Goal: Information Seeking & Learning: Find contact information

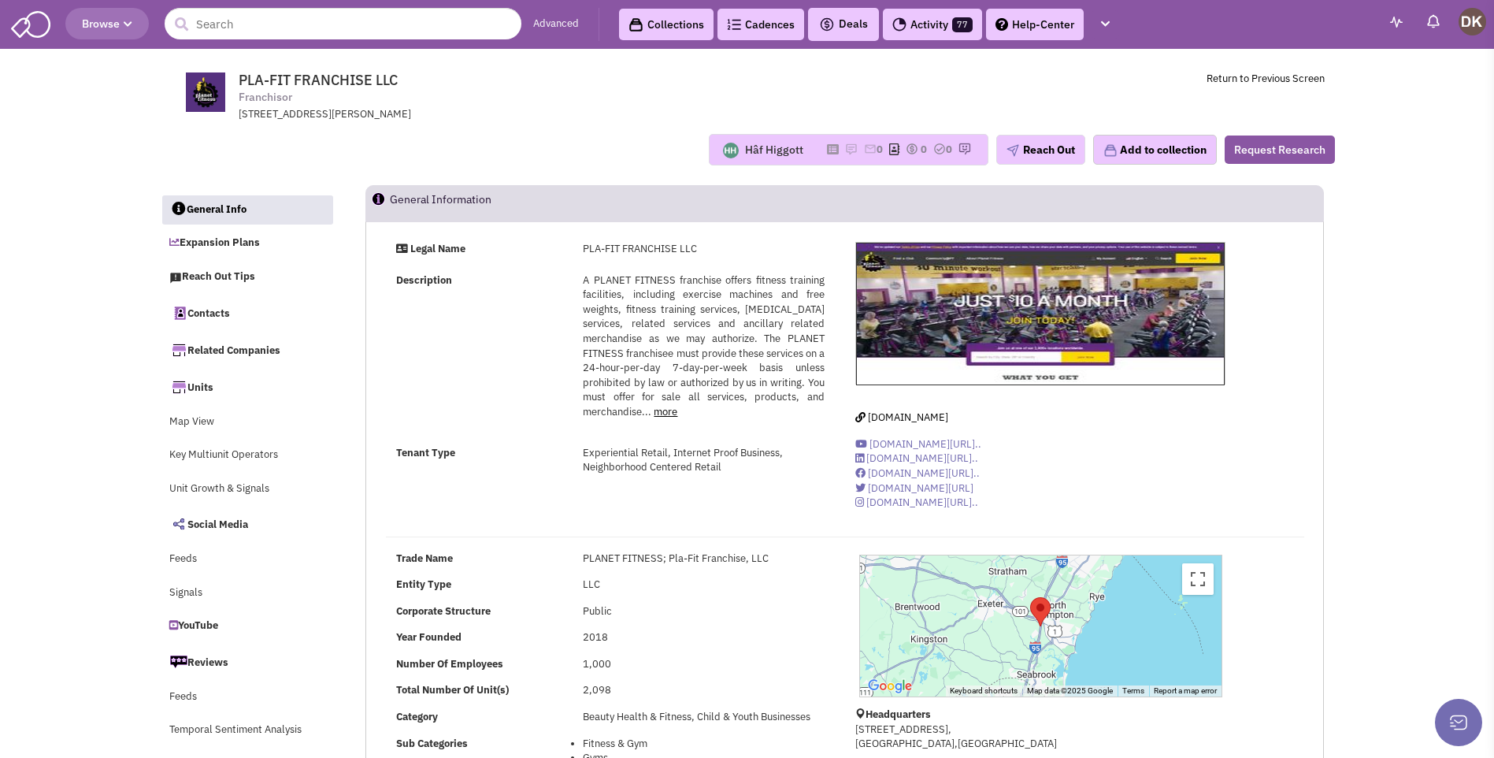
select select
click at [291, 35] on input "text" at bounding box center [343, 24] width 357 height 32
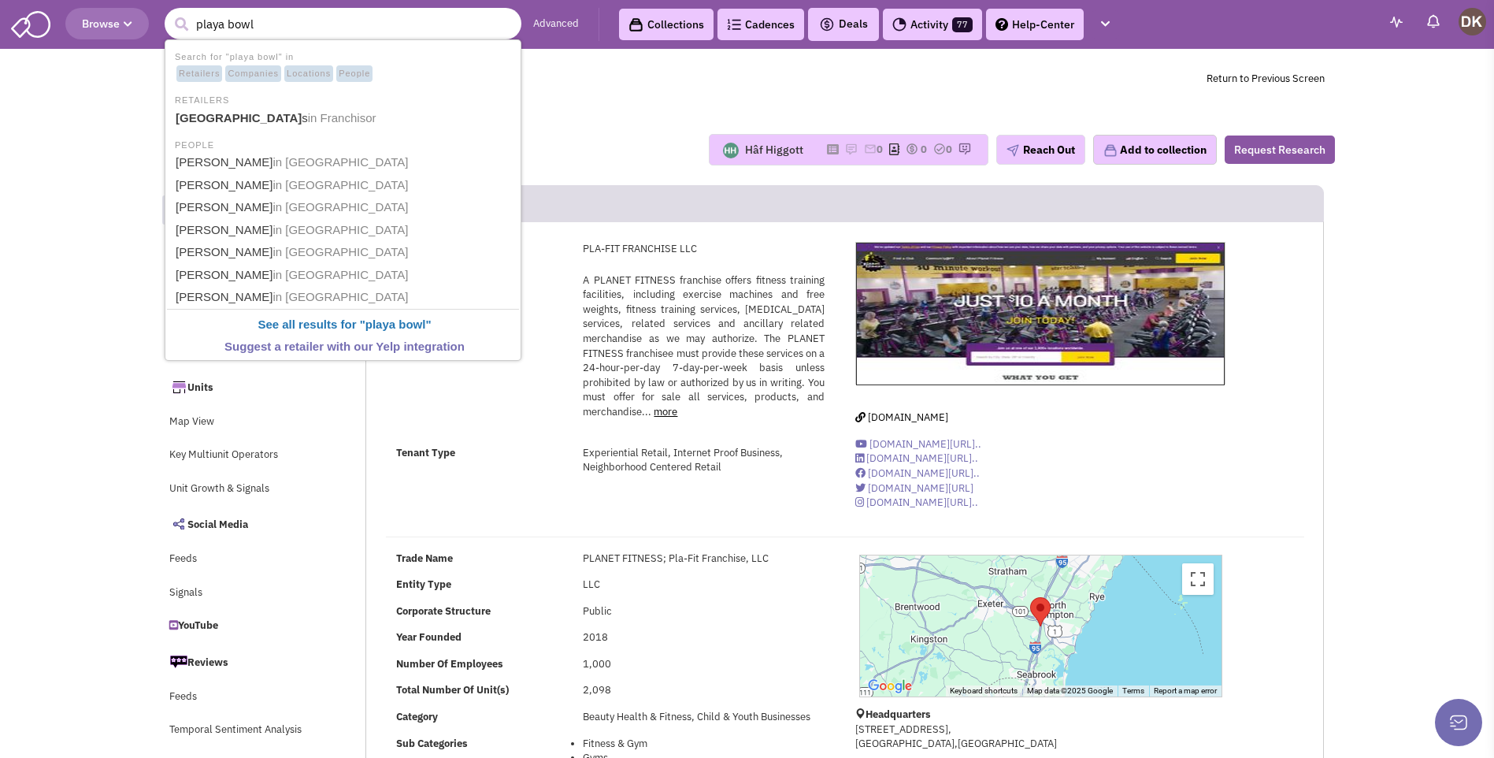
type input "playa bowl"
click at [169, 13] on button "submit" at bounding box center [181, 25] width 24 height 24
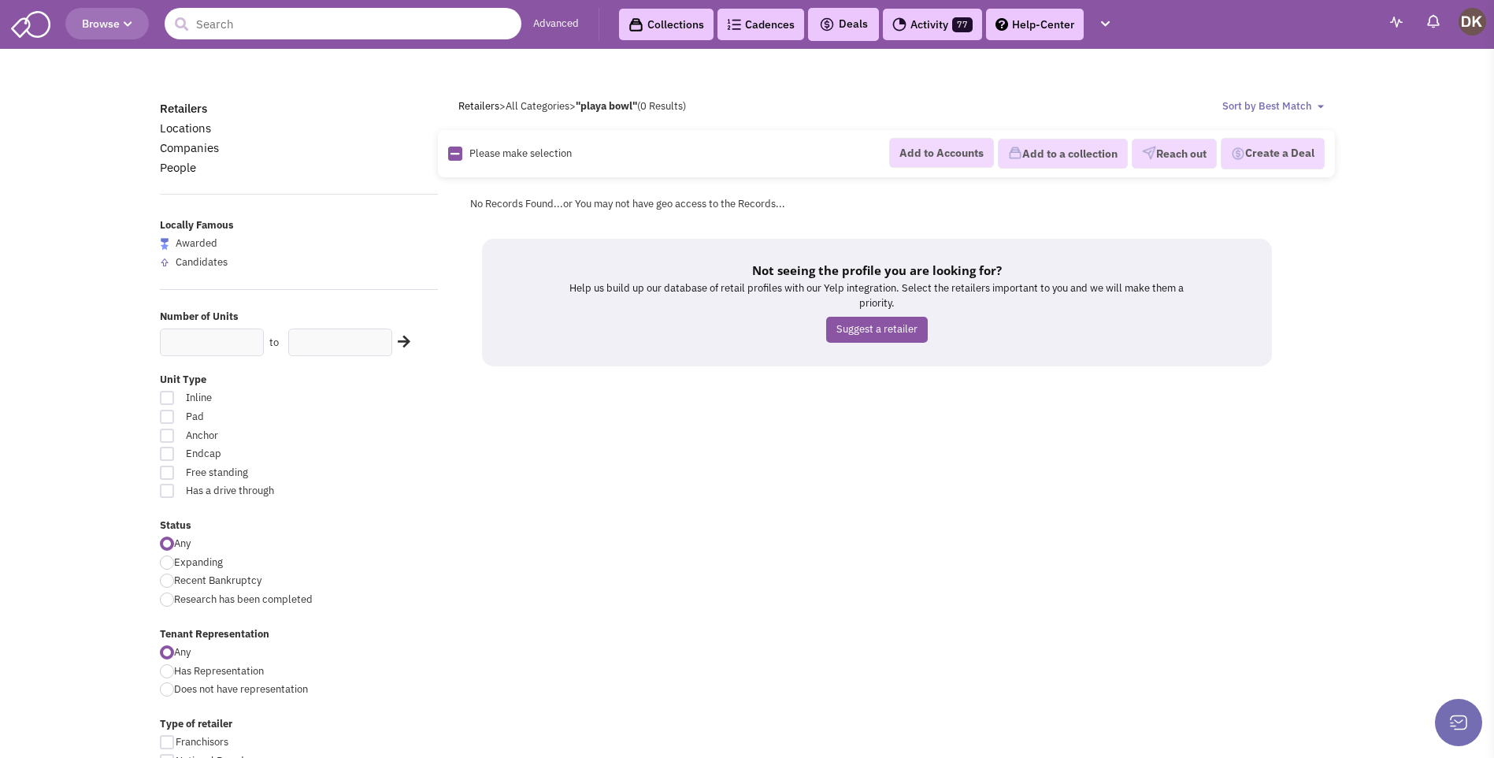
click at [293, 26] on input "text" at bounding box center [343, 24] width 357 height 32
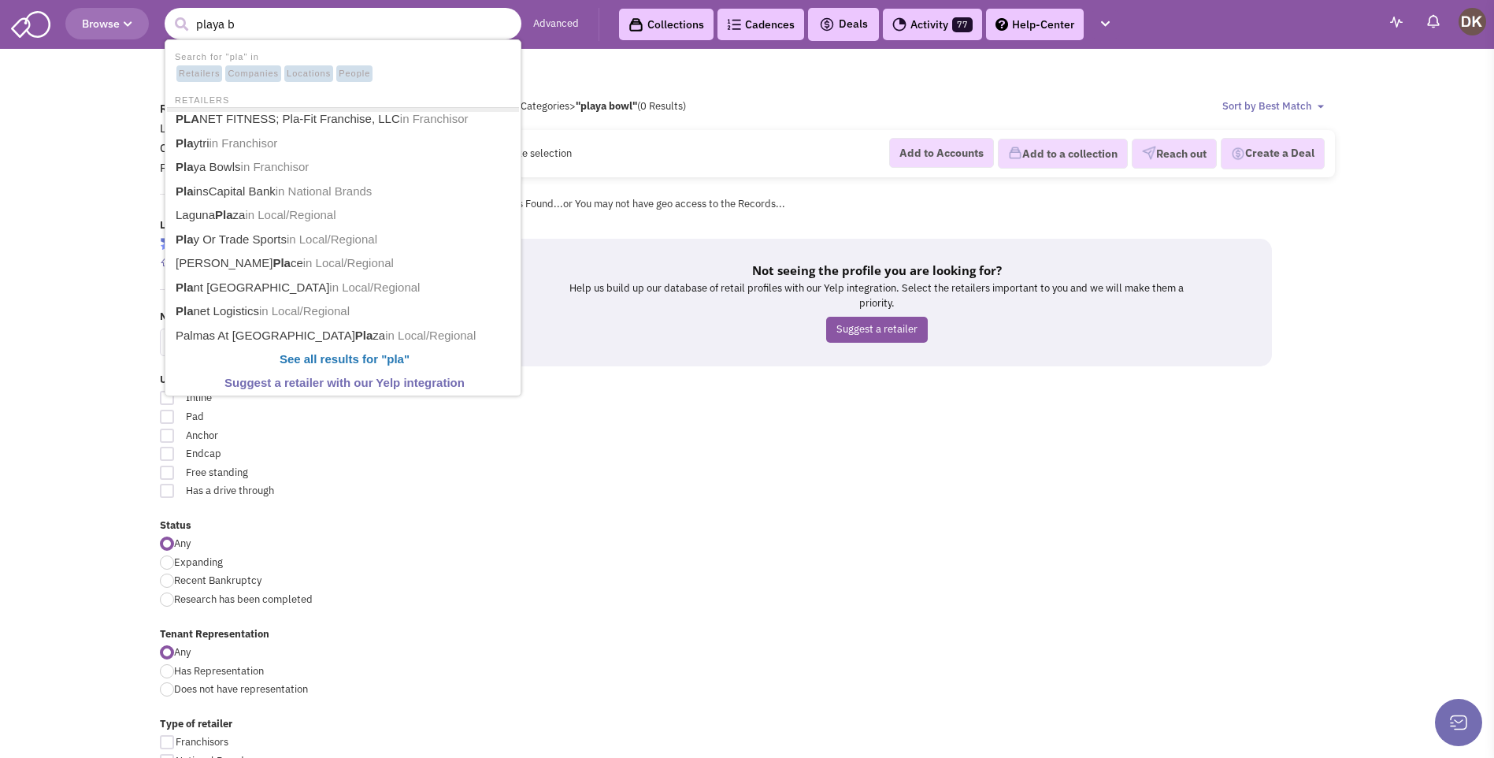
type input "playa bo"
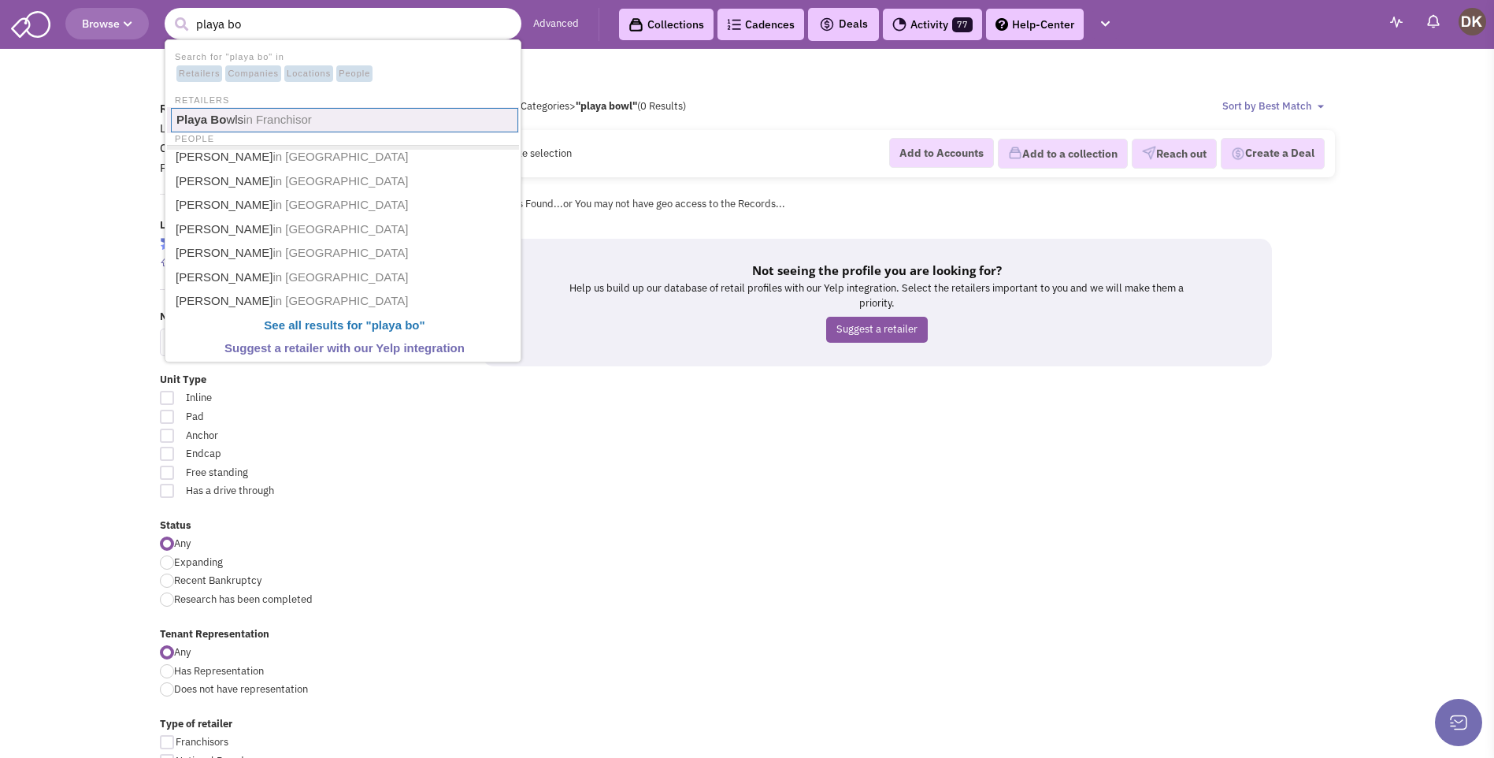
click at [210, 127] on link "Playa Bo wls in Franchisor" at bounding box center [344, 120] width 347 height 24
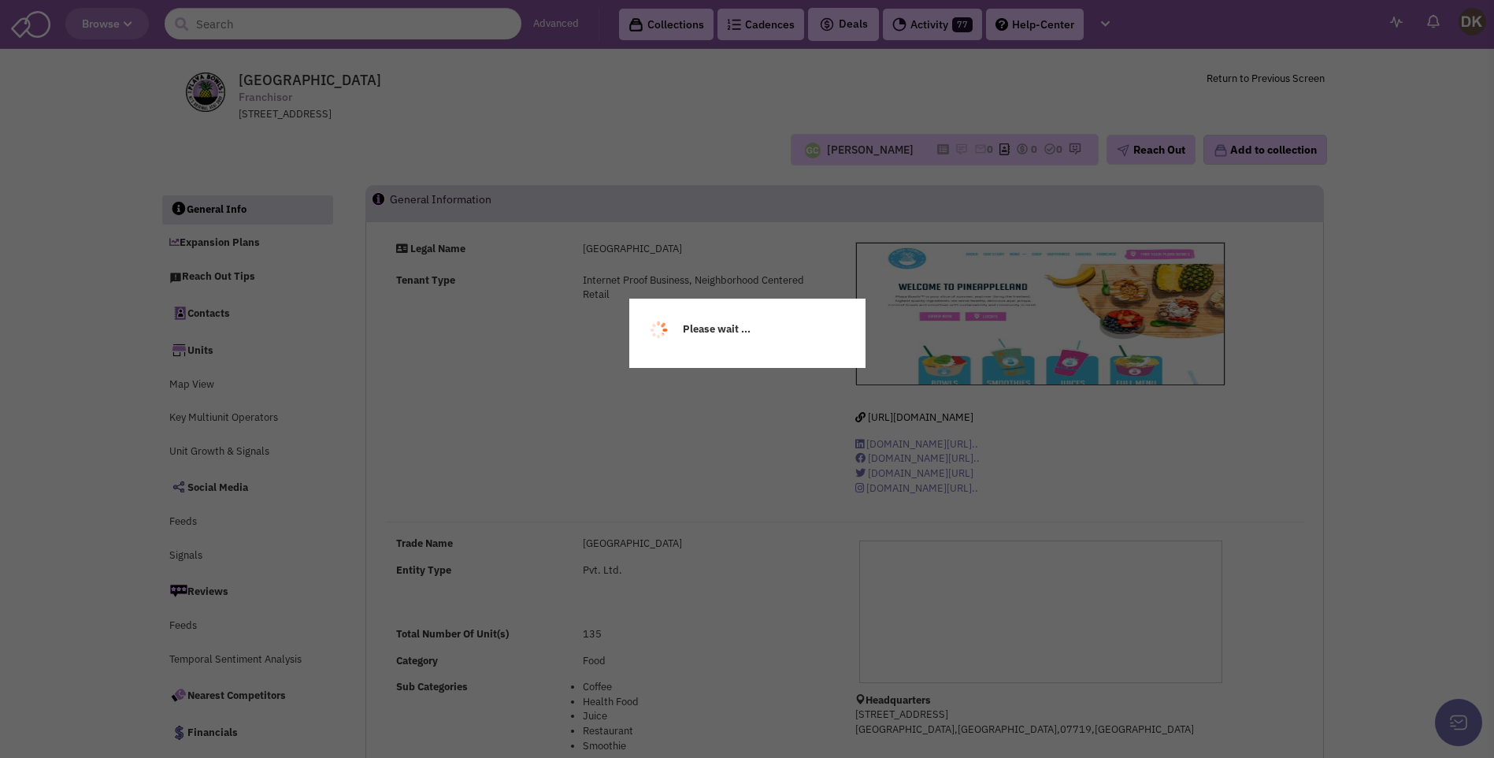
select select
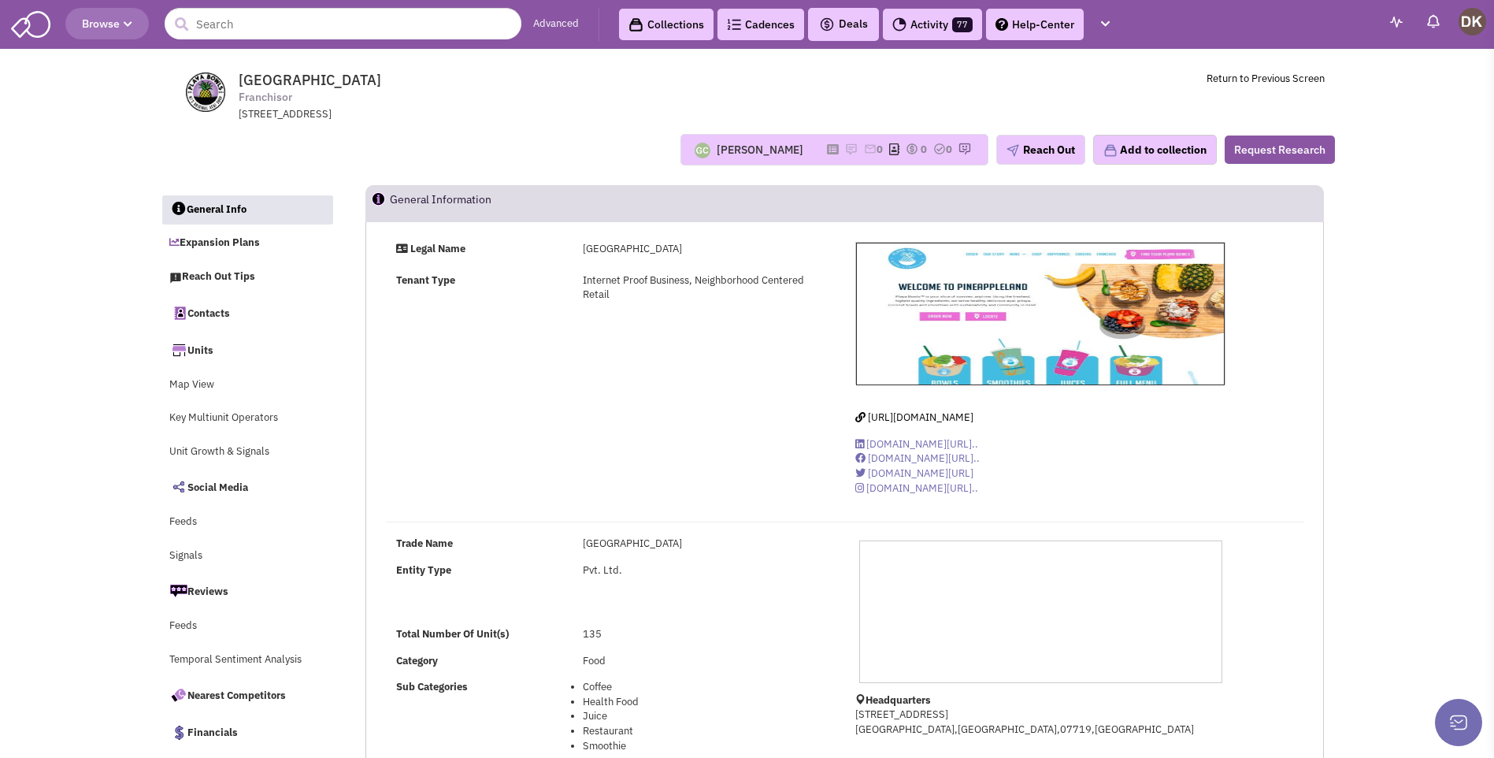
select select
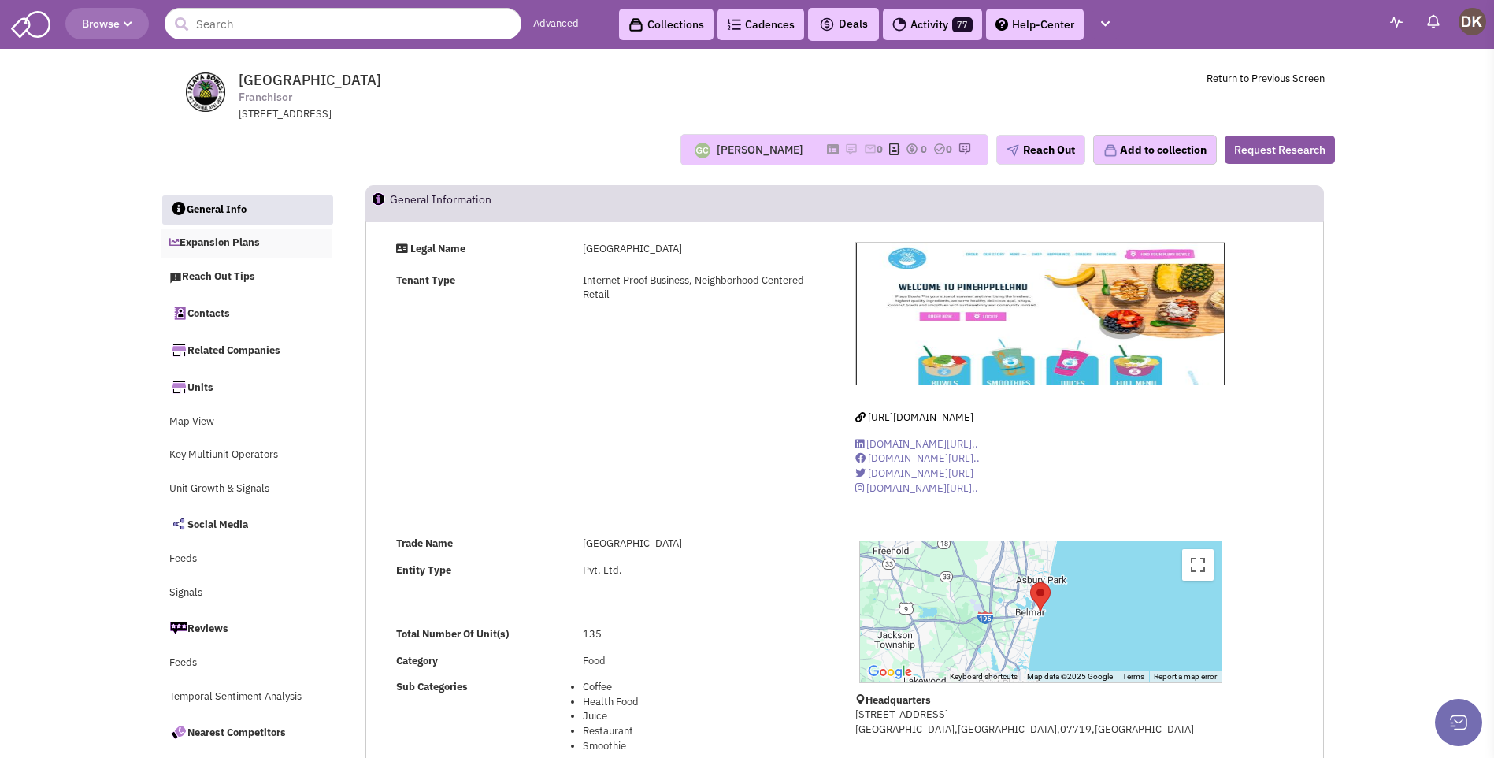
click at [216, 243] on link "Expansion Plans" at bounding box center [247, 243] width 172 height 30
click at [1038, 154] on button "Reach Out" at bounding box center [1040, 150] width 89 height 30
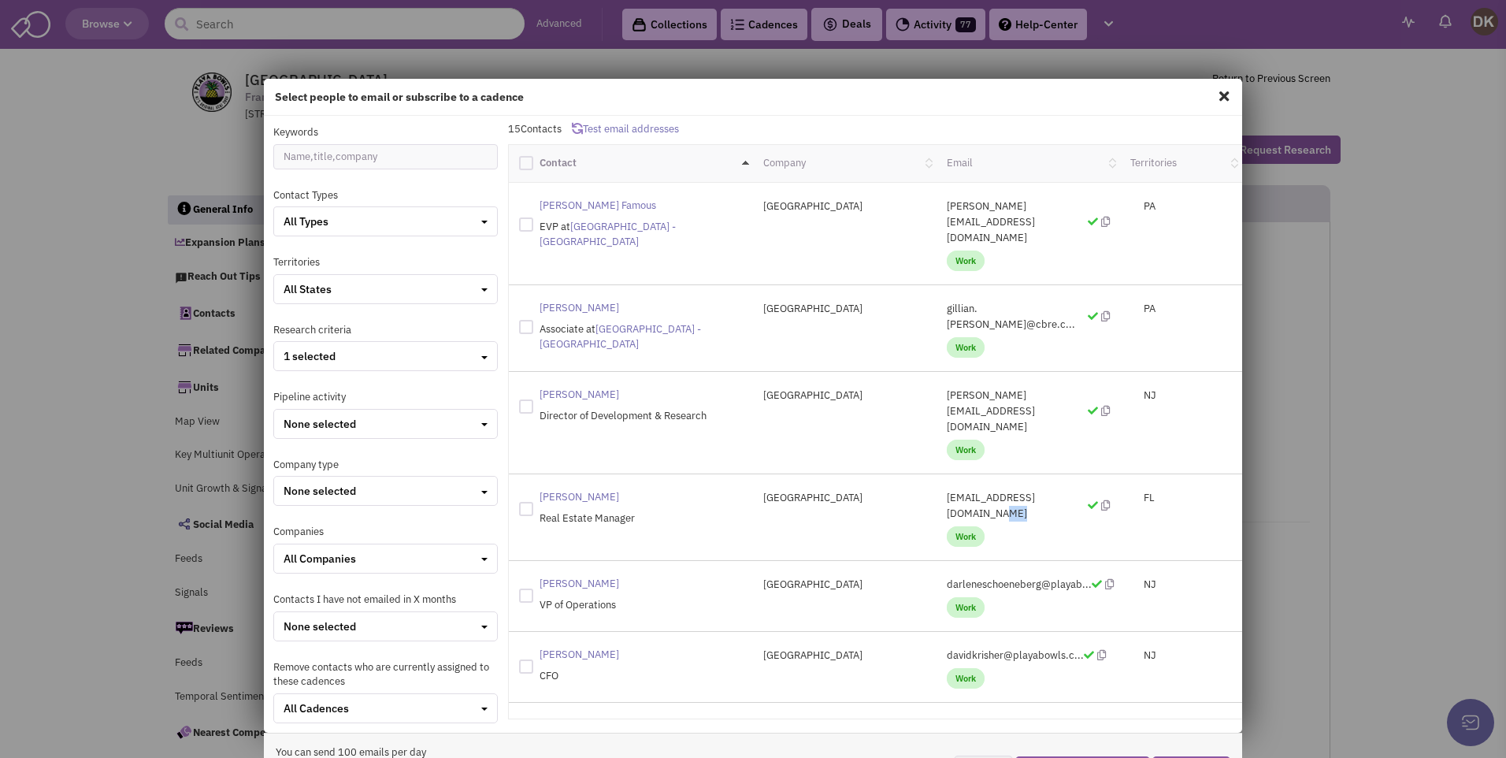
drag, startPoint x: 929, startPoint y: 422, endPoint x: 1060, endPoint y: 417, distance: 130.8
click at [1060, 490] on div "dgrieco@playabowls.com Work" at bounding box center [1029, 517] width 184 height 54
drag, startPoint x: 1060, startPoint y: 417, endPoint x: 1004, endPoint y: 414, distance: 56.0
copy p "dgrieco@playabowls.com"
click at [1217, 99] on span at bounding box center [1224, 95] width 20 height 25
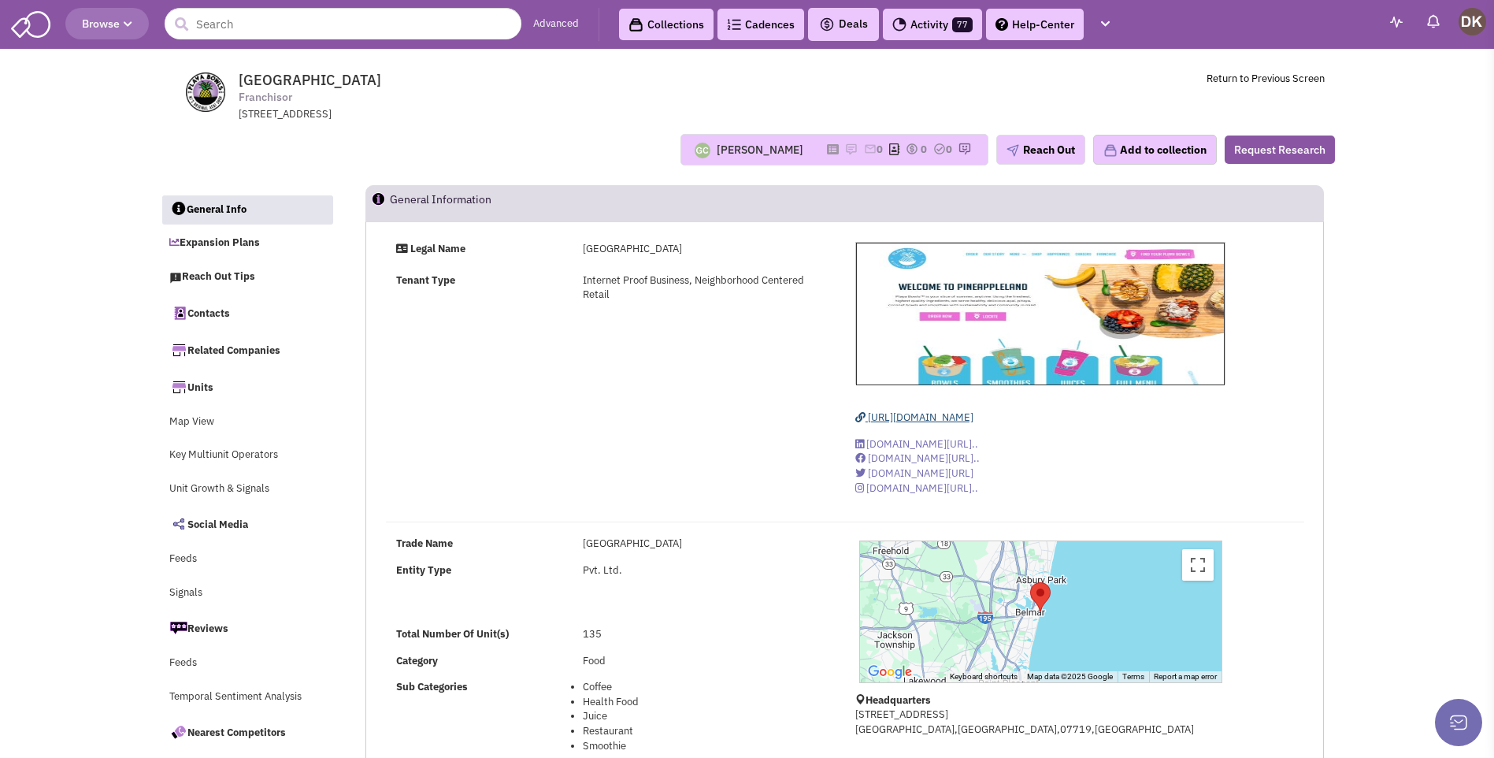
click at [890, 420] on span "https://www.playabowls.com/" at bounding box center [921, 416] width 106 height 13
click at [202, 313] on link "Contacts" at bounding box center [247, 312] width 172 height 33
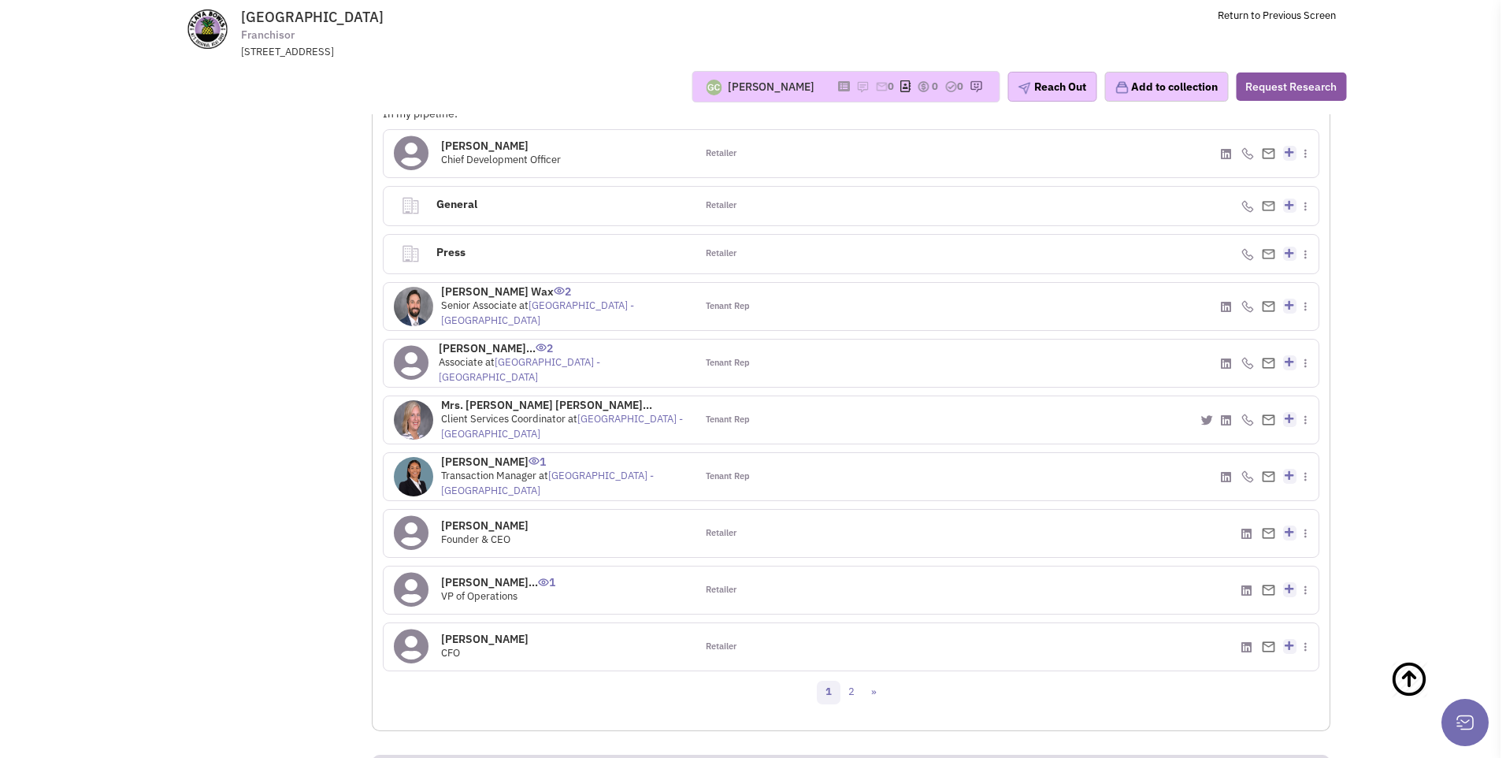
scroll to position [1292, 0]
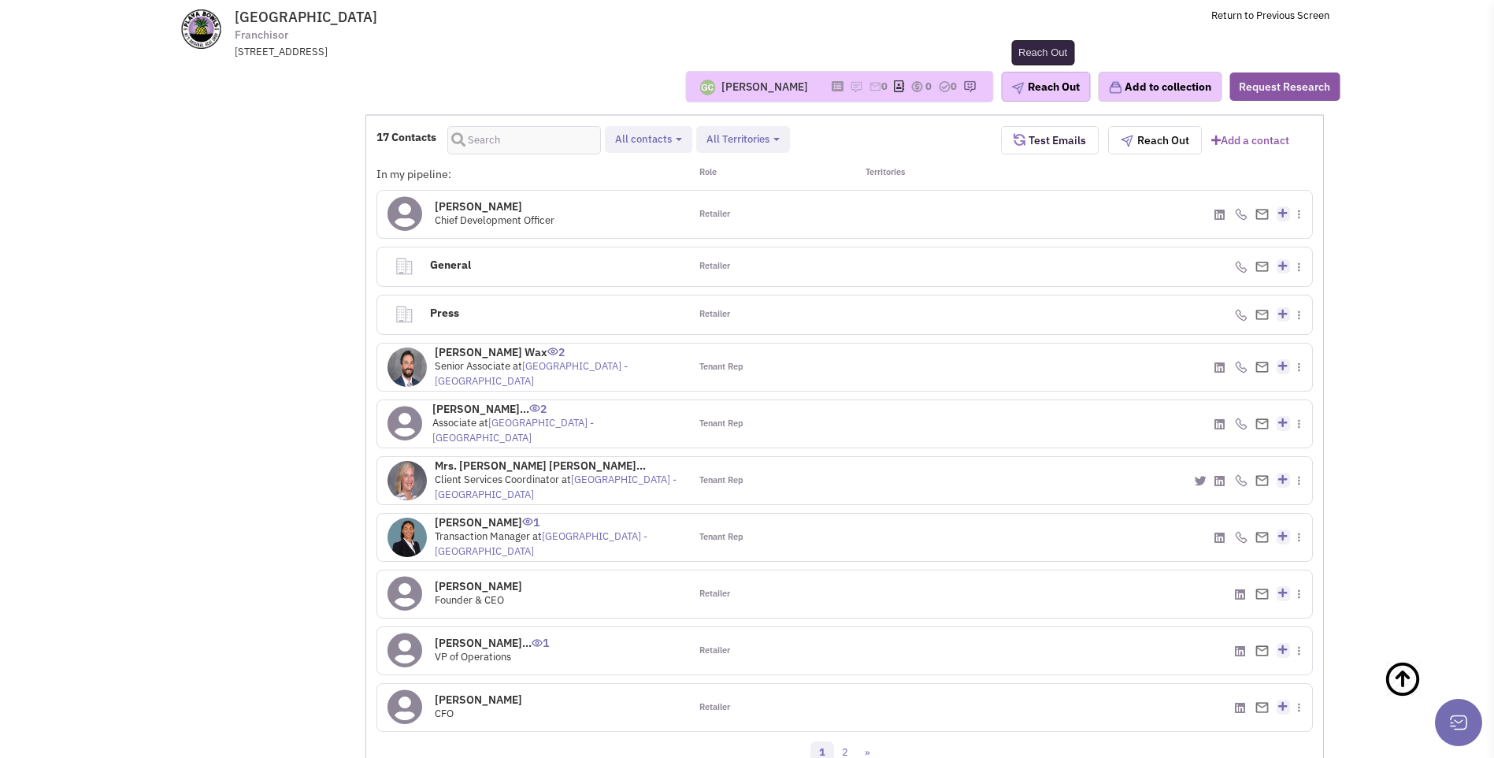
click at [1055, 85] on button "Reach Out" at bounding box center [1045, 87] width 89 height 30
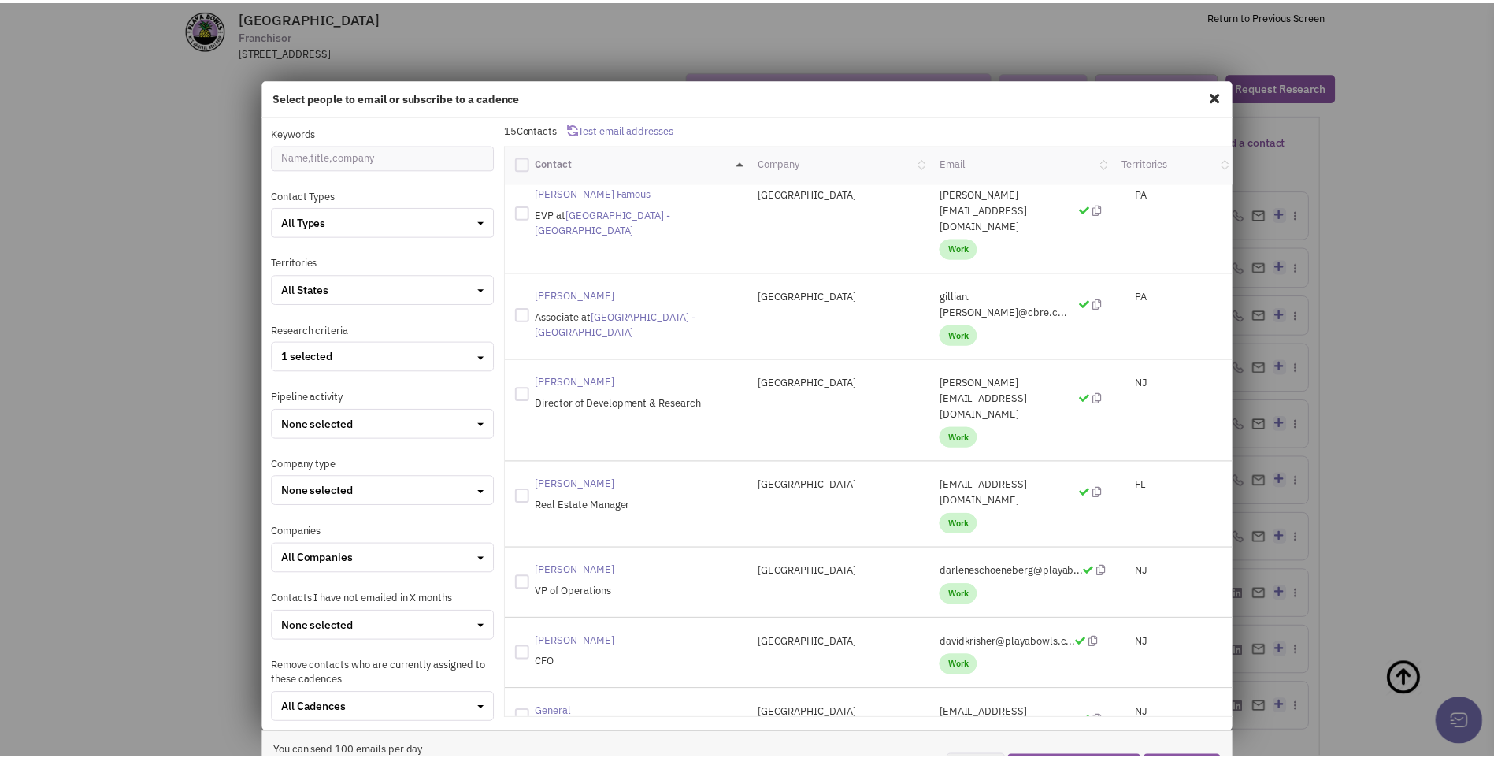
scroll to position [0, 0]
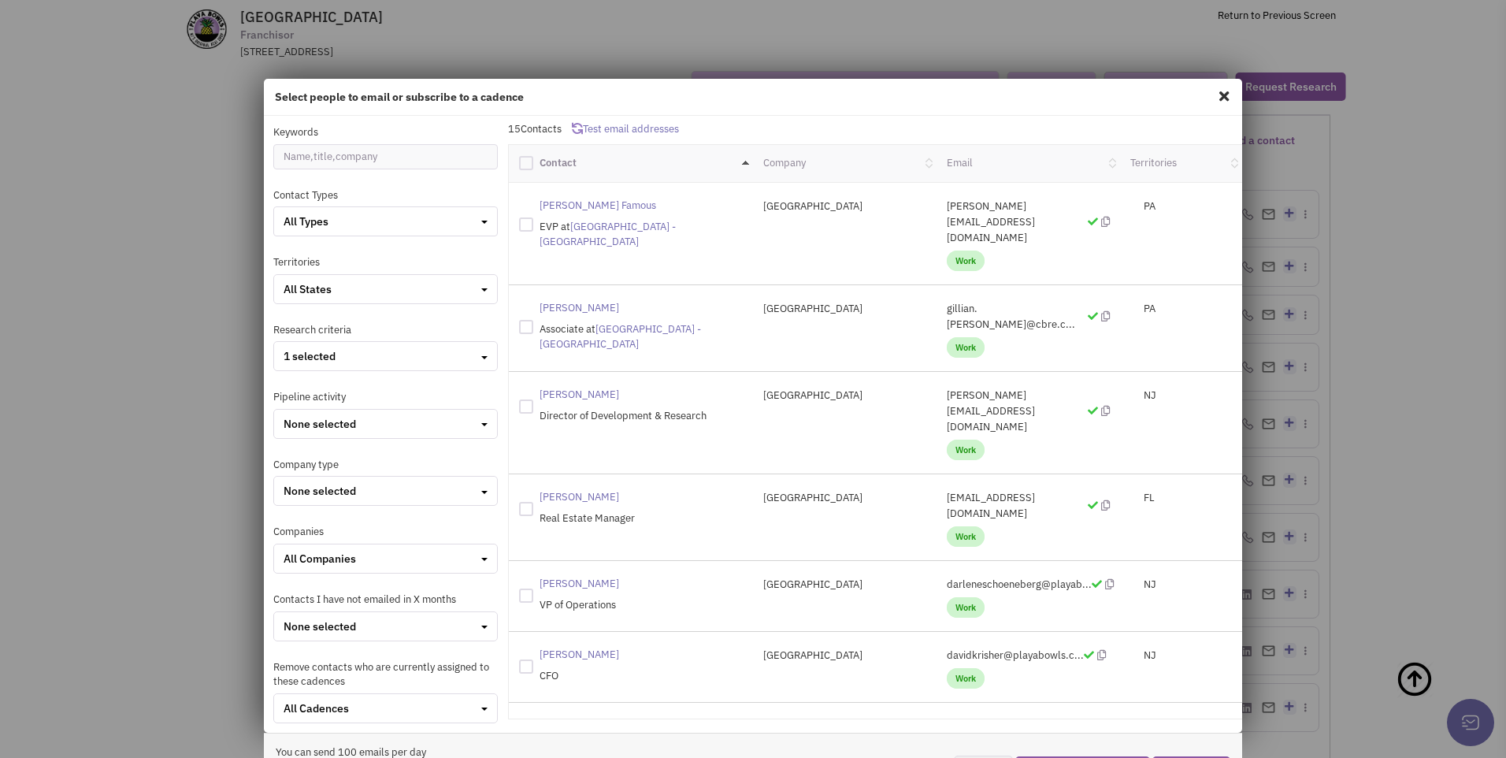
click at [1219, 96] on span at bounding box center [1224, 95] width 20 height 25
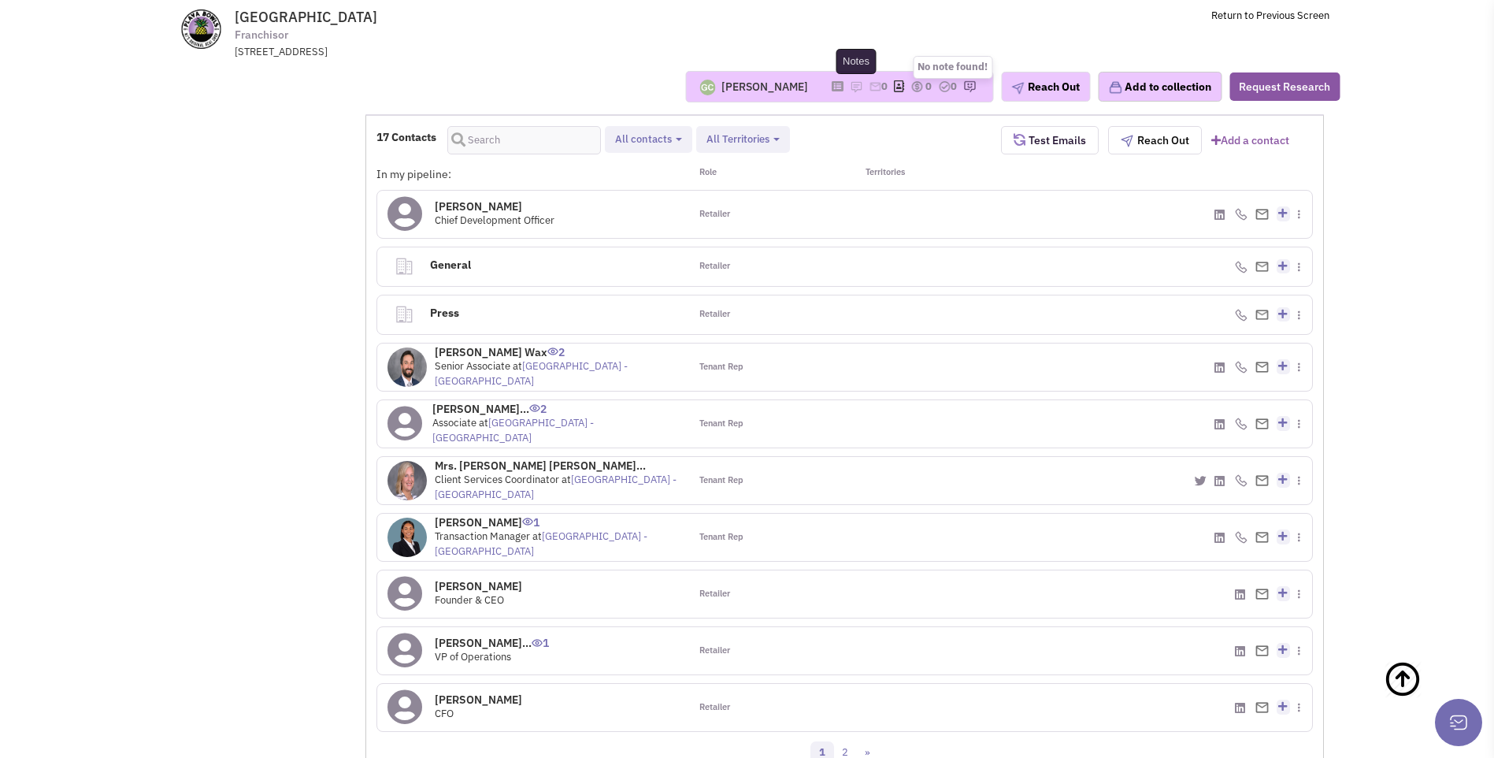
click at [850, 87] on img at bounding box center [856, 86] width 13 height 13
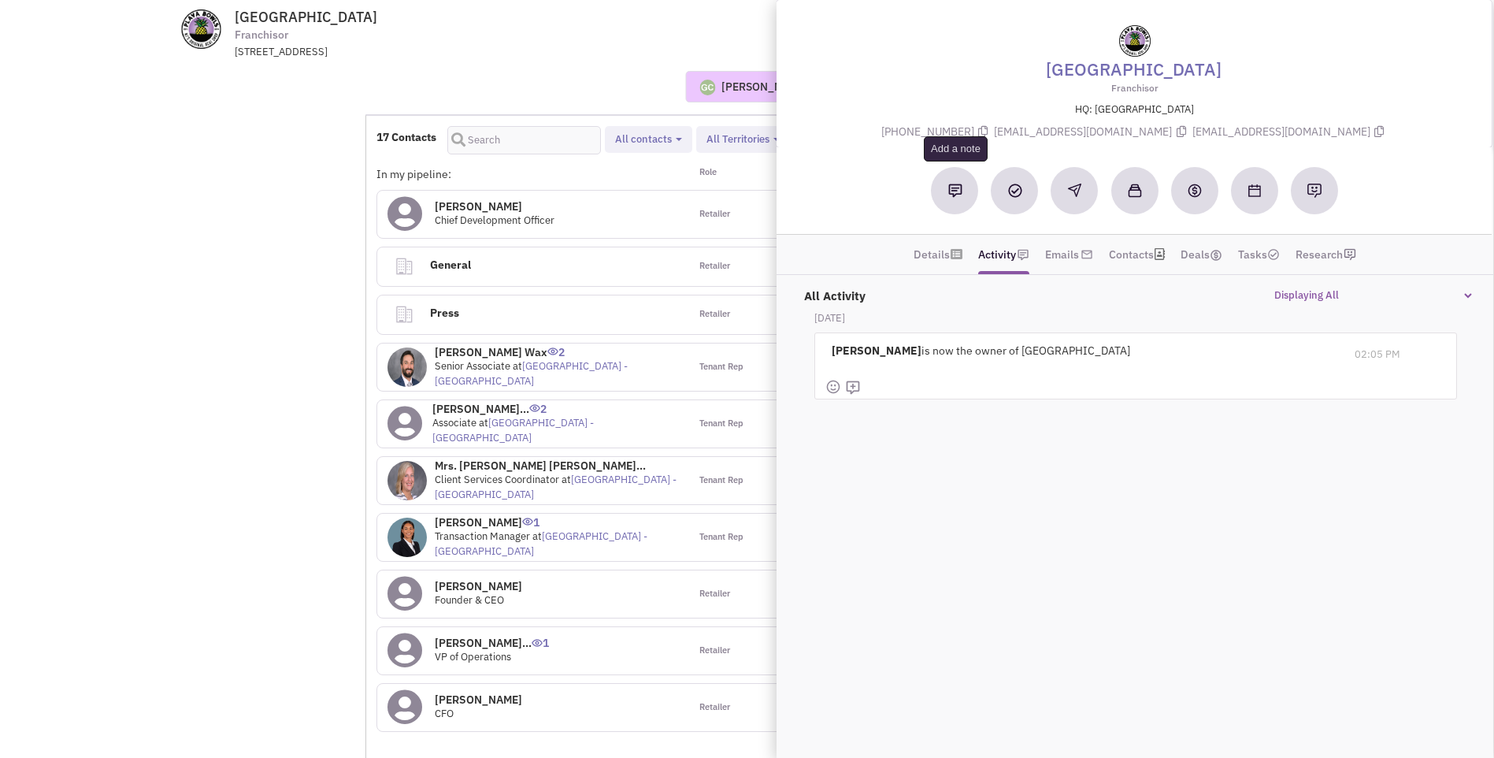
click at [957, 195] on img at bounding box center [955, 191] width 14 height 14
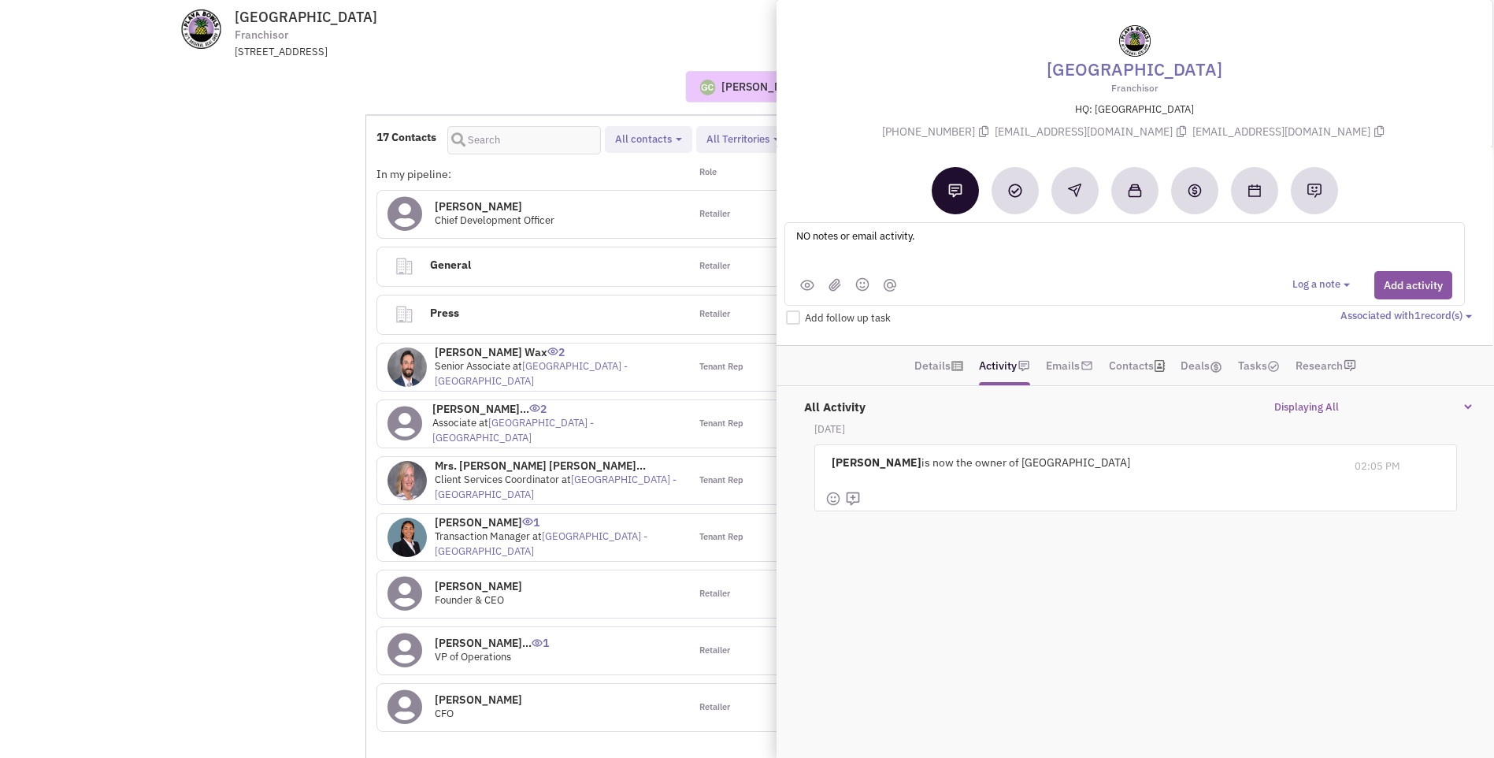
type textarea "NO notes or email activity."
click at [560, 317] on h4 "Press 0" at bounding box center [544, 312] width 238 height 35
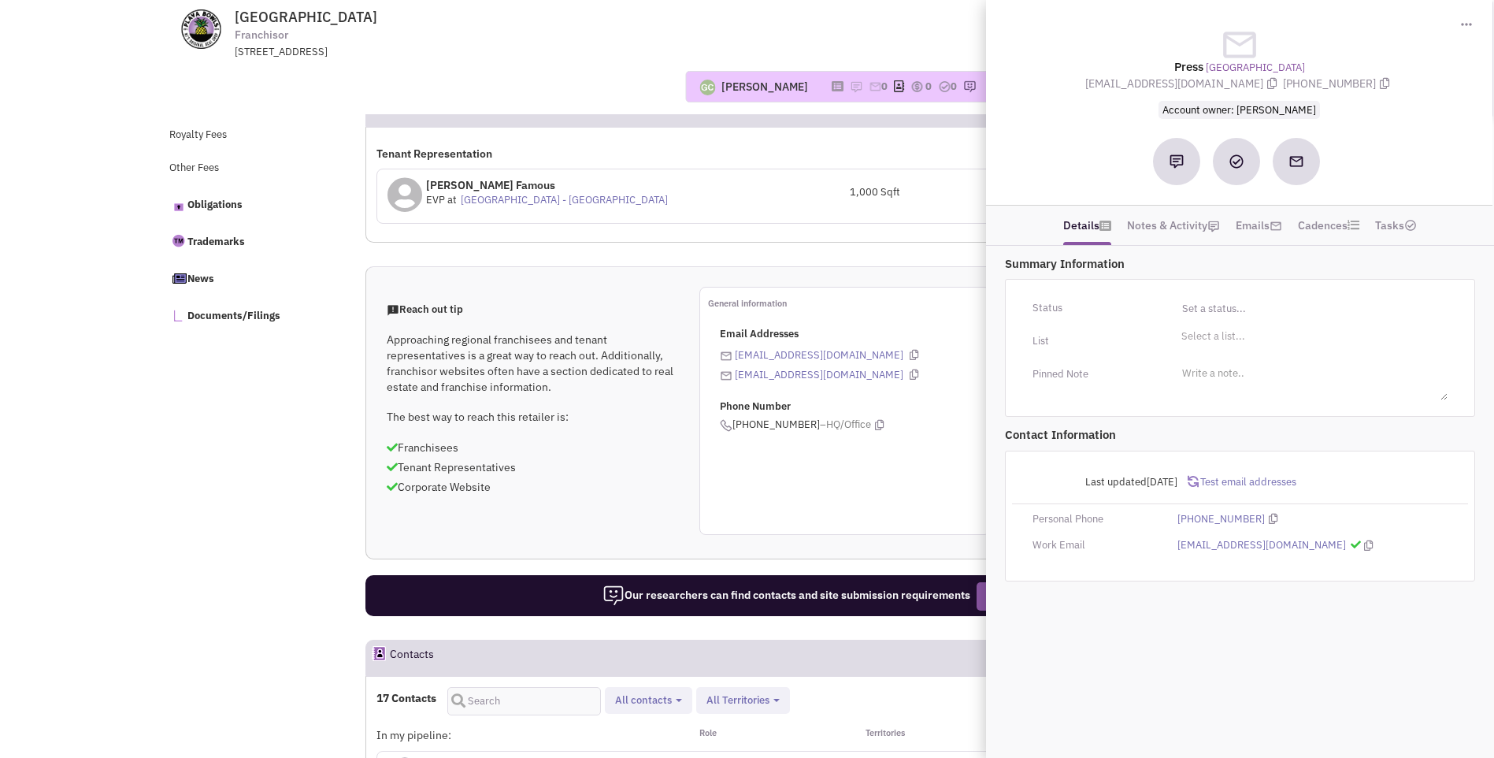
scroll to position [504, 0]
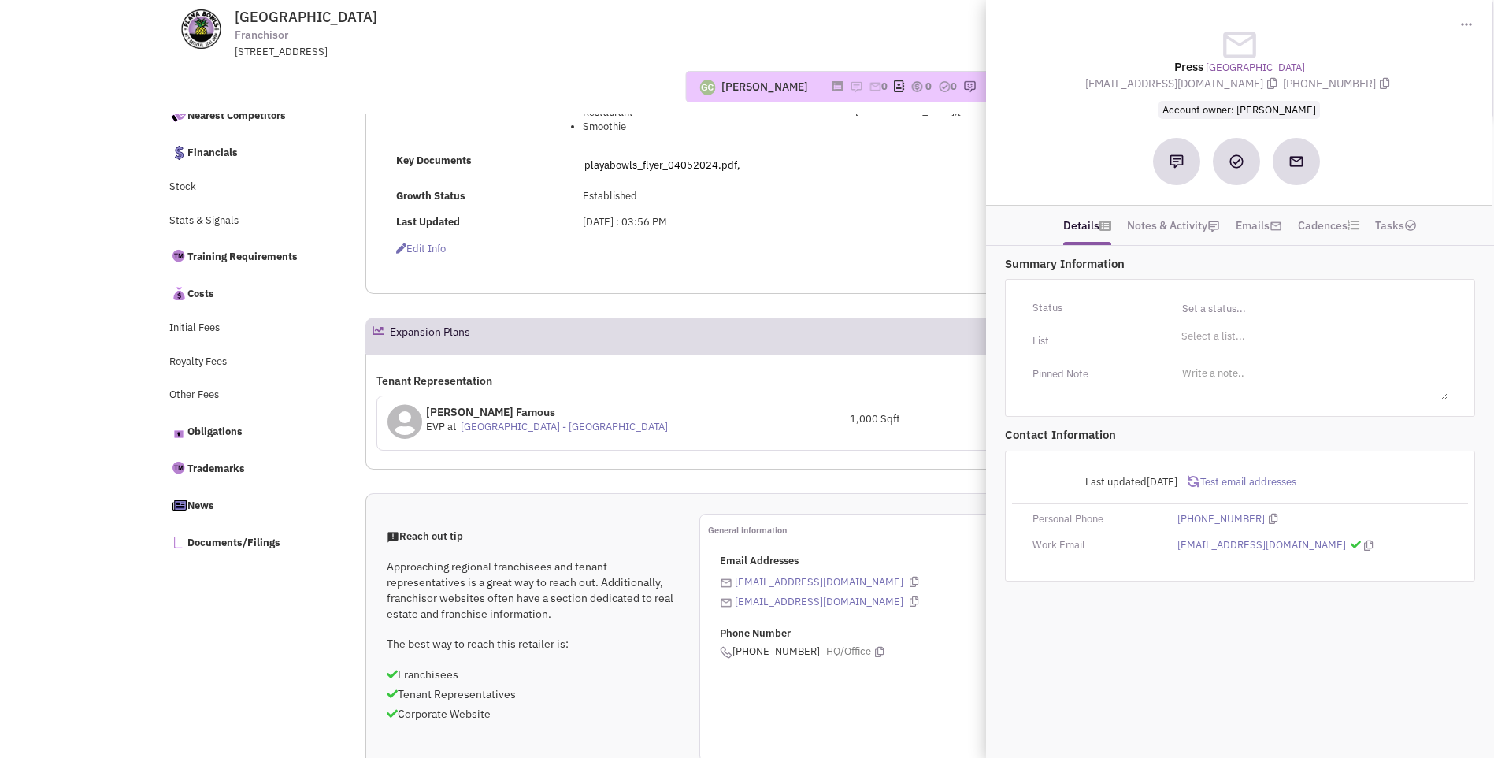
click at [670, 426] on div "Brandon Famous EVP at CBRE - Philadelphia Region" at bounding box center [542, 421] width 308 height 35
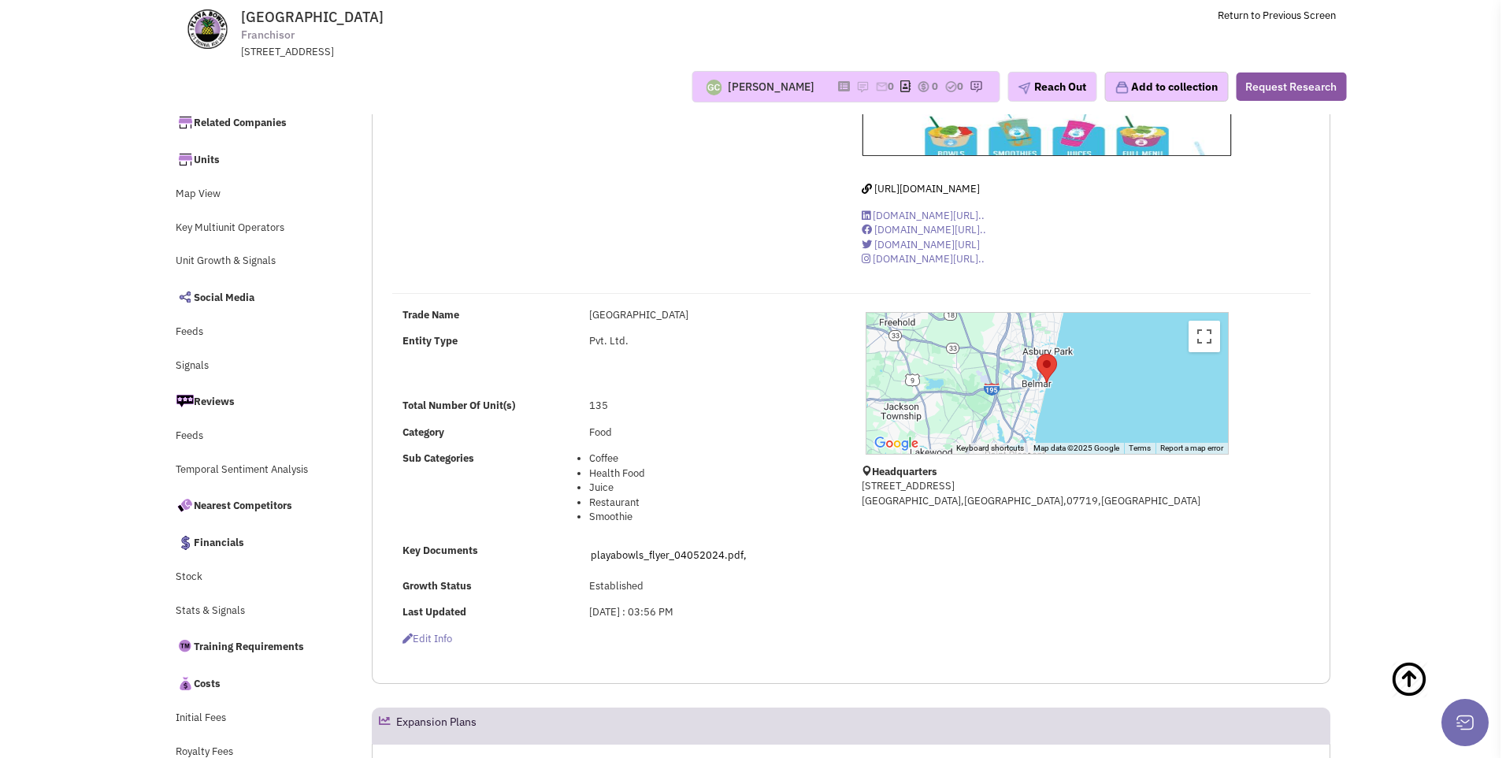
scroll to position [110, 0]
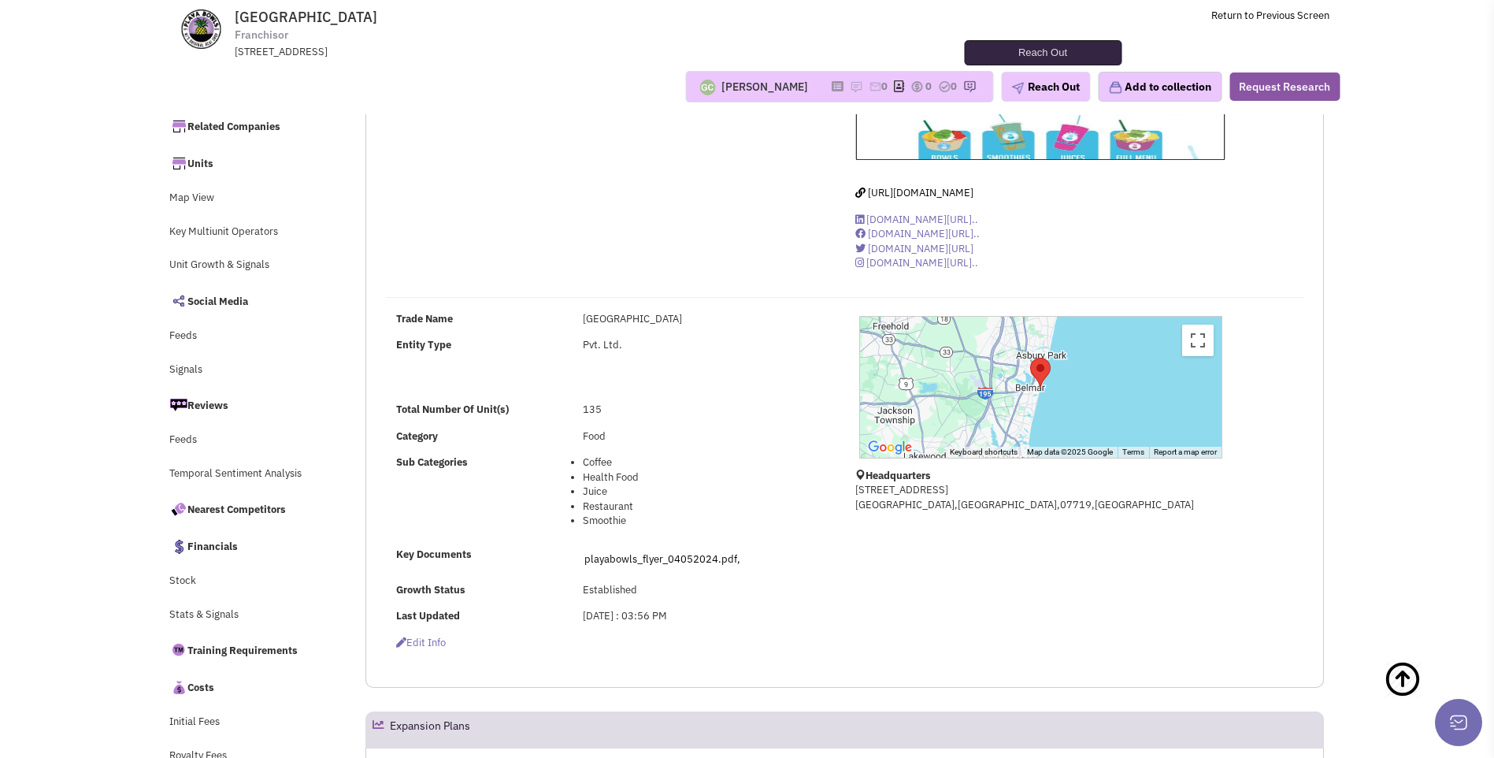
click at [1047, 86] on button "Reach Out" at bounding box center [1045, 87] width 89 height 30
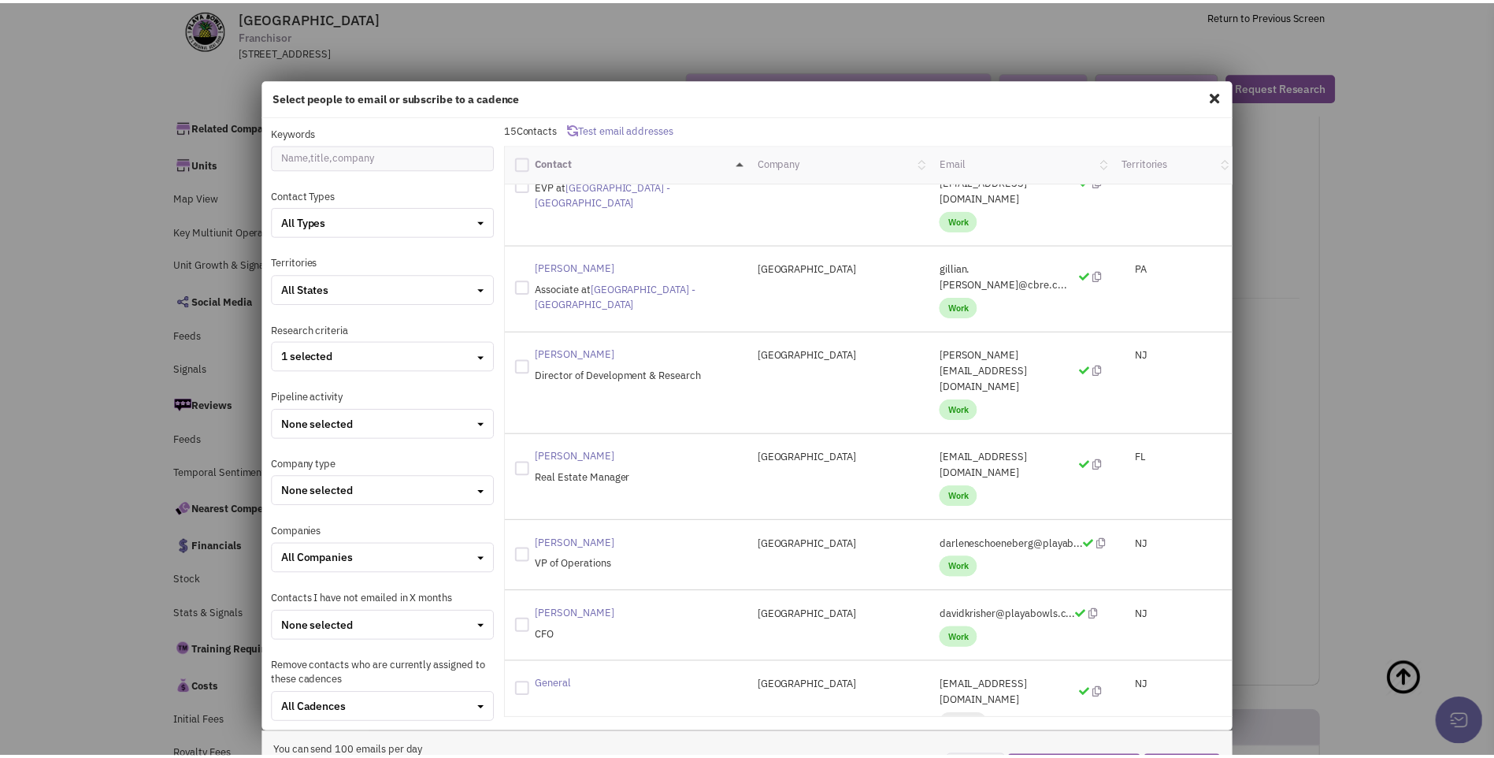
scroll to position [0, 0]
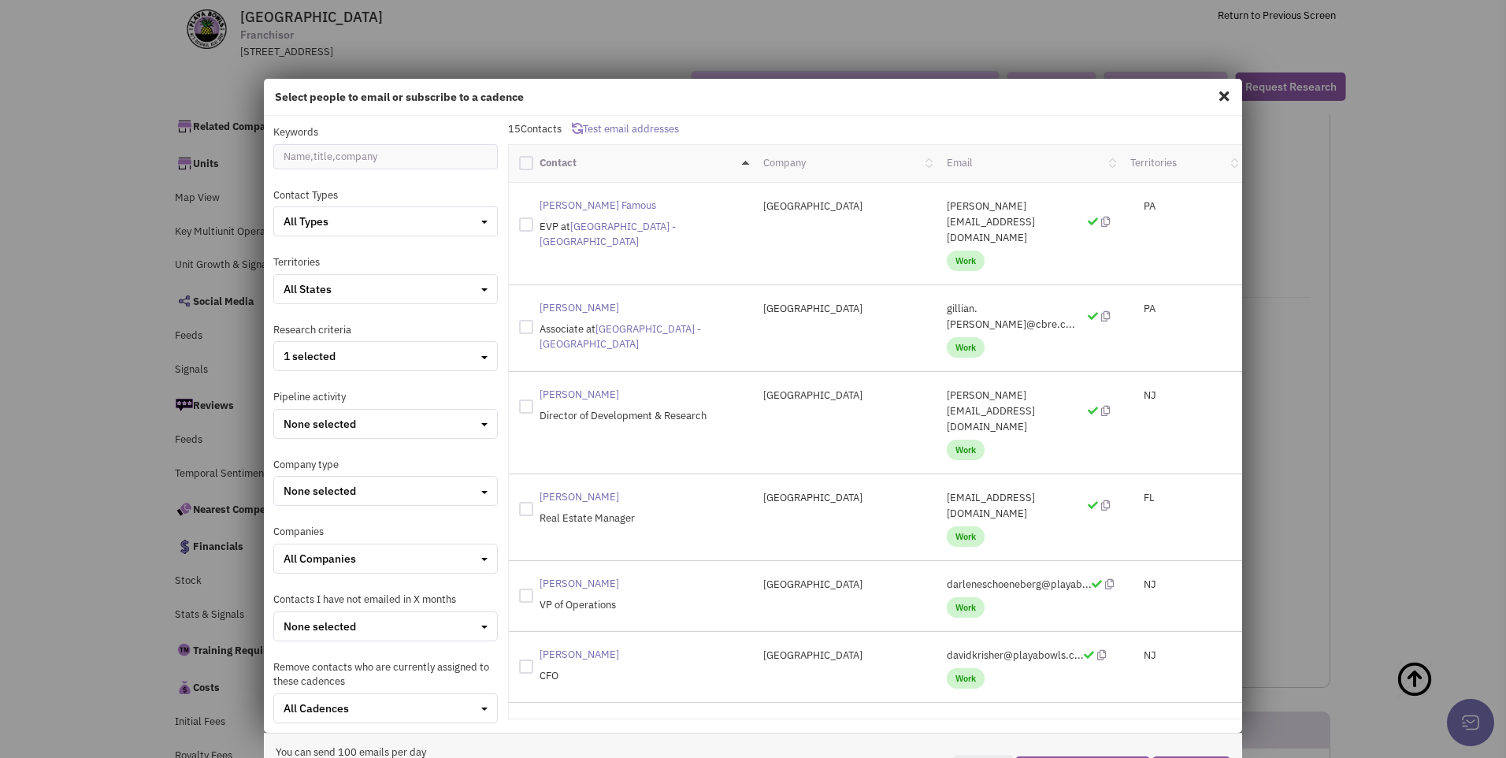
drag, startPoint x: 936, startPoint y: 490, endPoint x: 964, endPoint y: 490, distance: 28.4
click at [964, 577] on p "darleneschoeneberg@playab..." at bounding box center [1028, 585] width 163 height 16
drag, startPoint x: 966, startPoint y: 492, endPoint x: 927, endPoint y: 496, distance: 39.7
click at [937, 577] on div "darleneschoeneberg@playab... Work" at bounding box center [1029, 596] width 184 height 39
drag, startPoint x: 933, startPoint y: 488, endPoint x: 1078, endPoint y: 489, distance: 144.9
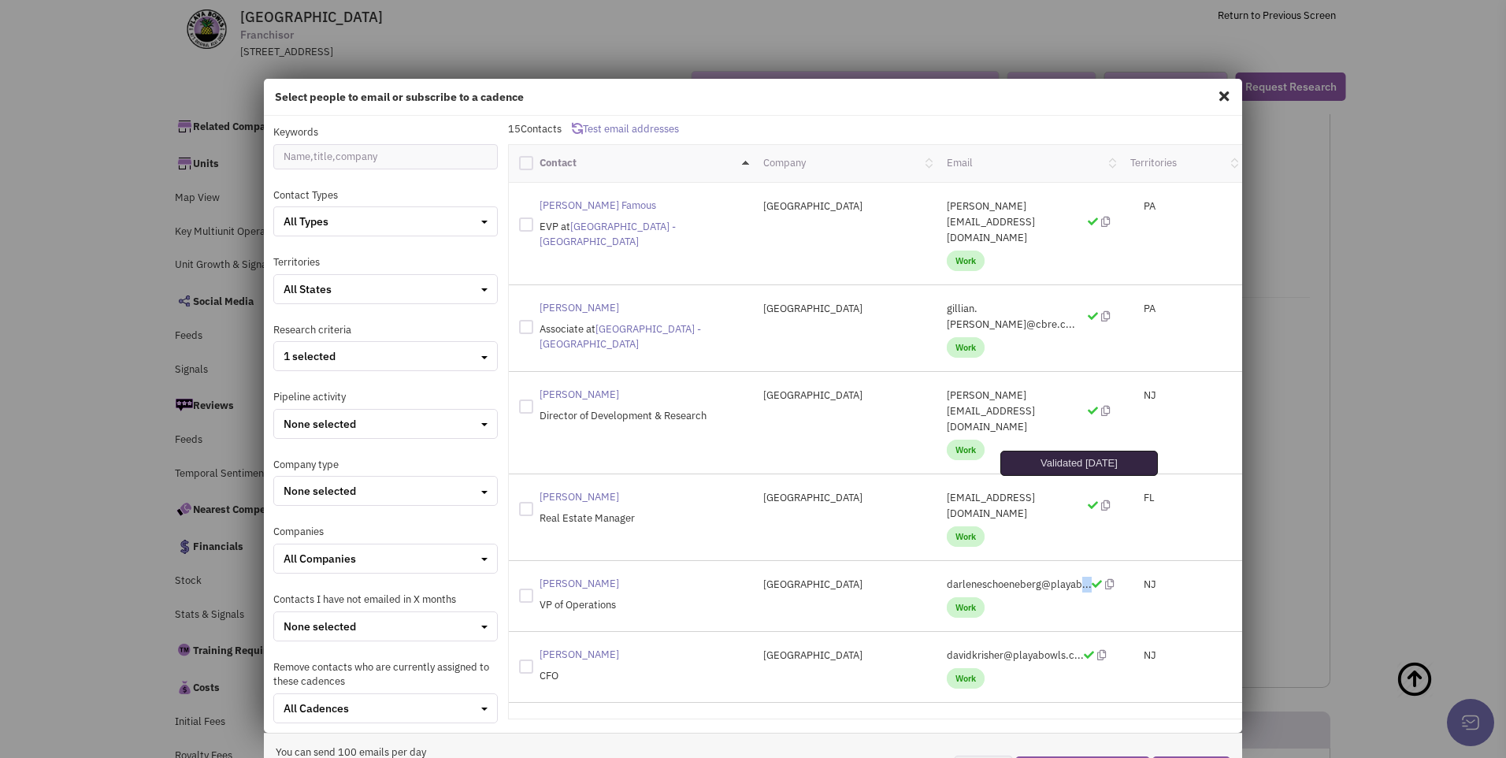
click at [1078, 577] on p "darleneschoeneberg@playab..." at bounding box center [1028, 585] width 163 height 16
drag, startPoint x: 1078, startPoint y: 489, endPoint x: 991, endPoint y: 491, distance: 87.4
copy p "darleneschoeneberg@playab..."
click at [885, 561] on div "Darlene Schoeneberg VP of Operations Playa Bowls darleneschoeneberg@playab... W…" at bounding box center [876, 596] width 734 height 71
click at [1215, 97] on span at bounding box center [1224, 95] width 20 height 25
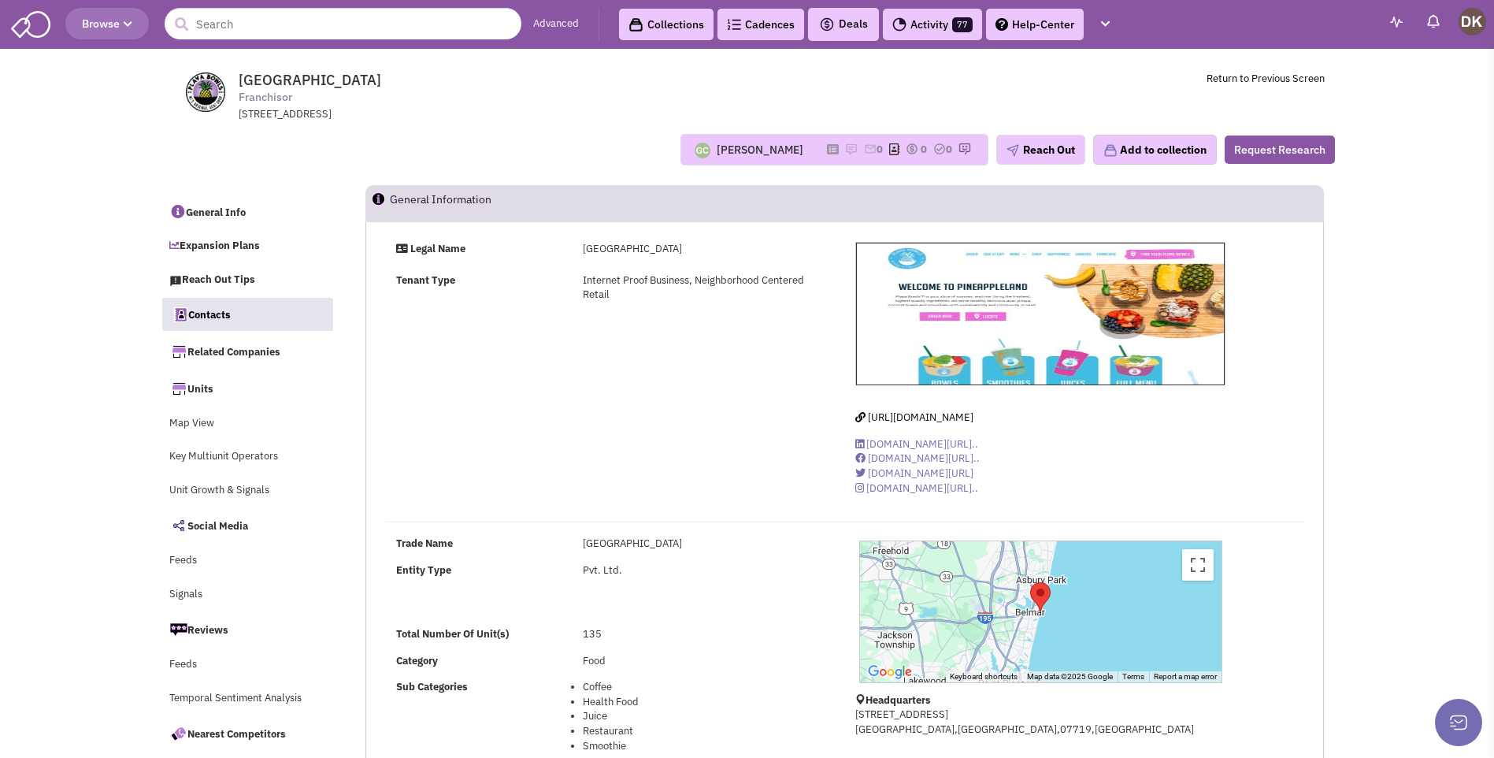
click at [218, 320] on link "Contacts" at bounding box center [248, 314] width 172 height 33
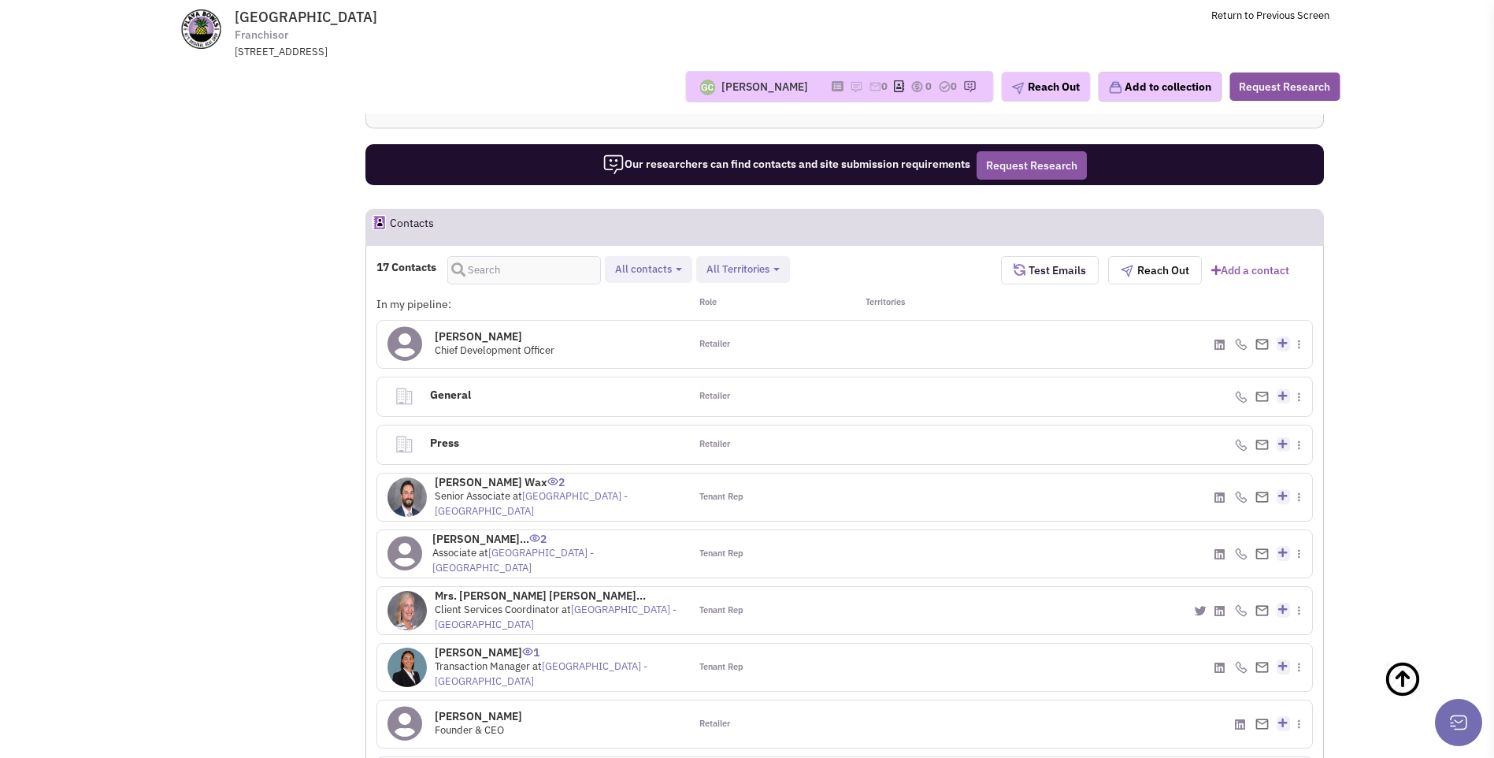
scroll to position [1134, 0]
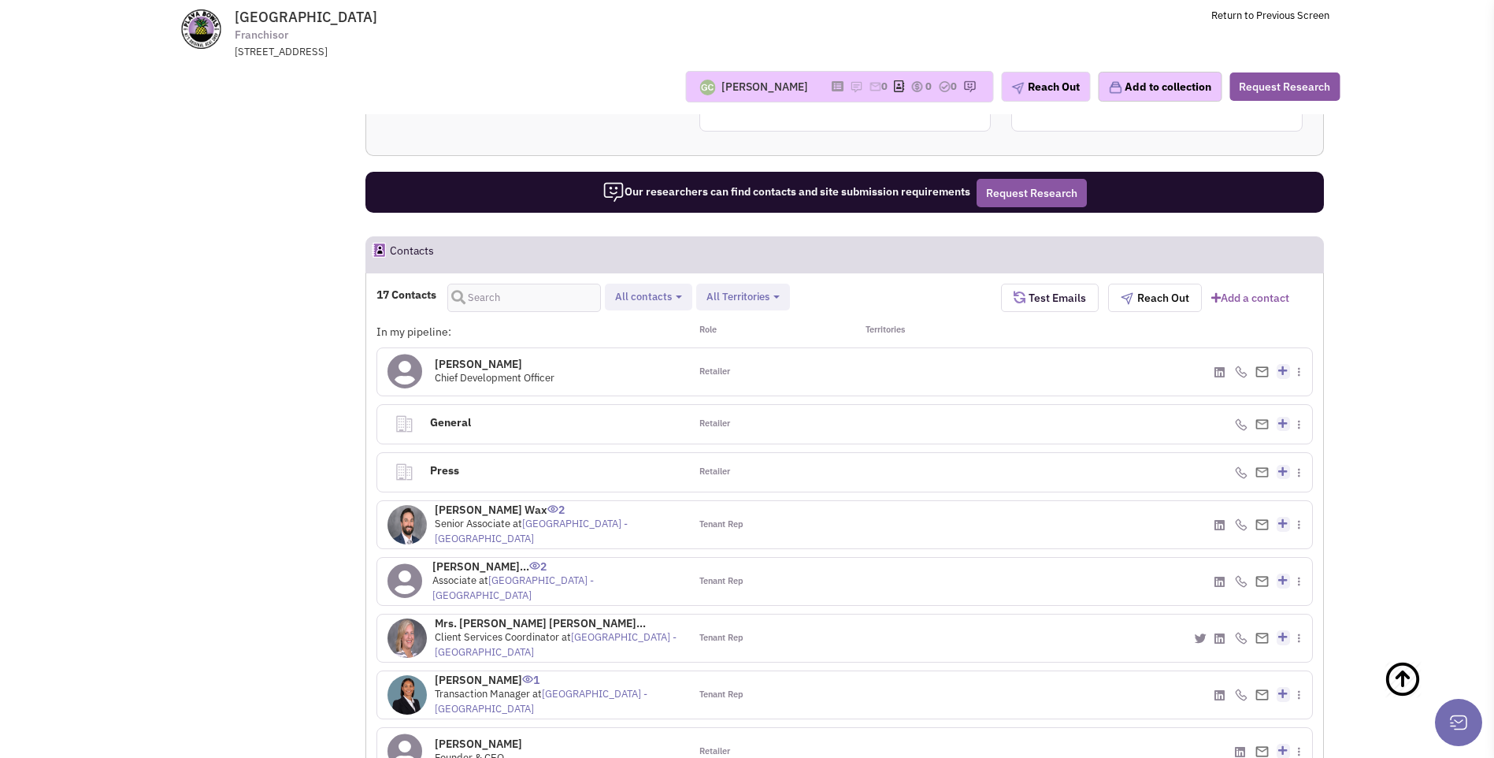
click at [409, 373] on icon at bounding box center [405, 371] width 35 height 35
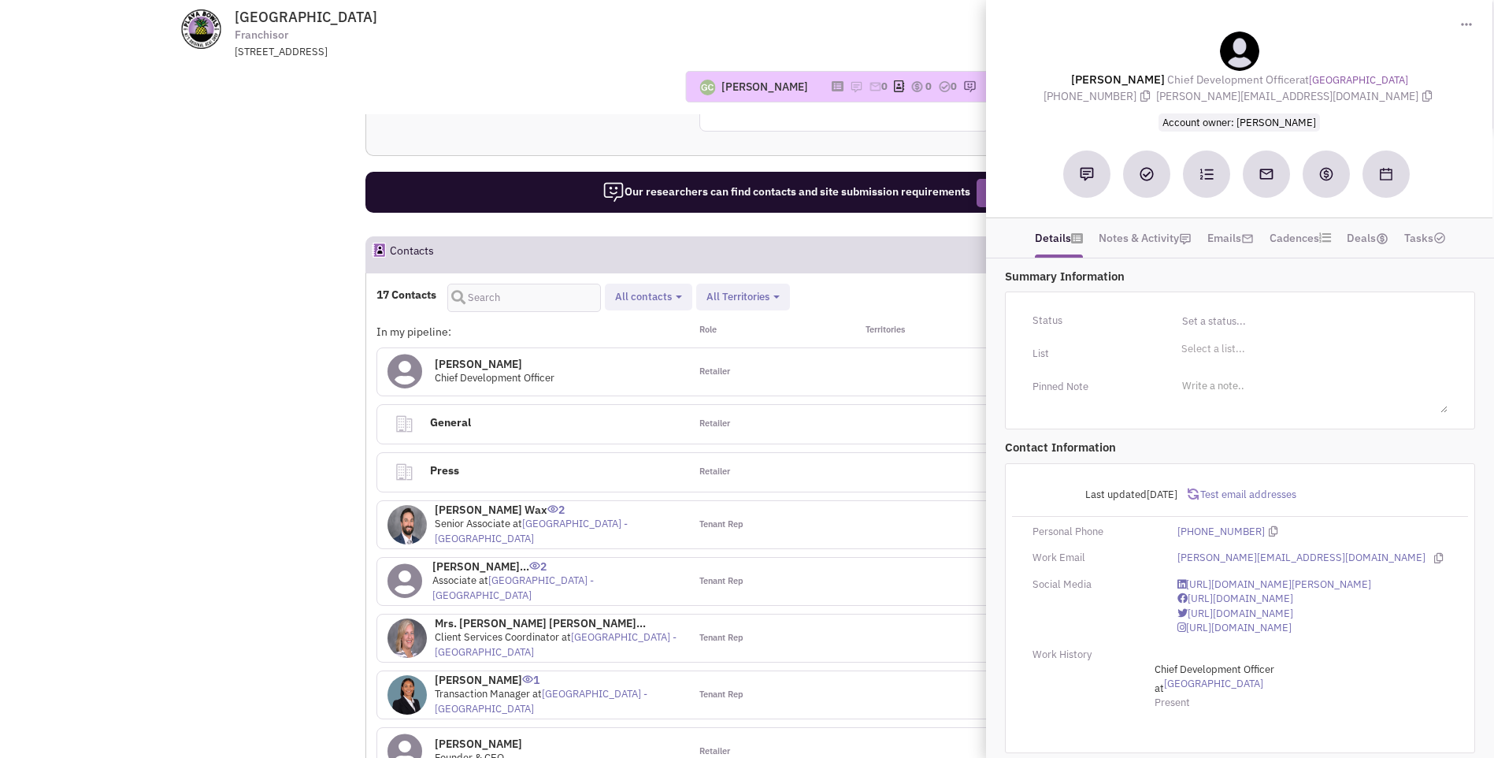
drag, startPoint x: 1111, startPoint y: 80, endPoint x: 1376, endPoint y: 91, distance: 264.9
click at [1376, 91] on div "Gary Moss Chief Development Officer at Playa Bowls (732) 407-5979 gary@playabow…" at bounding box center [1239, 81] width 491 height 99
copy div "Gary Moss Chief Development Officer at Playa Bowls (732) 407-5979 gary@playabow…"
click at [844, 525] on div "Tenant Rep" at bounding box center [767, 524] width 156 height 47
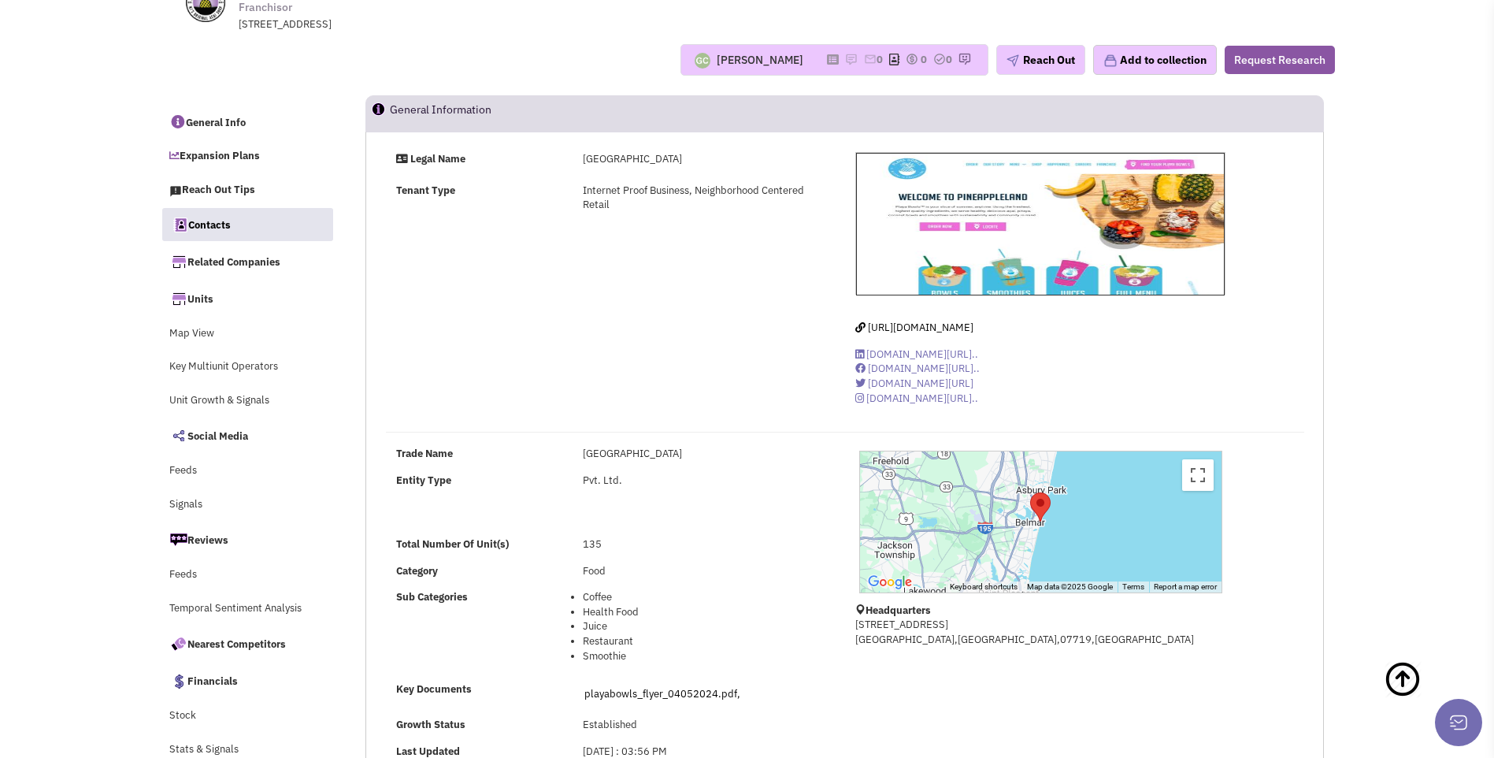
scroll to position [0, 0]
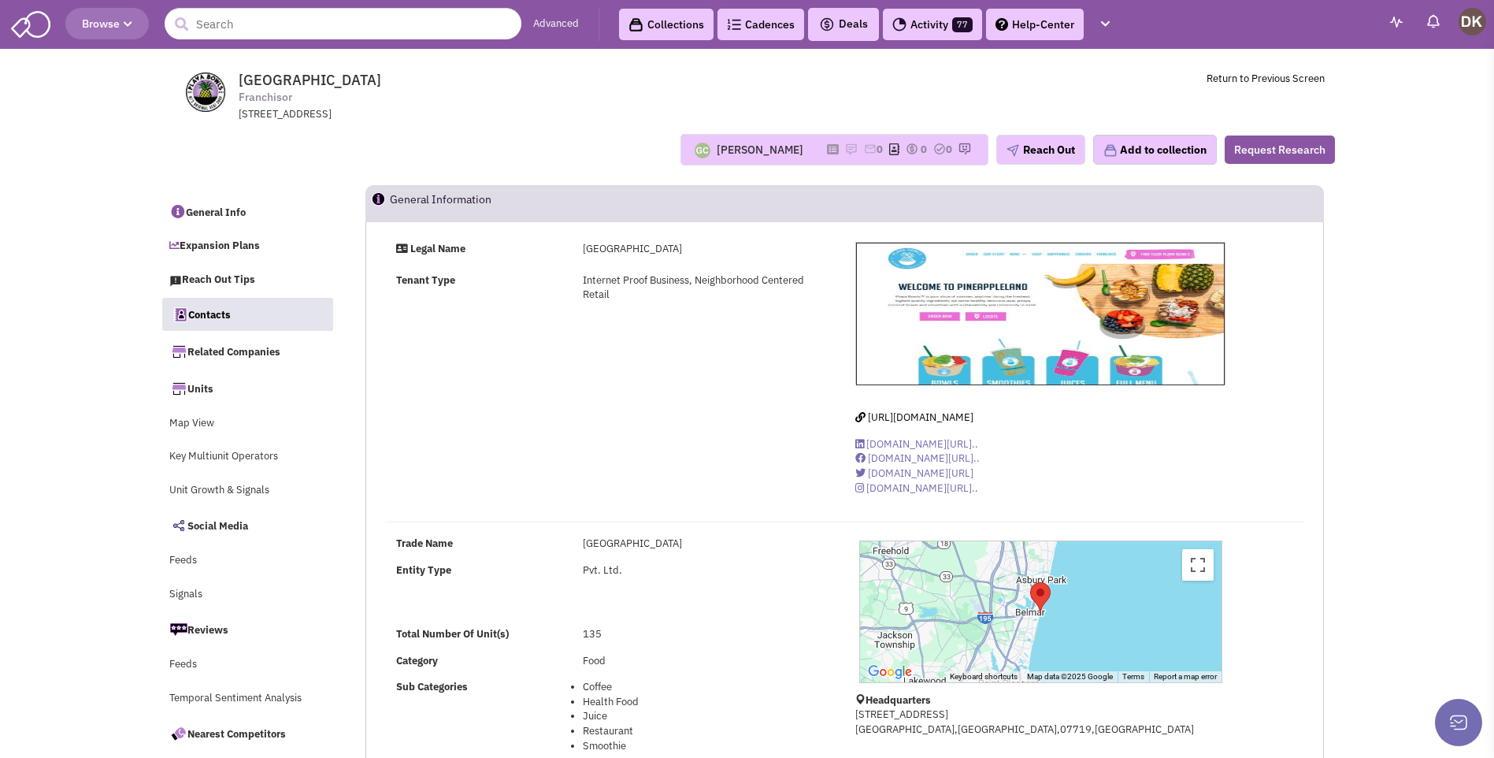
click at [223, 316] on link "Contacts" at bounding box center [248, 314] width 172 height 33
click at [827, 150] on icon at bounding box center [833, 149] width 12 height 9
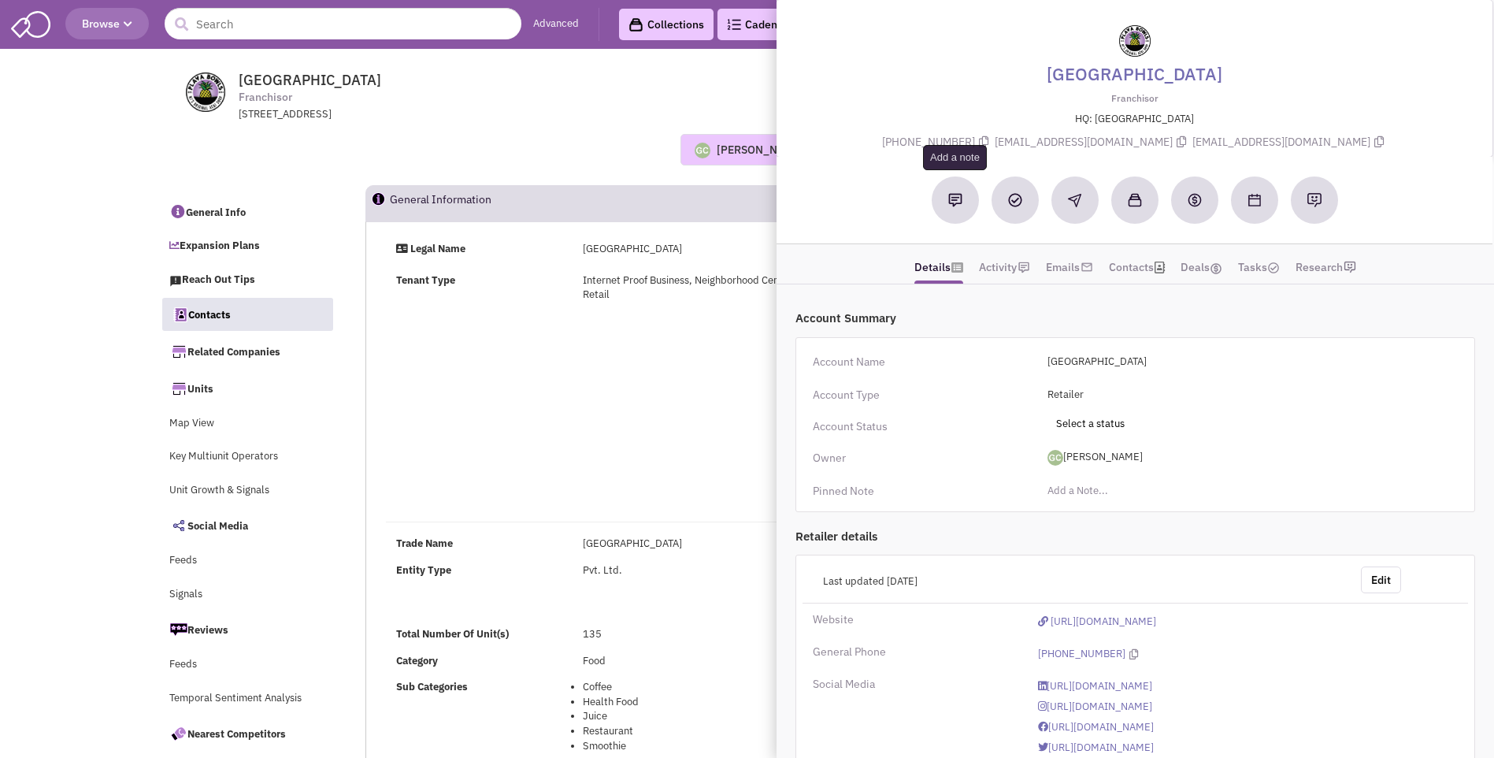
click at [957, 206] on img at bounding box center [955, 200] width 14 height 14
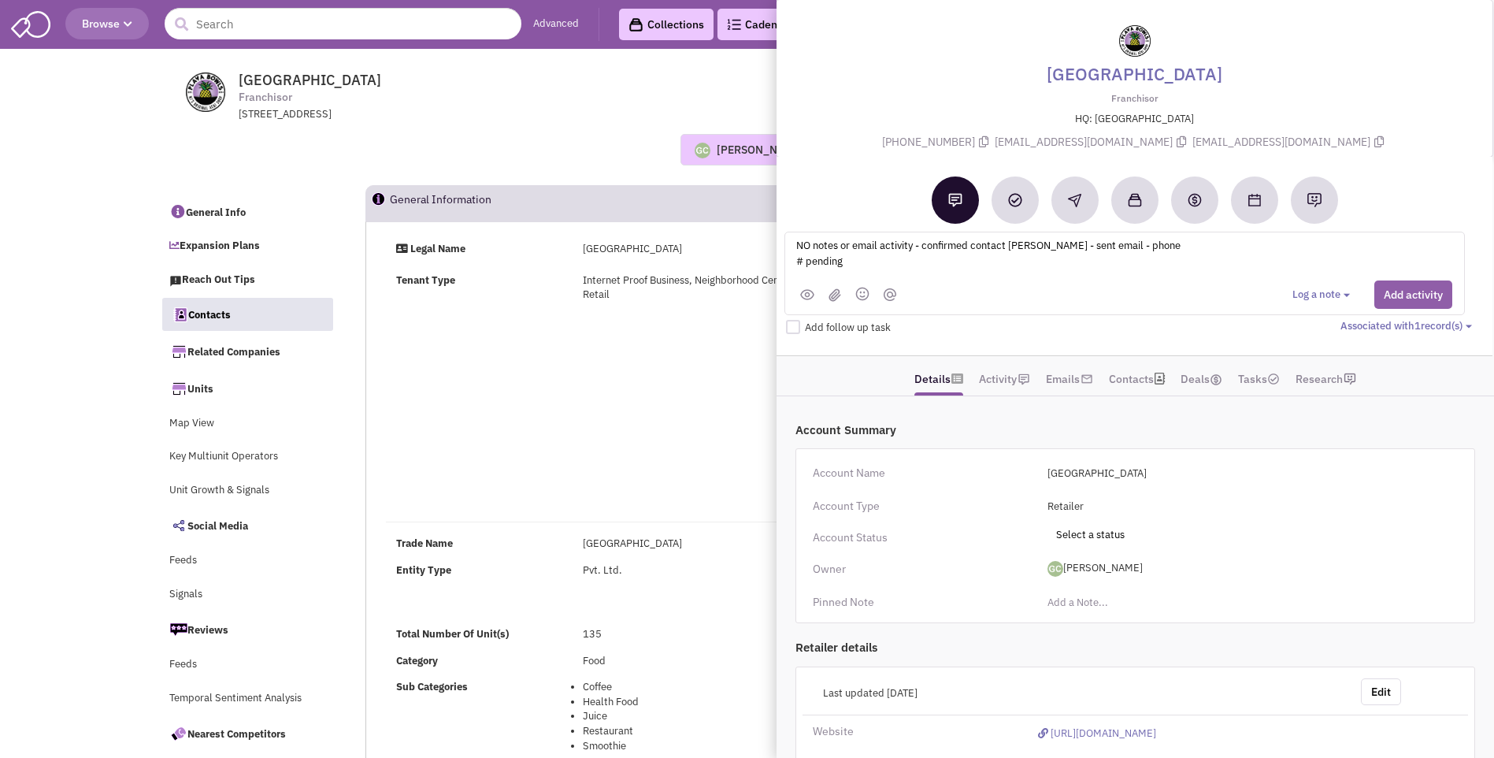
type textarea "NO notes or email activity - confirmed contact Jayson Tipp - sent email - phone…"
click at [1401, 295] on button "Add activity" at bounding box center [1414, 294] width 78 height 28
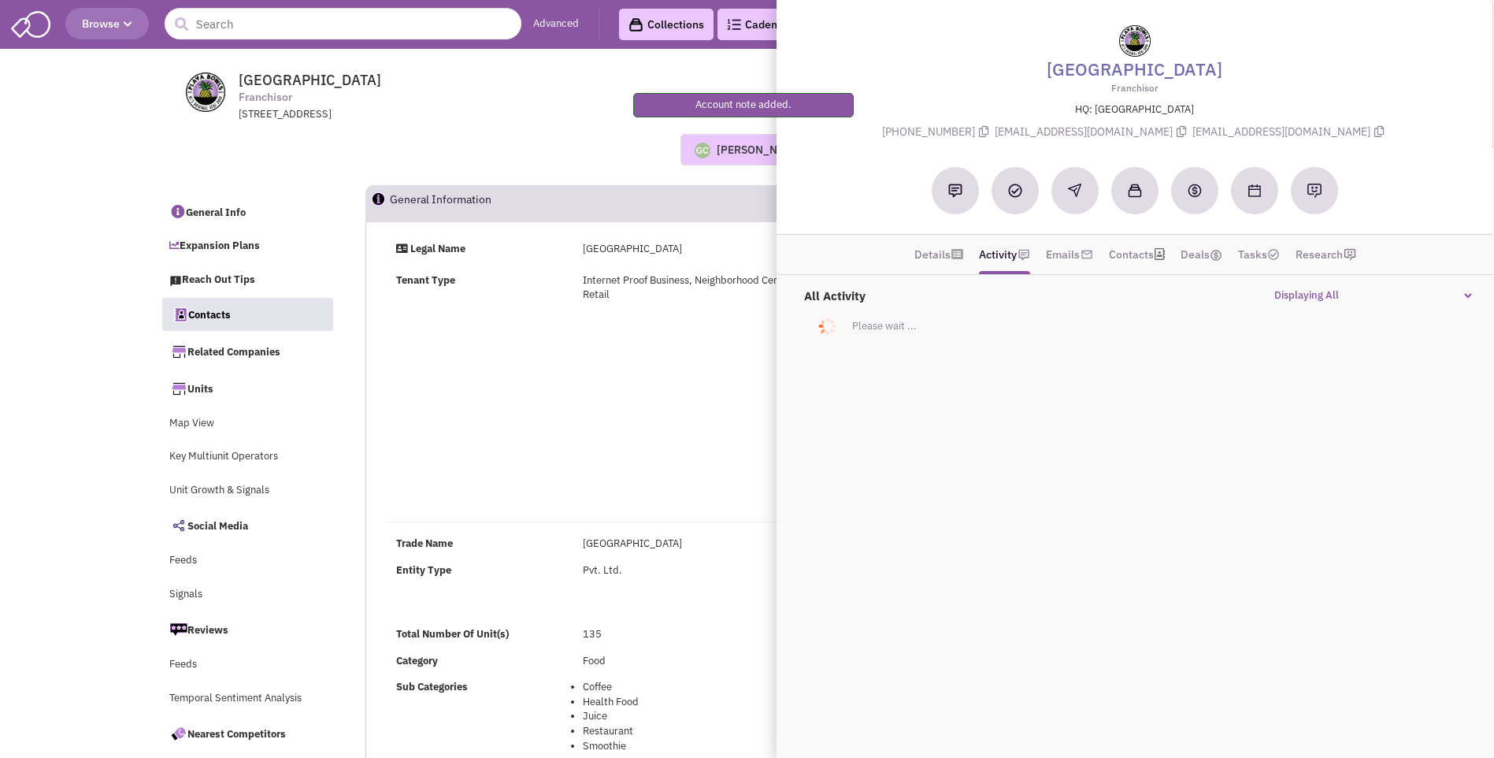
click at [692, 388] on div "Legal Name Playa Bowls Tenant Type Internet Proof Business, Neighborhood Center…" at bounding box center [845, 374] width 939 height 265
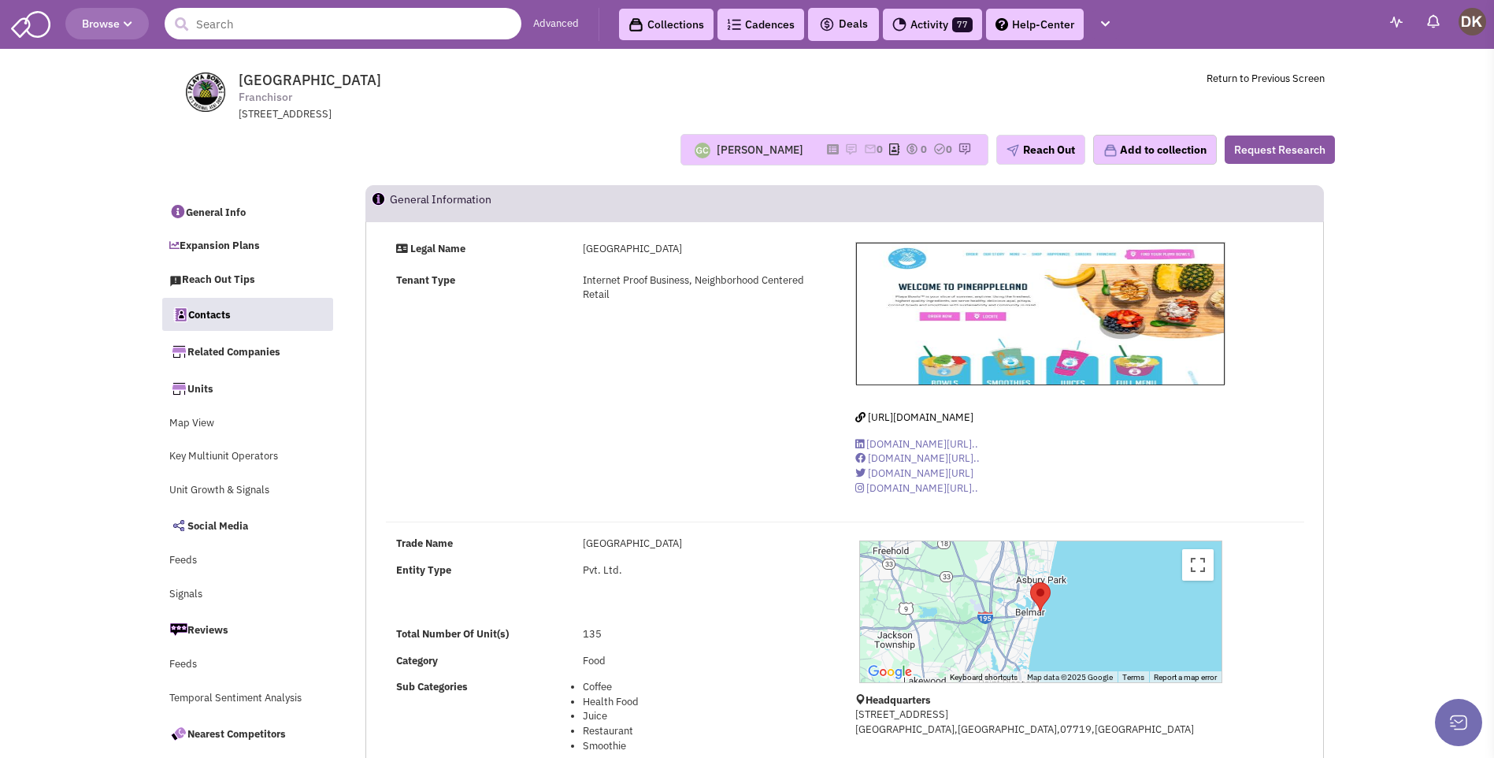
click at [293, 28] on input "text" at bounding box center [343, 24] width 357 height 32
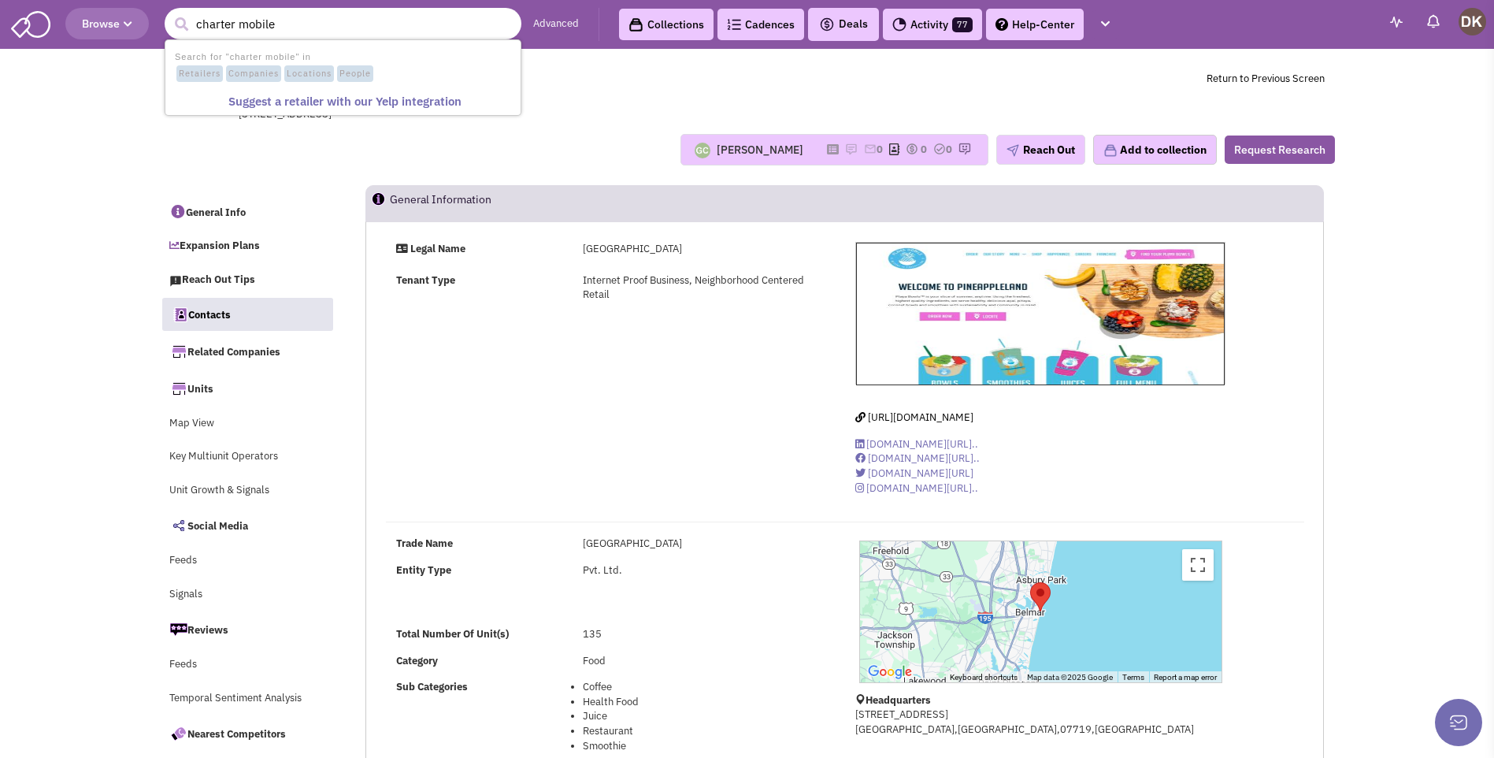
type input "charter mobile"
click at [169, 13] on button "submit" at bounding box center [181, 25] width 24 height 24
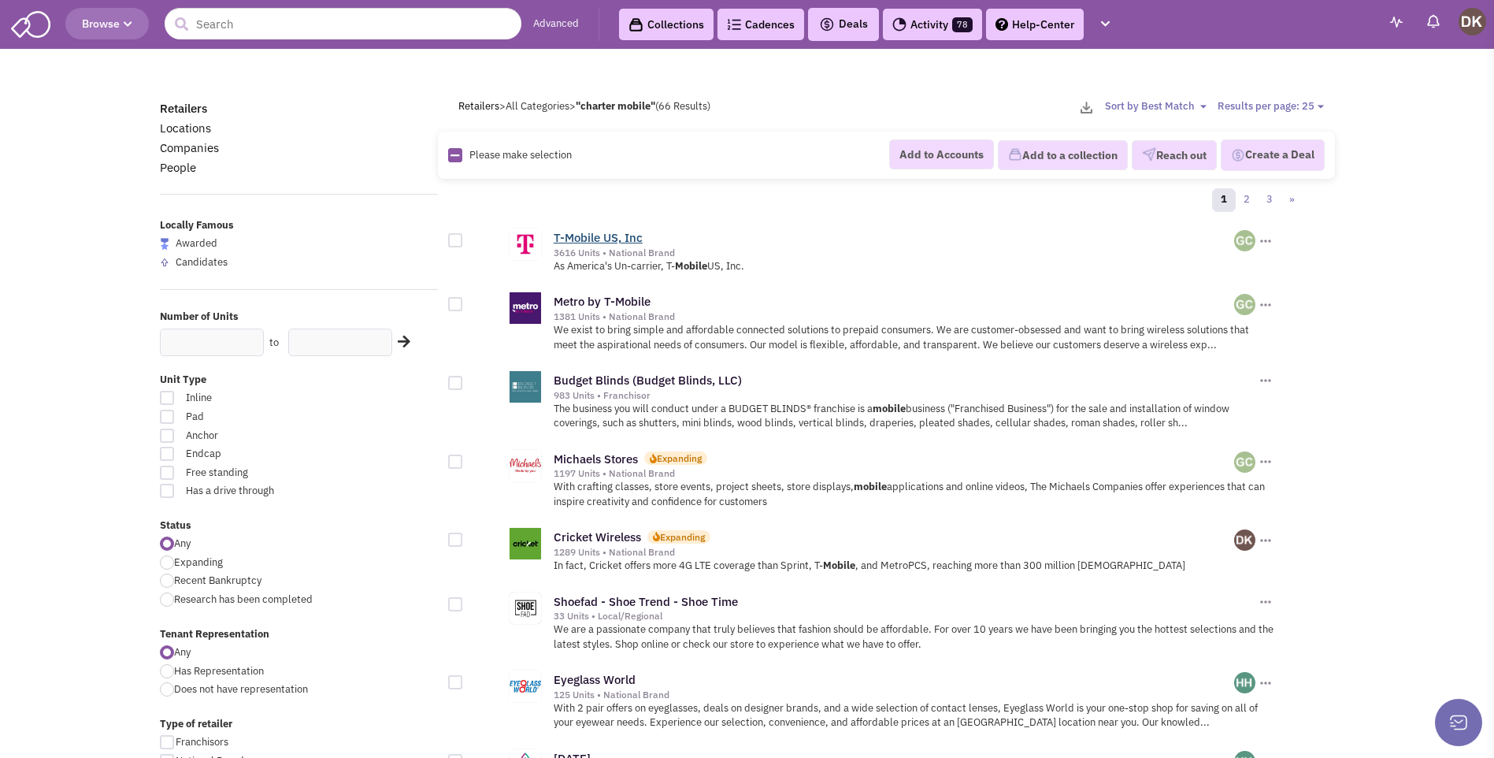
click at [589, 236] on link "T-Mobile US, Inc" at bounding box center [598, 237] width 89 height 15
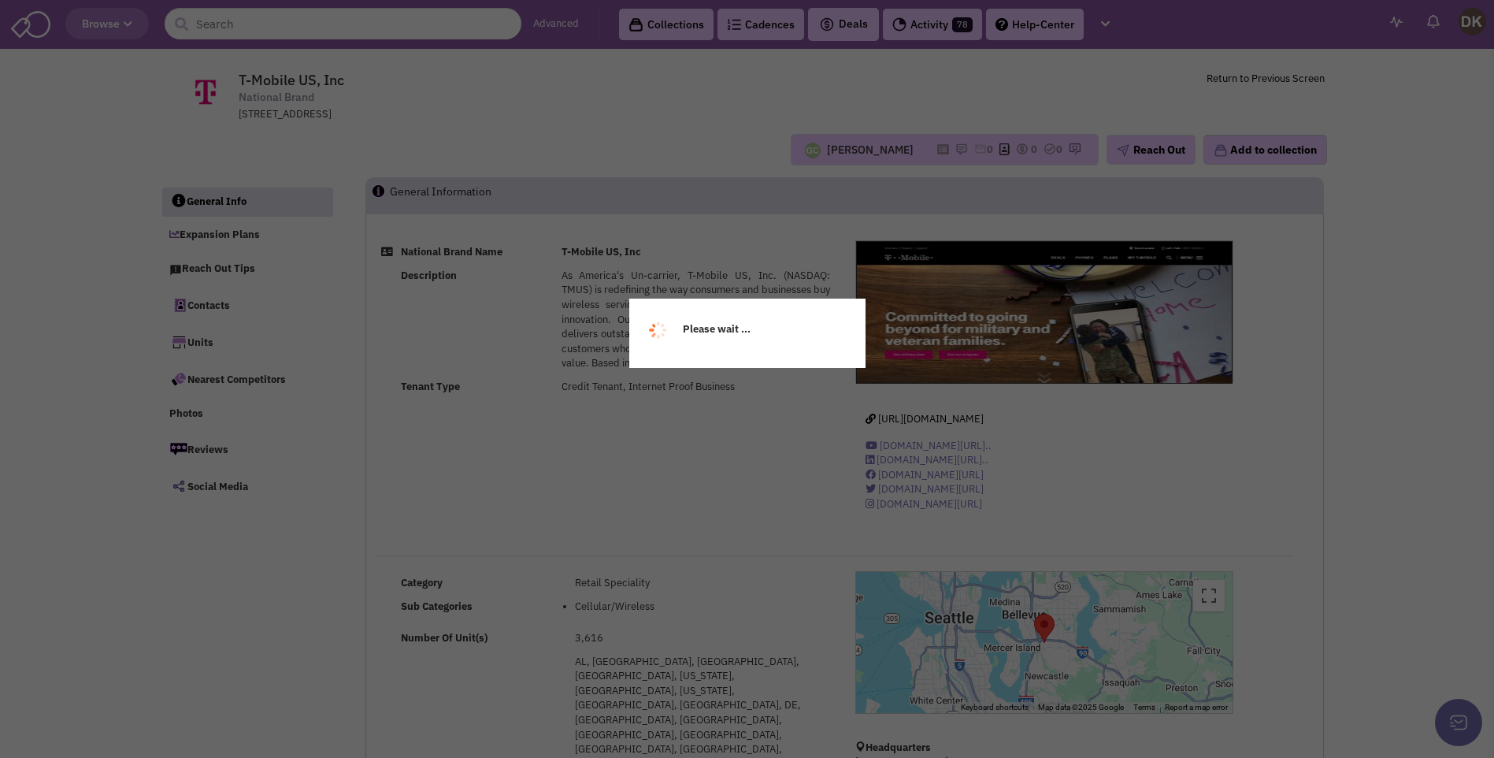
select select
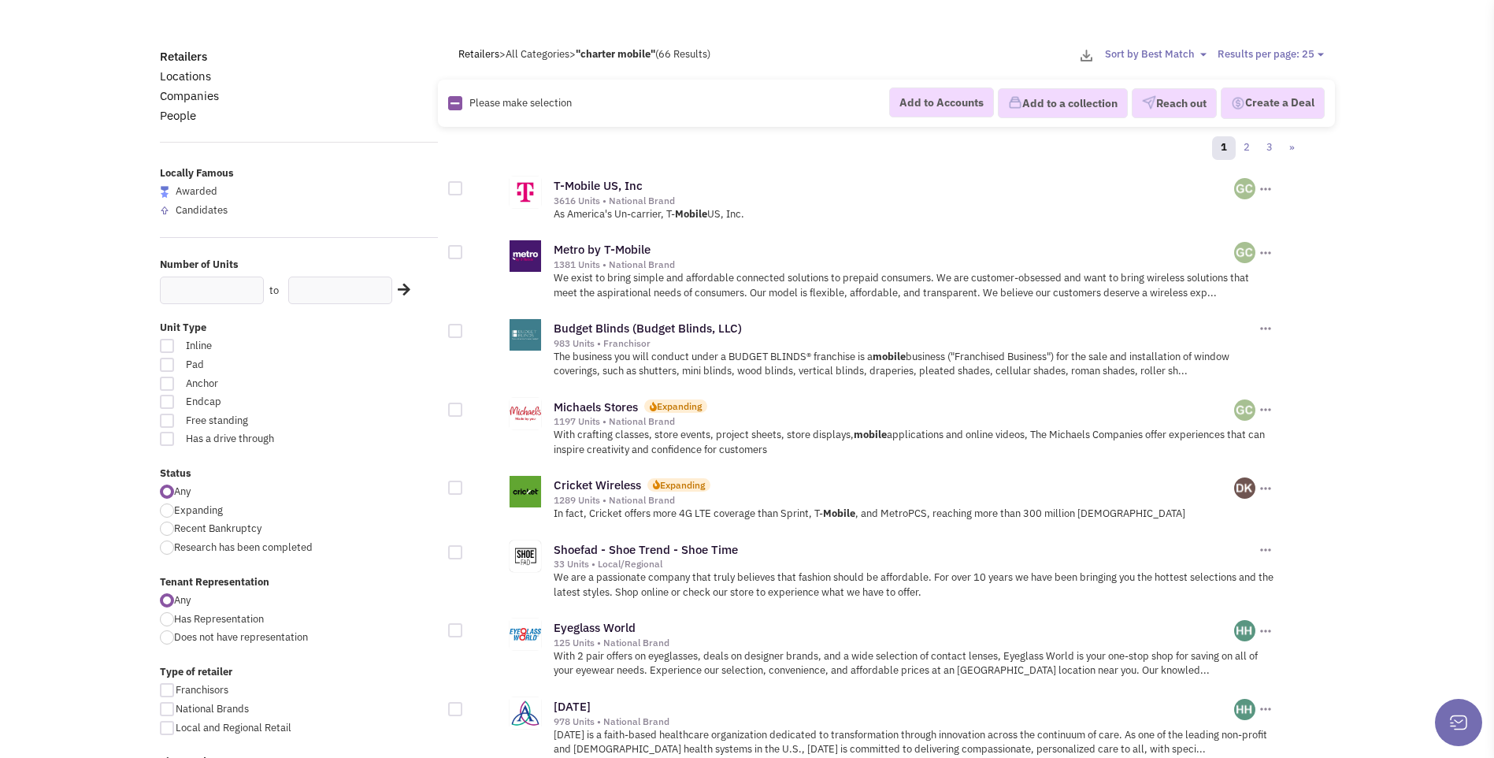
scroll to position [79, 0]
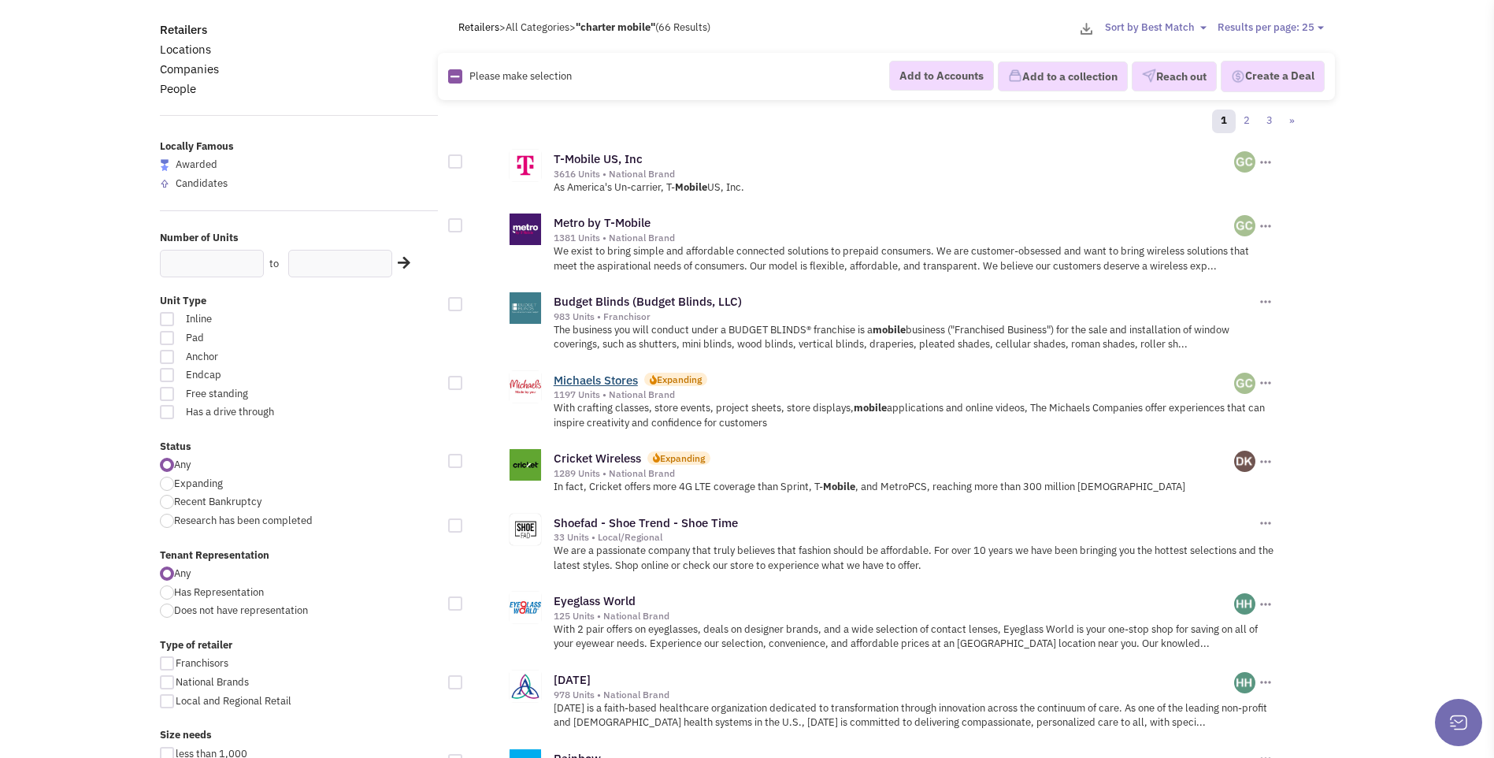
click at [604, 385] on link "Michaels Stores" at bounding box center [596, 380] width 84 height 15
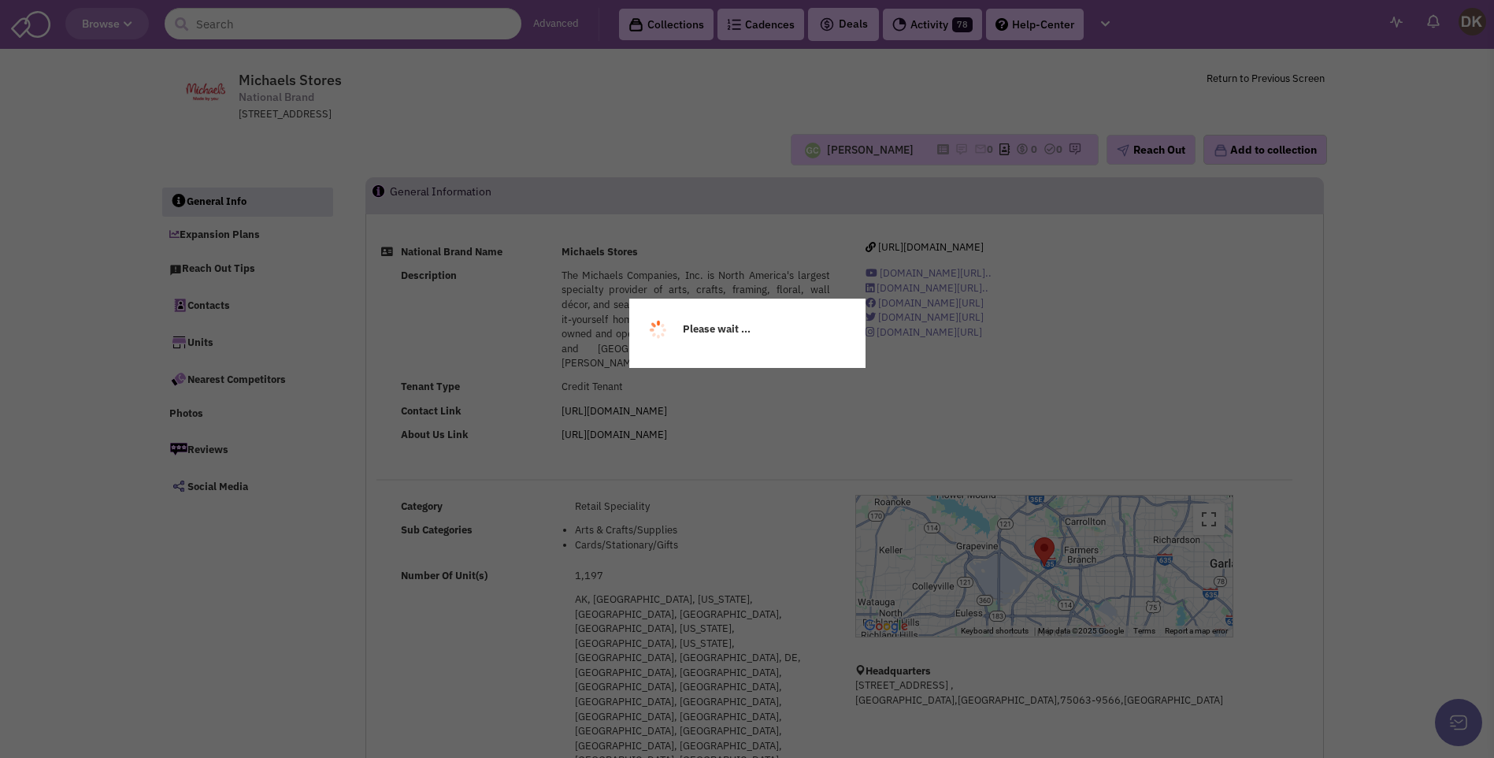
select select
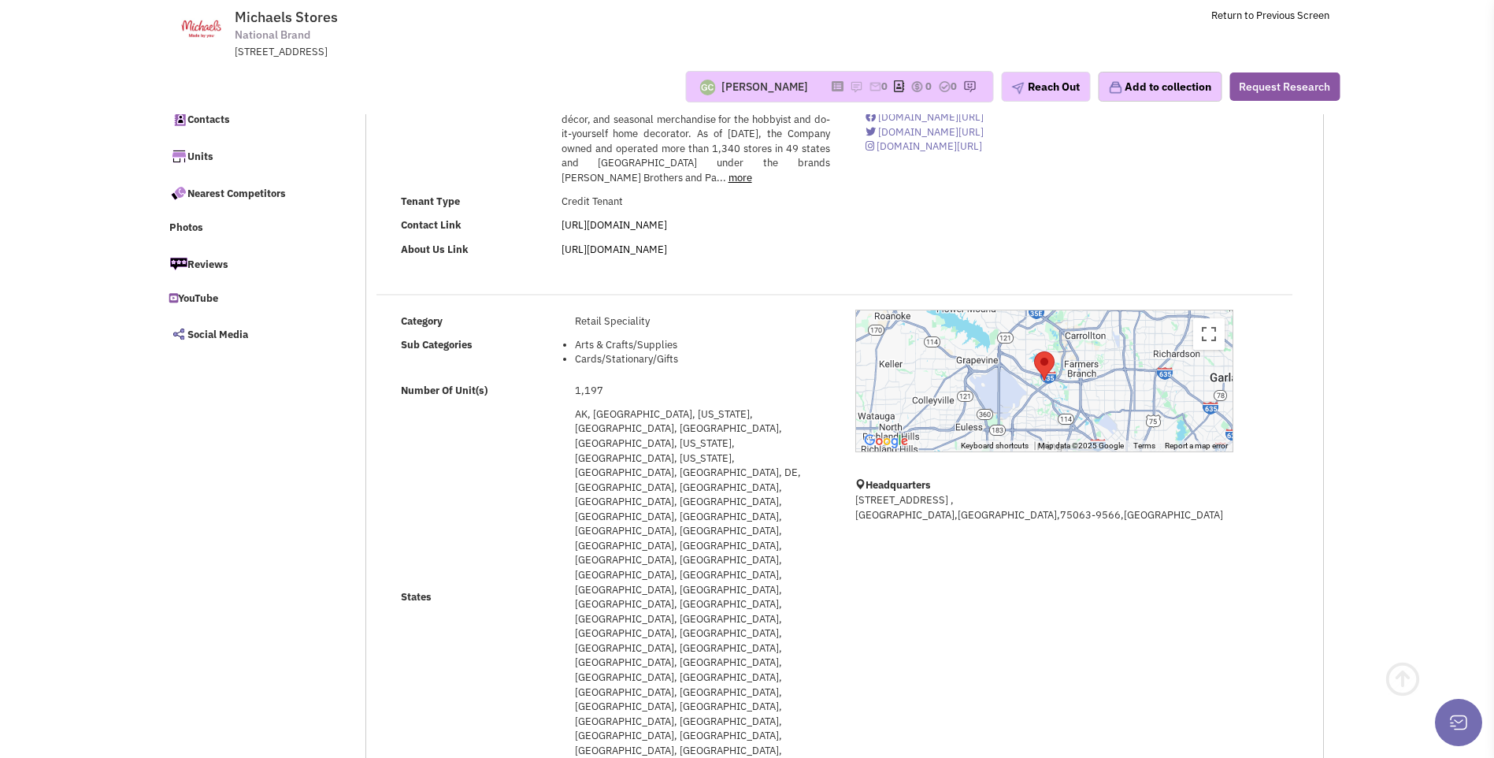
scroll to position [158, 0]
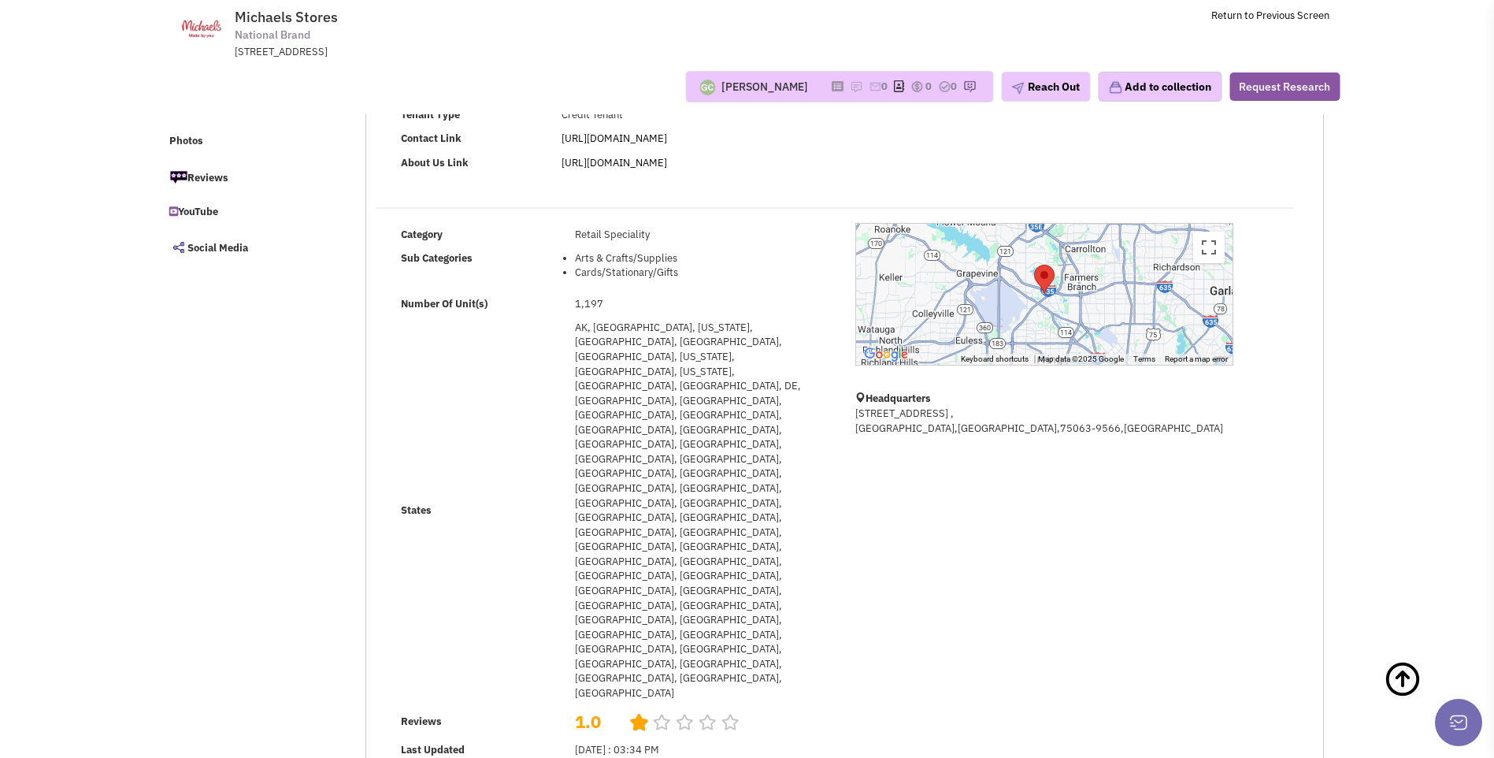
select select
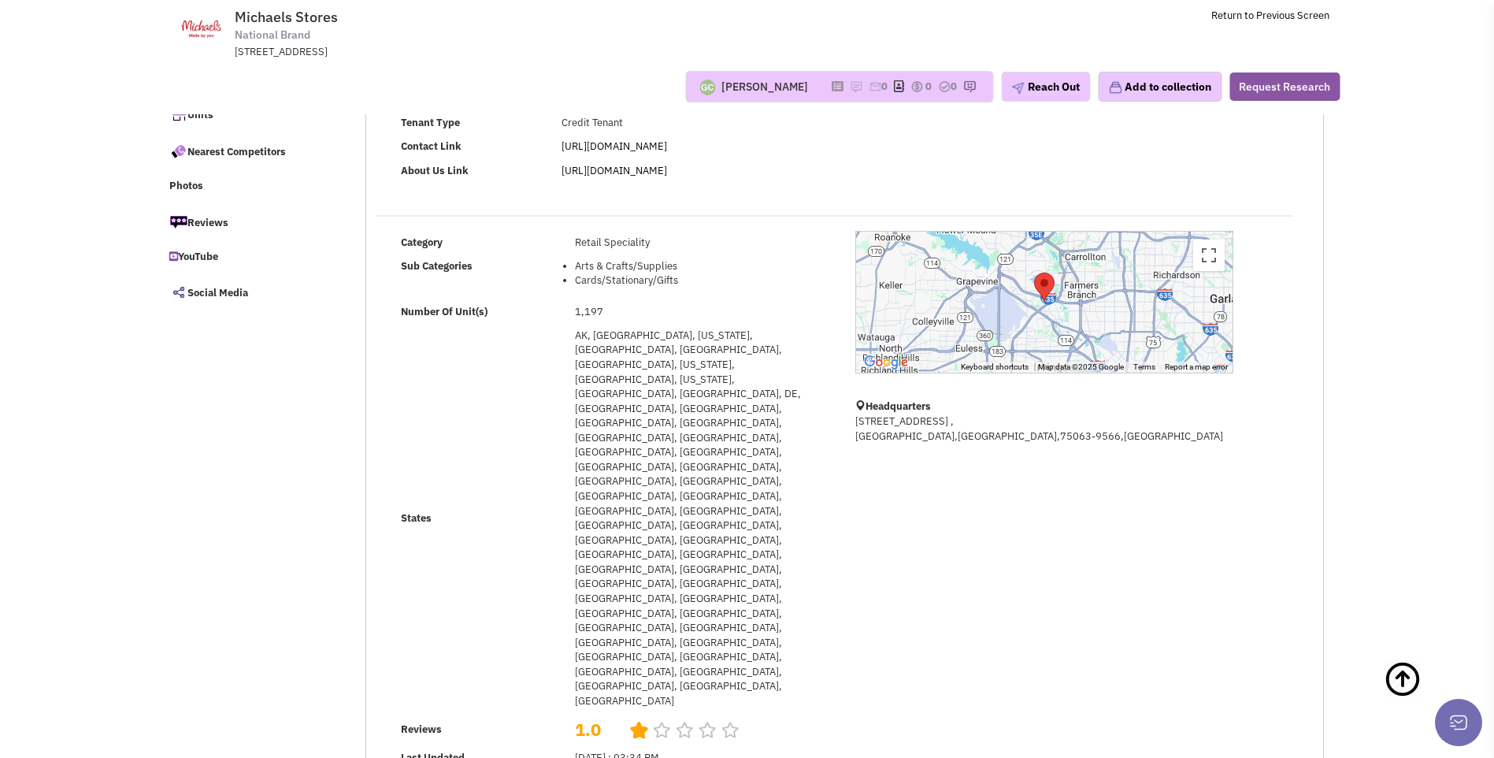
scroll to position [0, 0]
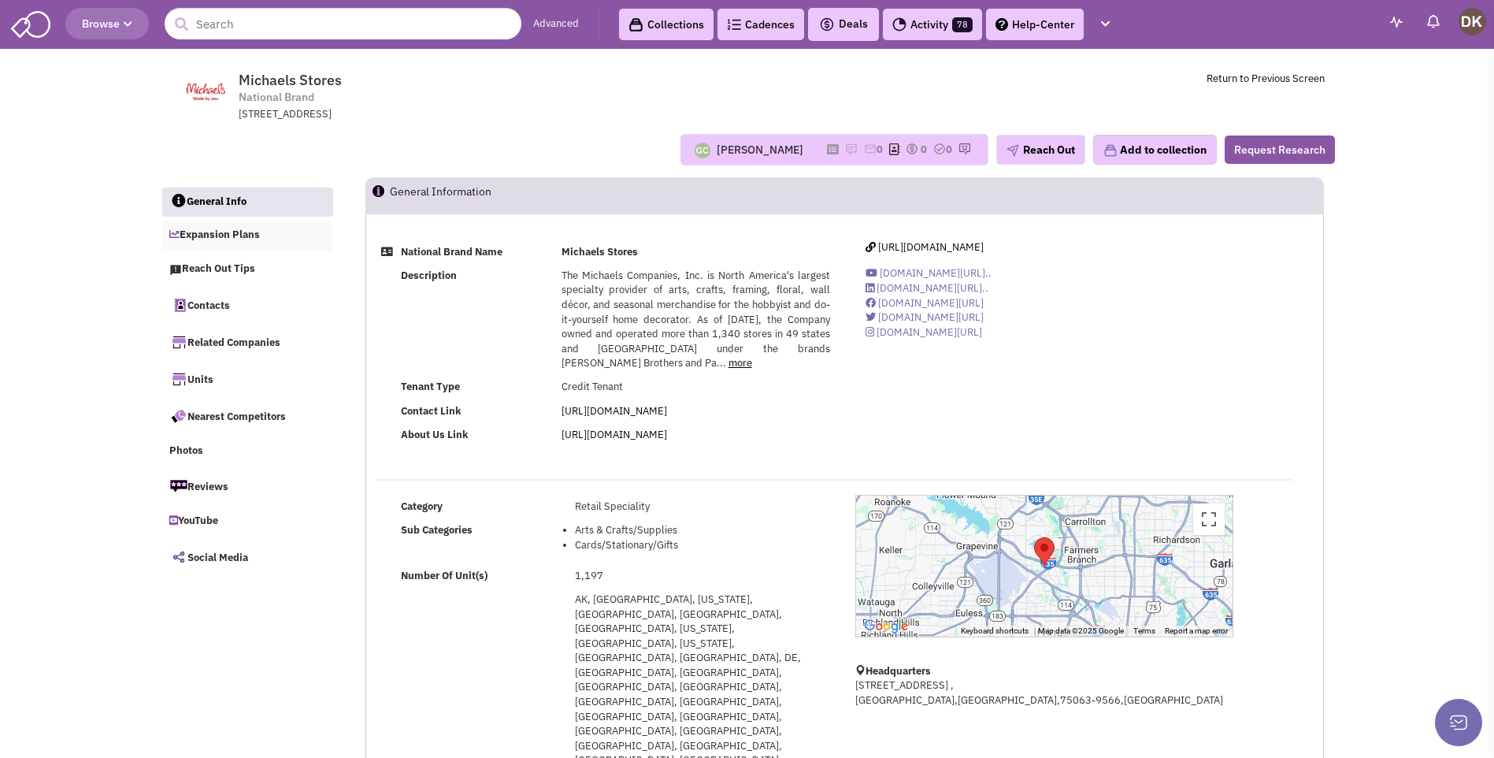
click at [228, 235] on link "Expansion Plans" at bounding box center [247, 236] width 172 height 30
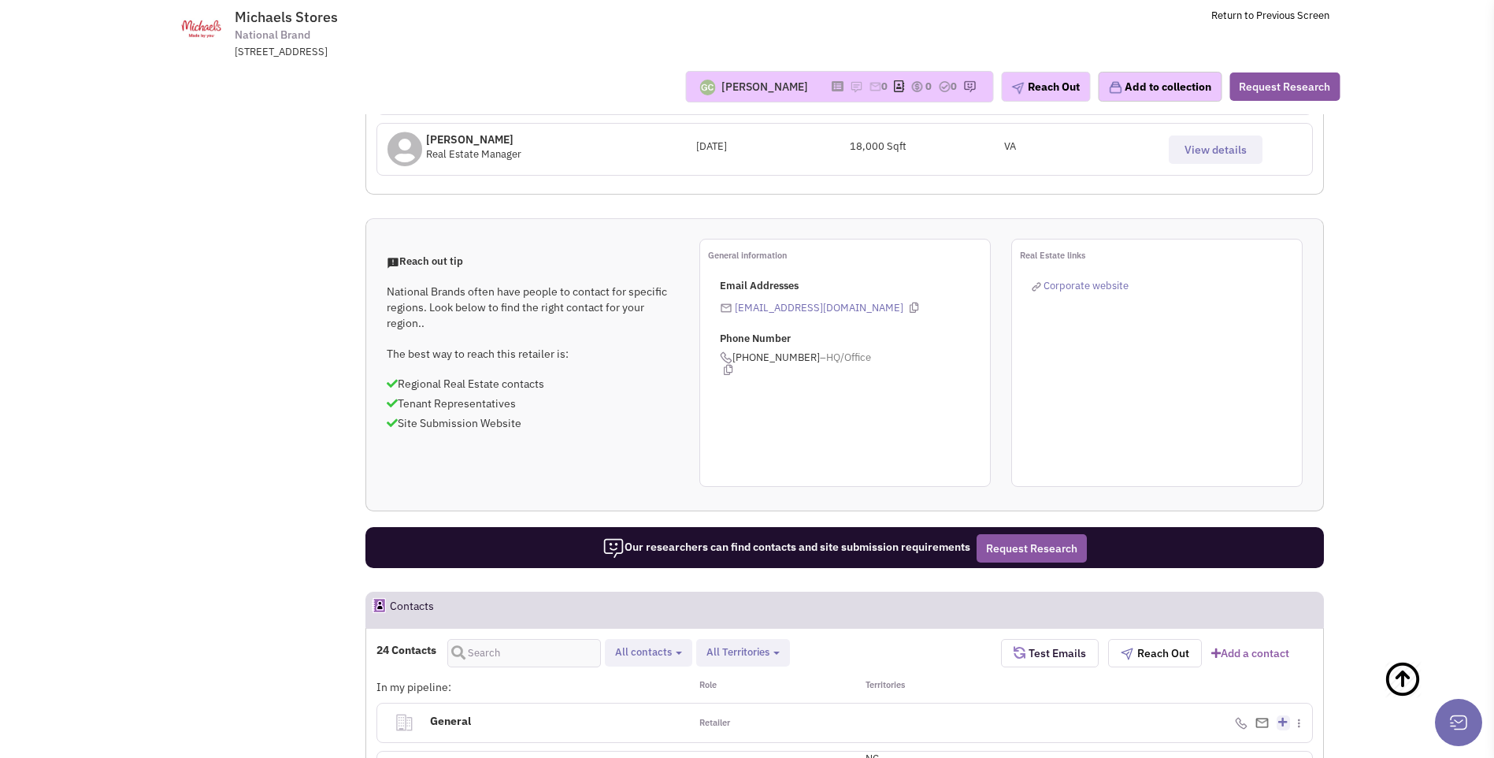
scroll to position [1033, 0]
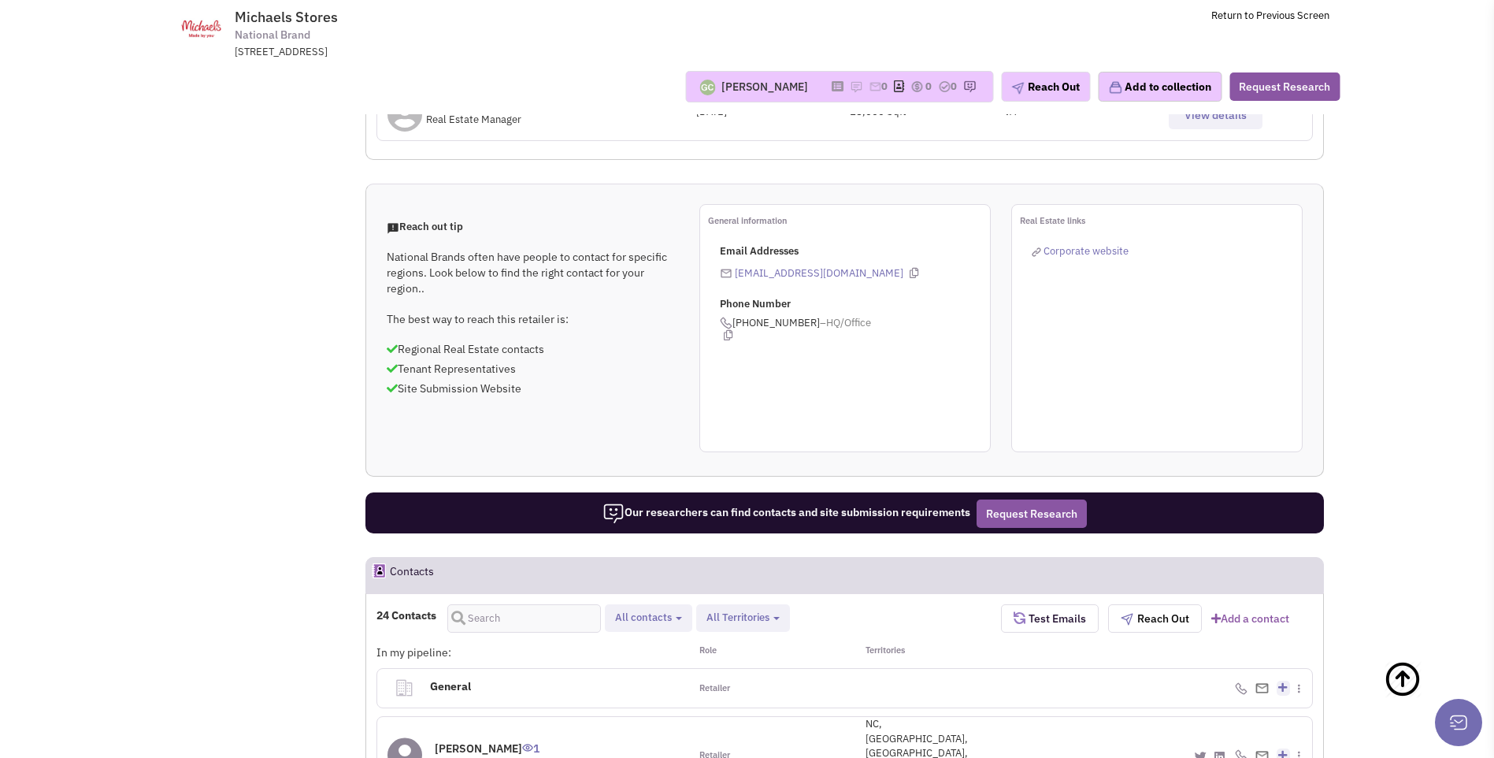
click at [405, 737] on icon at bounding box center [405, 754] width 35 height 35
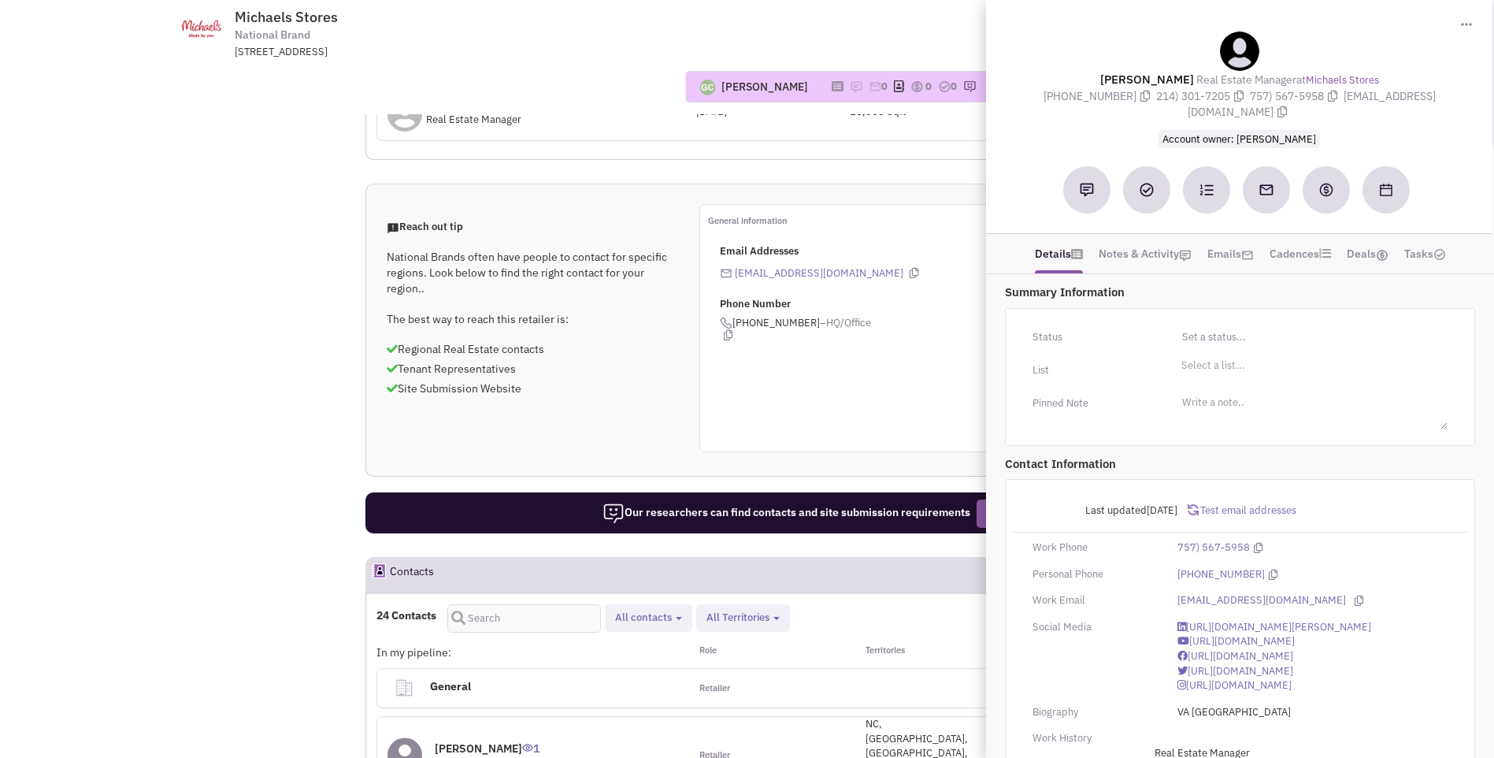
drag, startPoint x: 1096, startPoint y: 75, endPoint x: 1449, endPoint y: 98, distance: 354.5
click at [1449, 98] on div "Maureen G. Rooks Real Estate Manager at Michaels Stores (757) 567-5958 214) 301…" at bounding box center [1239, 89] width 491 height 115
copy div "Maureen G. Rooks Real Estate Manager at Michaels Stores (757) 567-5958 214) 301…"
click at [525, 106] on div "Guillaume Chetail No note found! 0 0 0 Reach Out Add to collection" at bounding box center [747, 86] width 1206 height 55
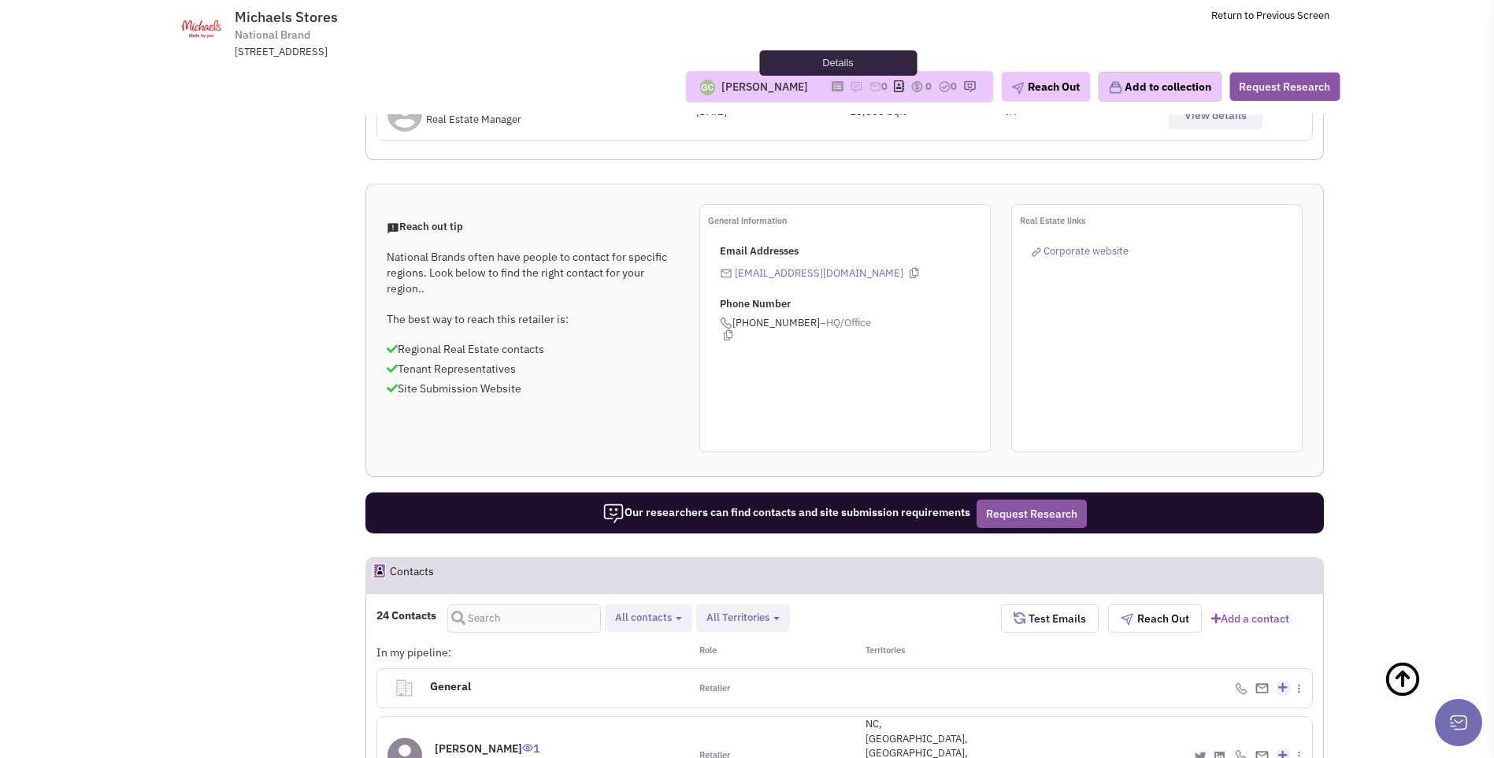
click at [832, 91] on icon at bounding box center [838, 86] width 12 height 9
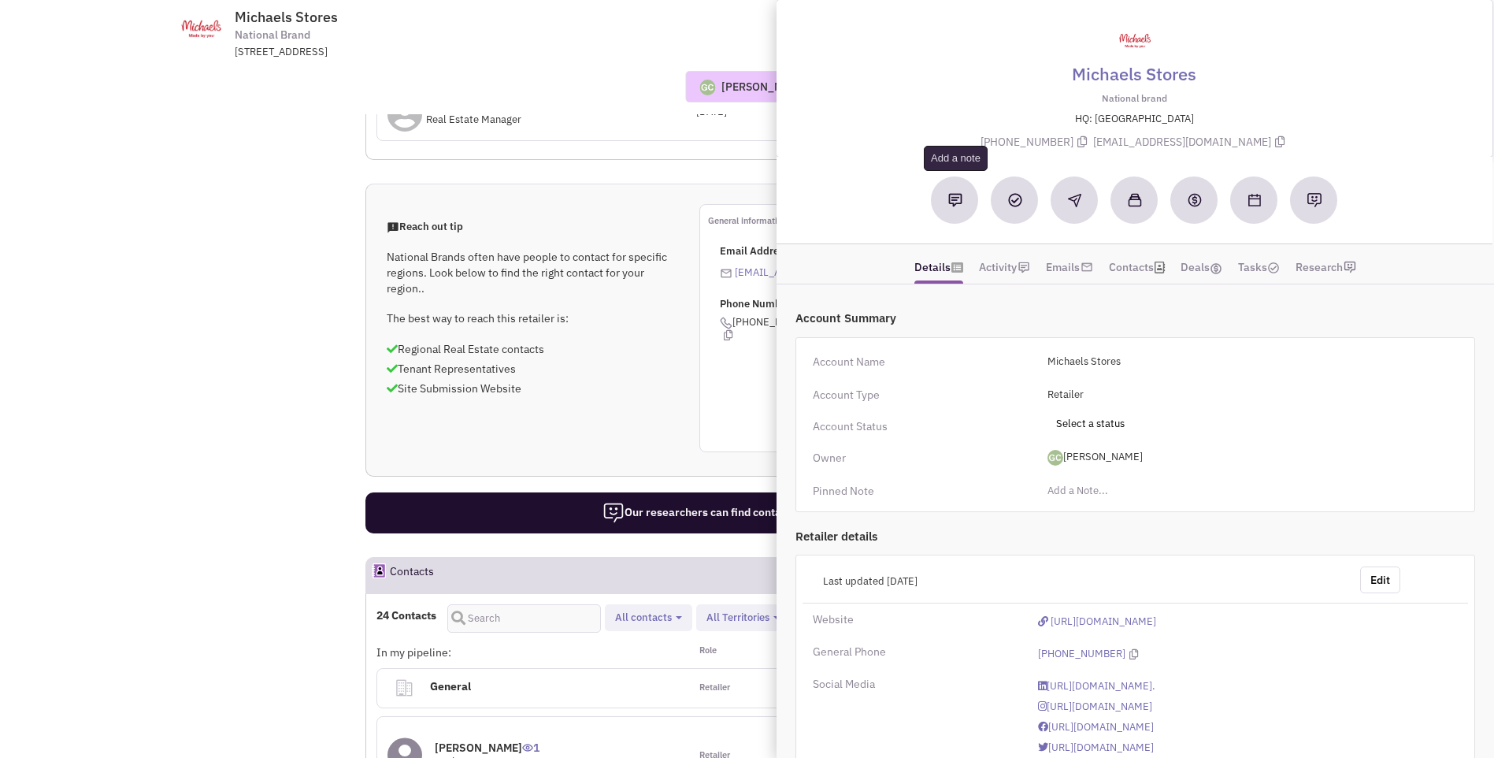
click at [959, 203] on img at bounding box center [955, 200] width 14 height 14
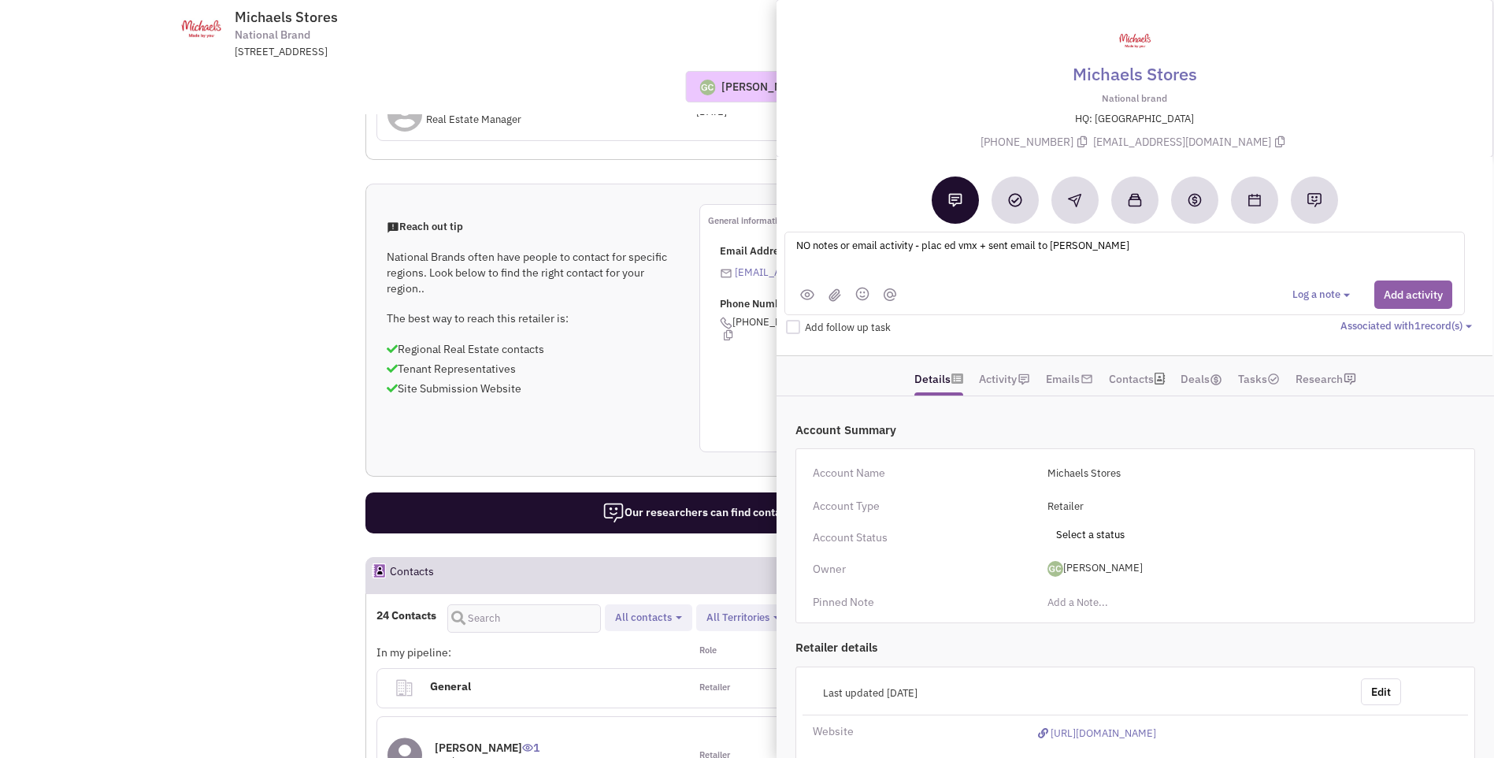
type textarea "NO notes or email activity - plac ed vmx + sent email to Maureen Rooks"
click at [1404, 292] on button "Add activity" at bounding box center [1414, 294] width 78 height 28
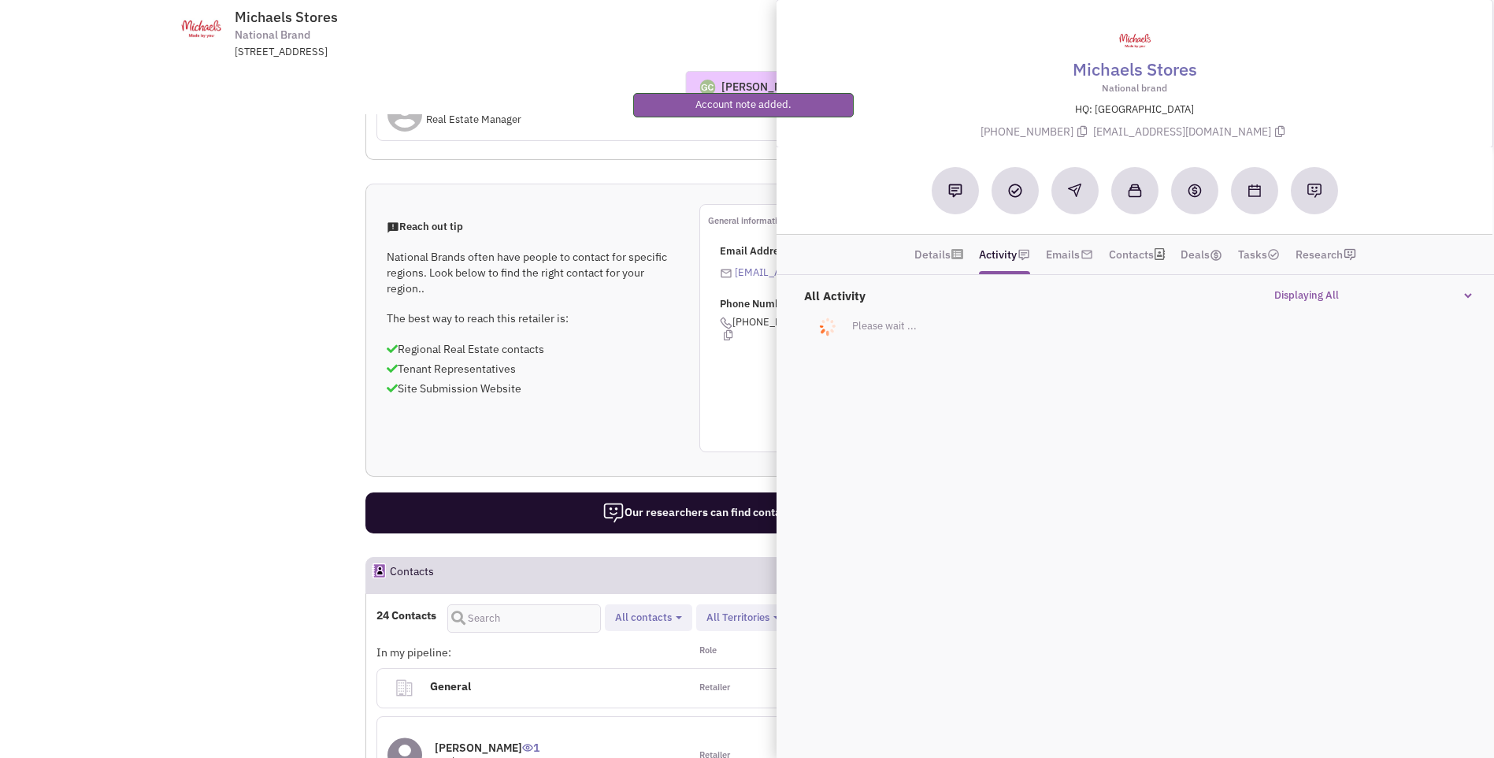
click at [508, 184] on div "Reach out tip National Brands often have people to contact for specific regions…" at bounding box center [844, 330] width 959 height 293
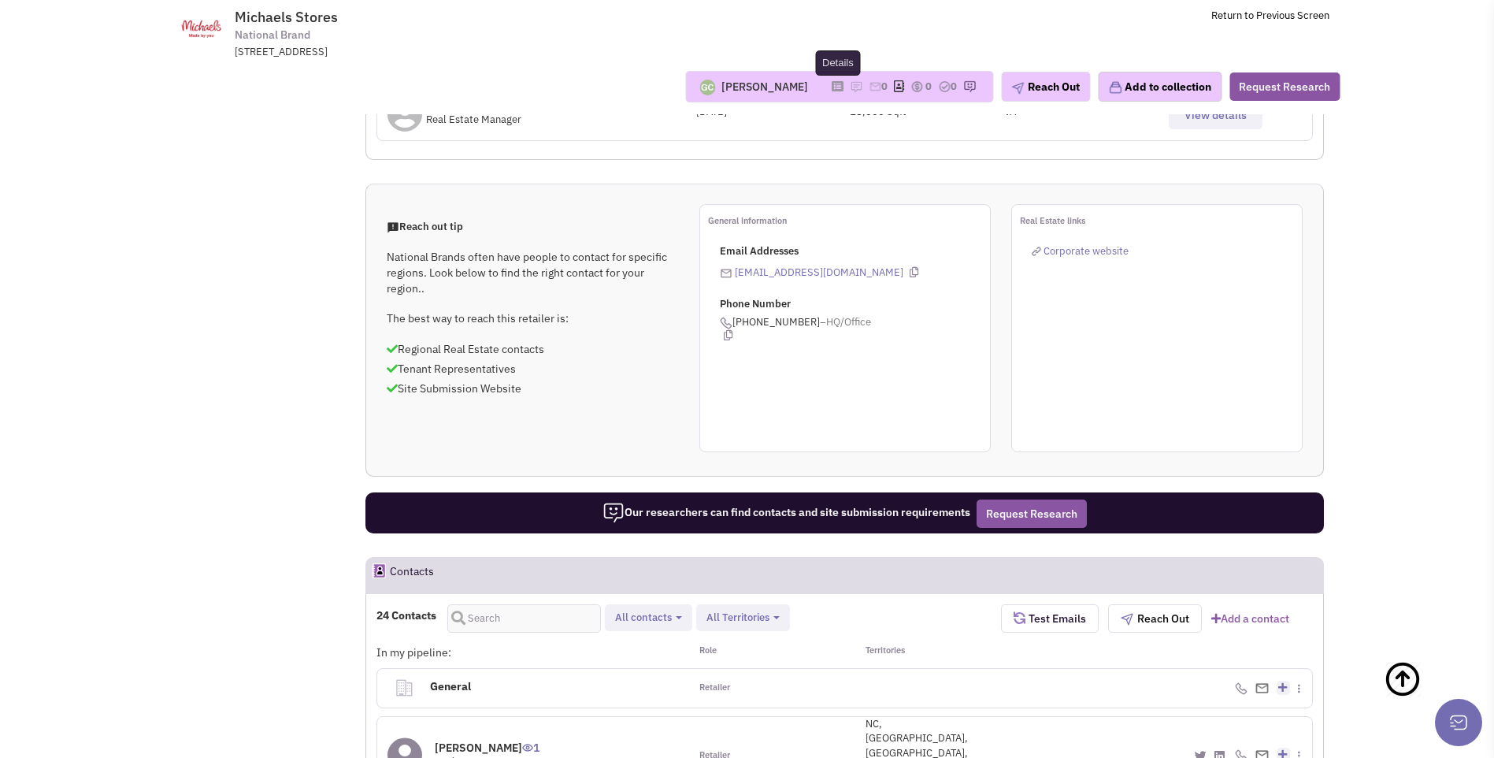
click at [832, 87] on icon at bounding box center [838, 86] width 12 height 9
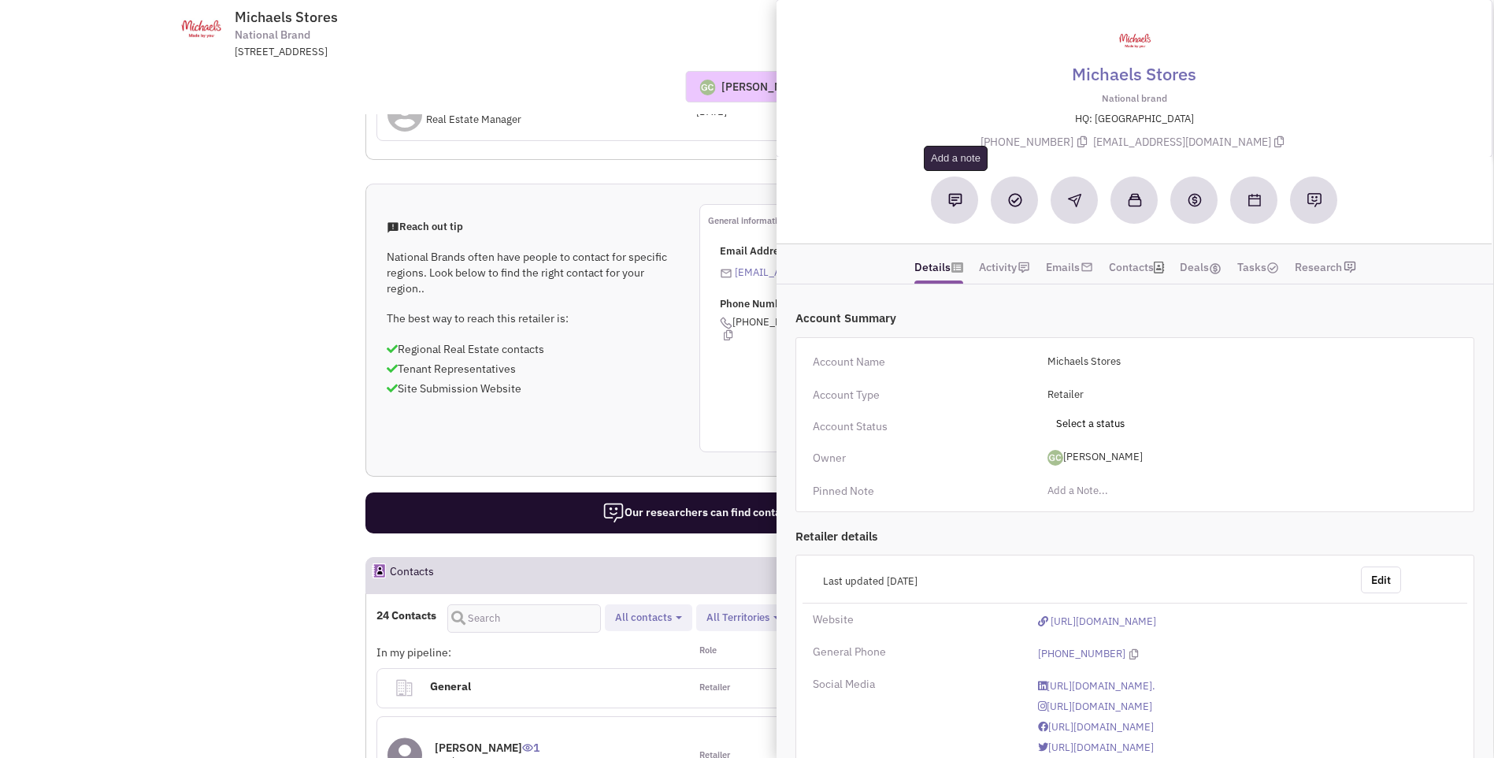
click at [959, 205] on img at bounding box center [955, 200] width 14 height 14
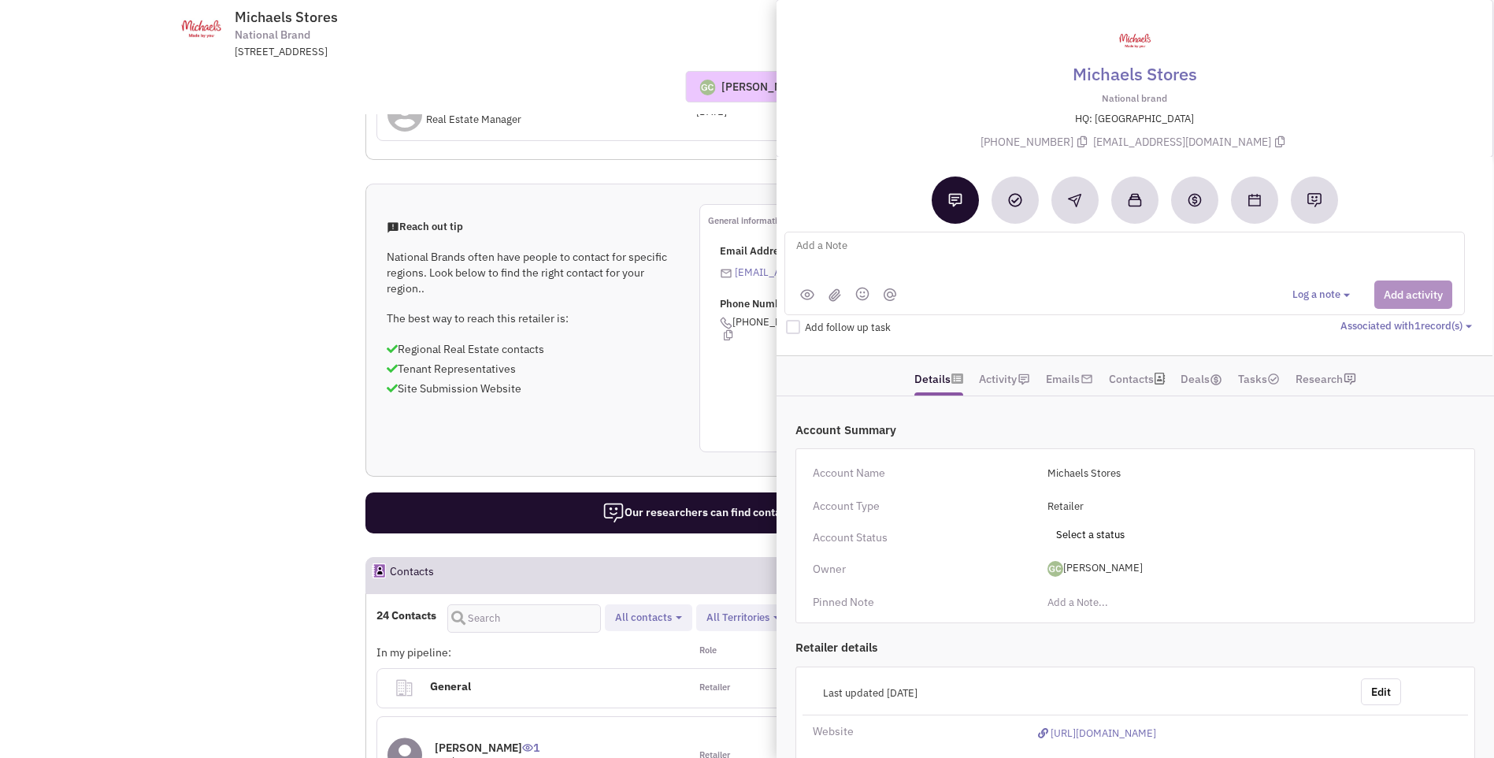
click at [1394, 298] on div "Log a note Select type" at bounding box center [1373, 294] width 160 height 28
click at [815, 249] on textarea at bounding box center [990, 257] width 390 height 43
type textarea "UPDATE _ Jacquelyn is NEW contact / jacq441@michales.com / 940-230-0879"
click at [1400, 299] on button "Add activity" at bounding box center [1414, 294] width 78 height 28
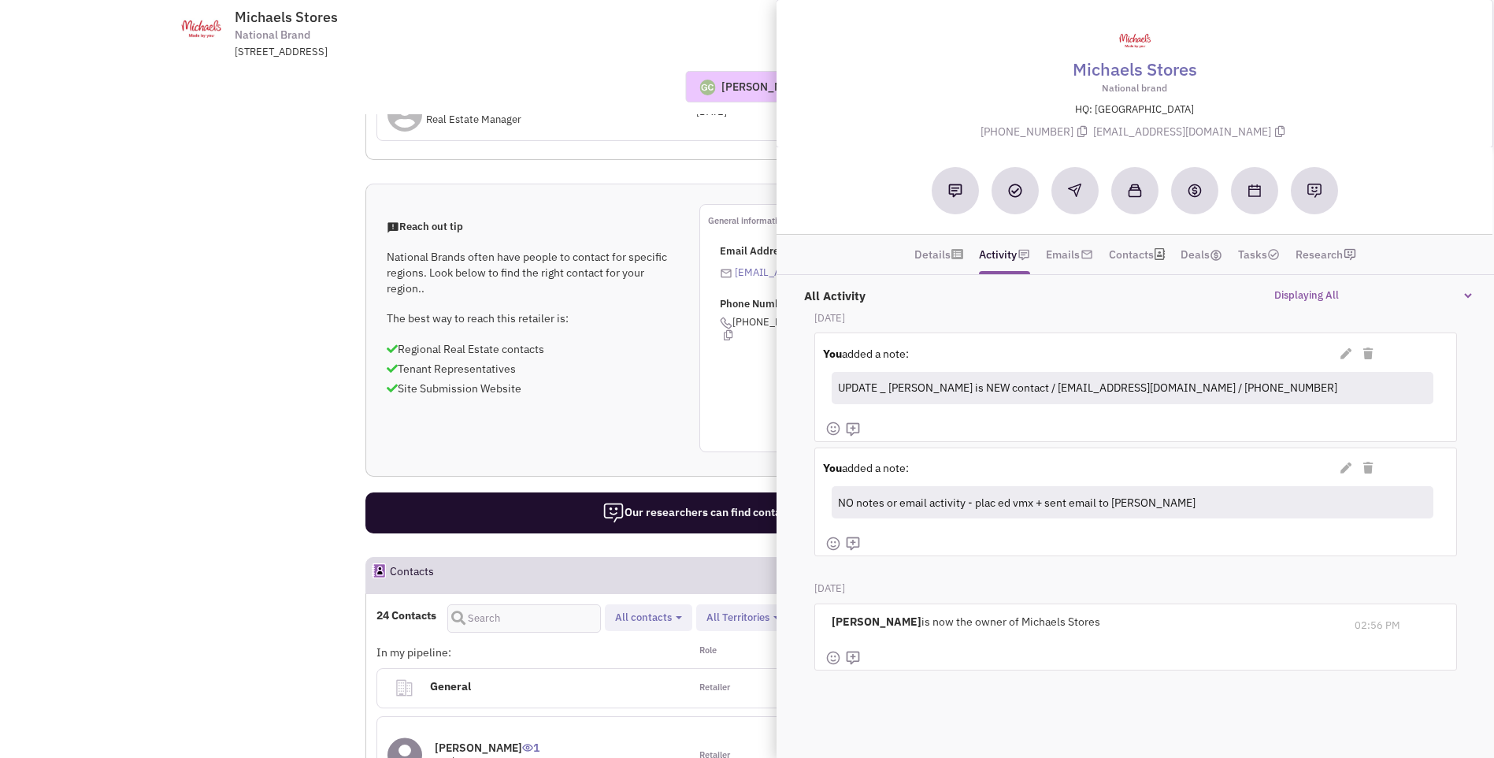
click at [635, 204] on div "Reach out tip National Brands often have people to contact for specific regions…" at bounding box center [844, 328] width 957 height 248
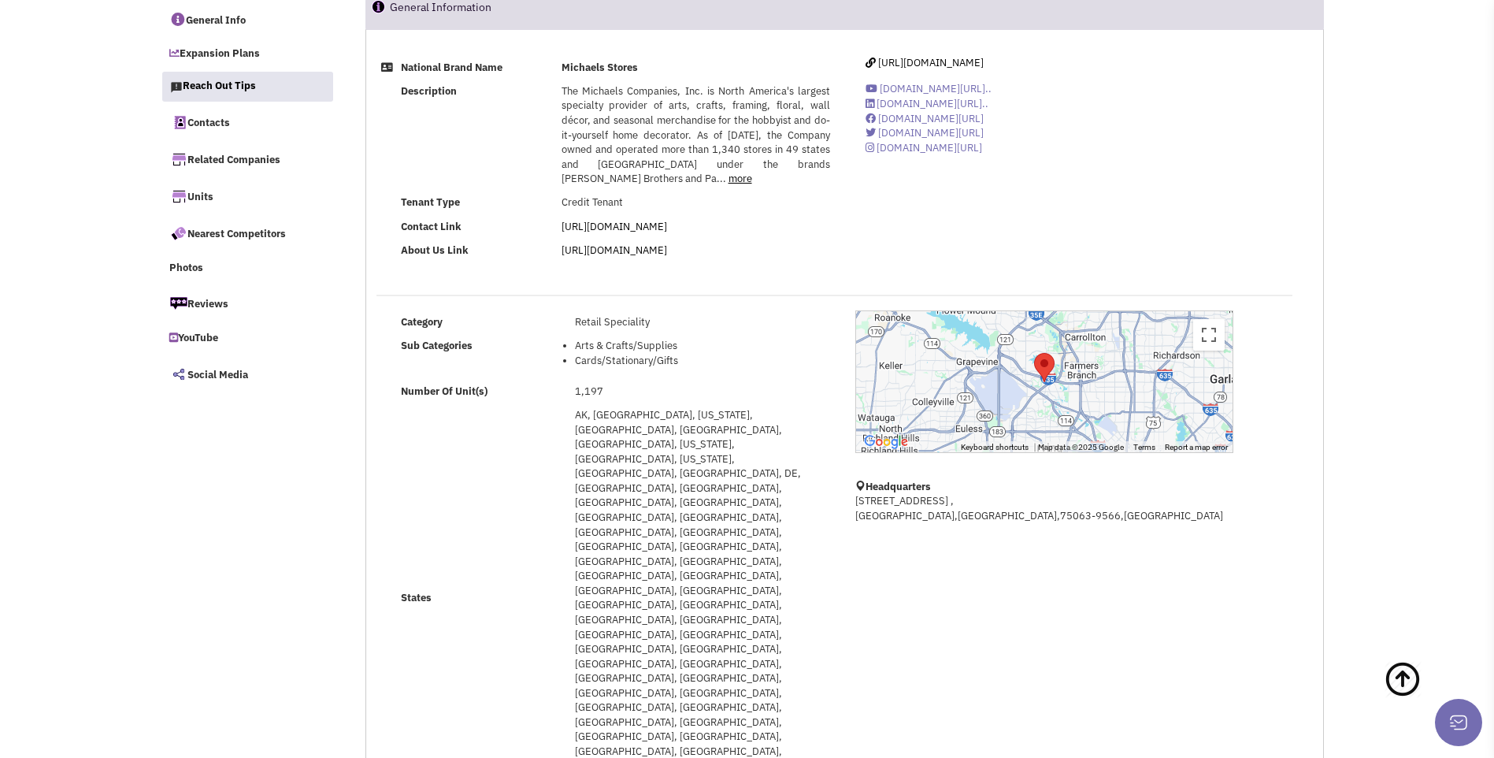
scroll to position [0, 0]
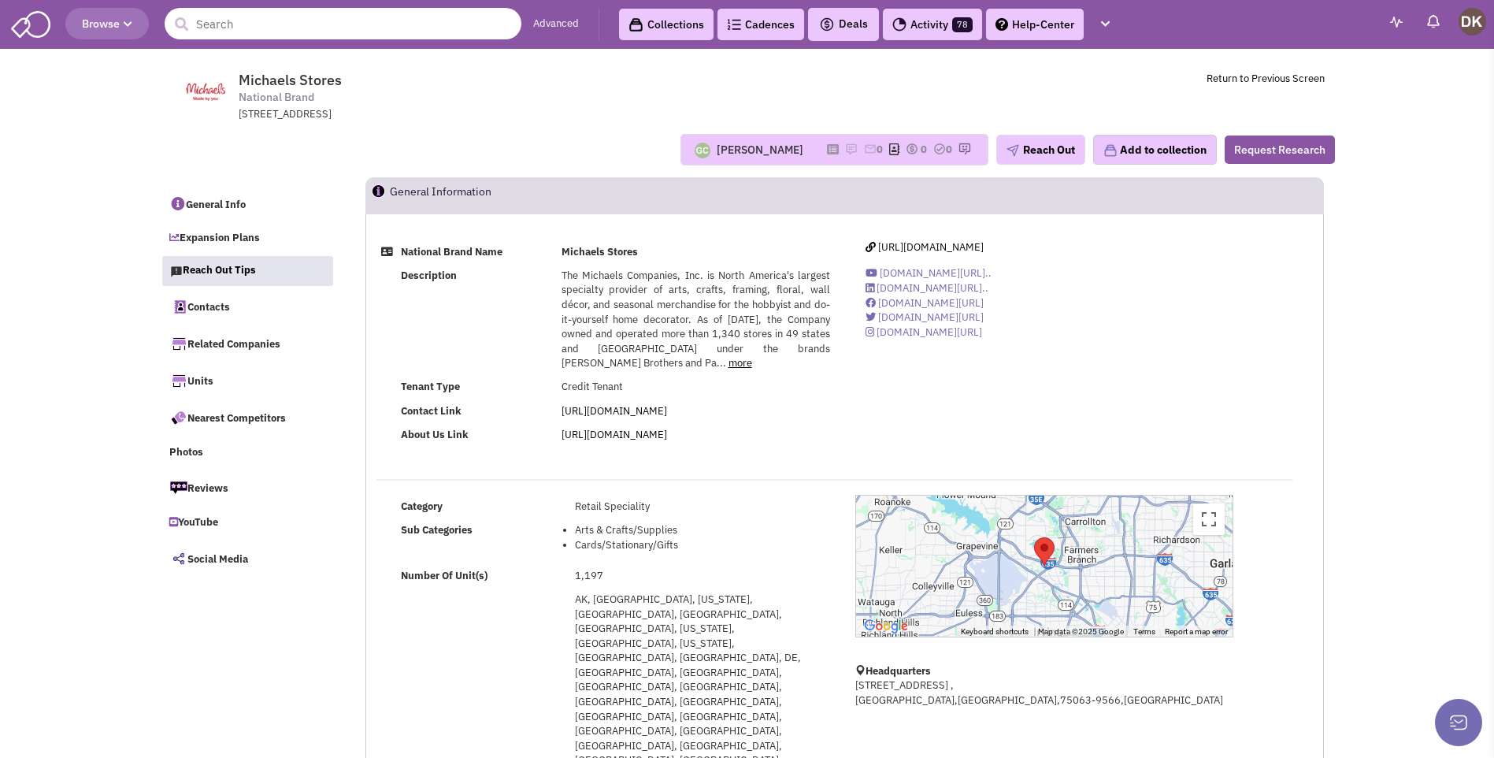
click at [286, 36] on input "text" at bounding box center [343, 24] width 357 height 32
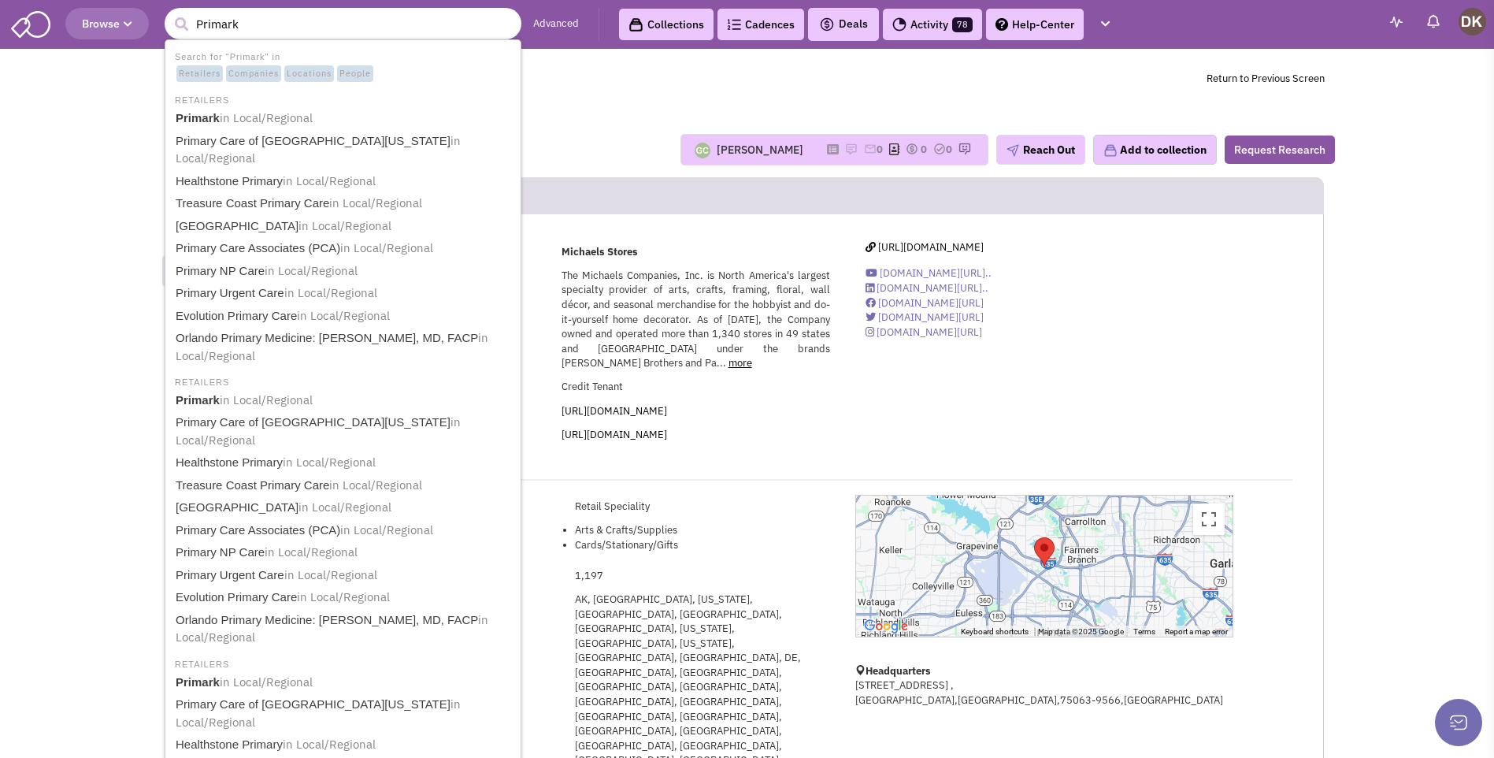
type input "Primark"
click at [169, 13] on button "submit" at bounding box center [181, 25] width 24 height 24
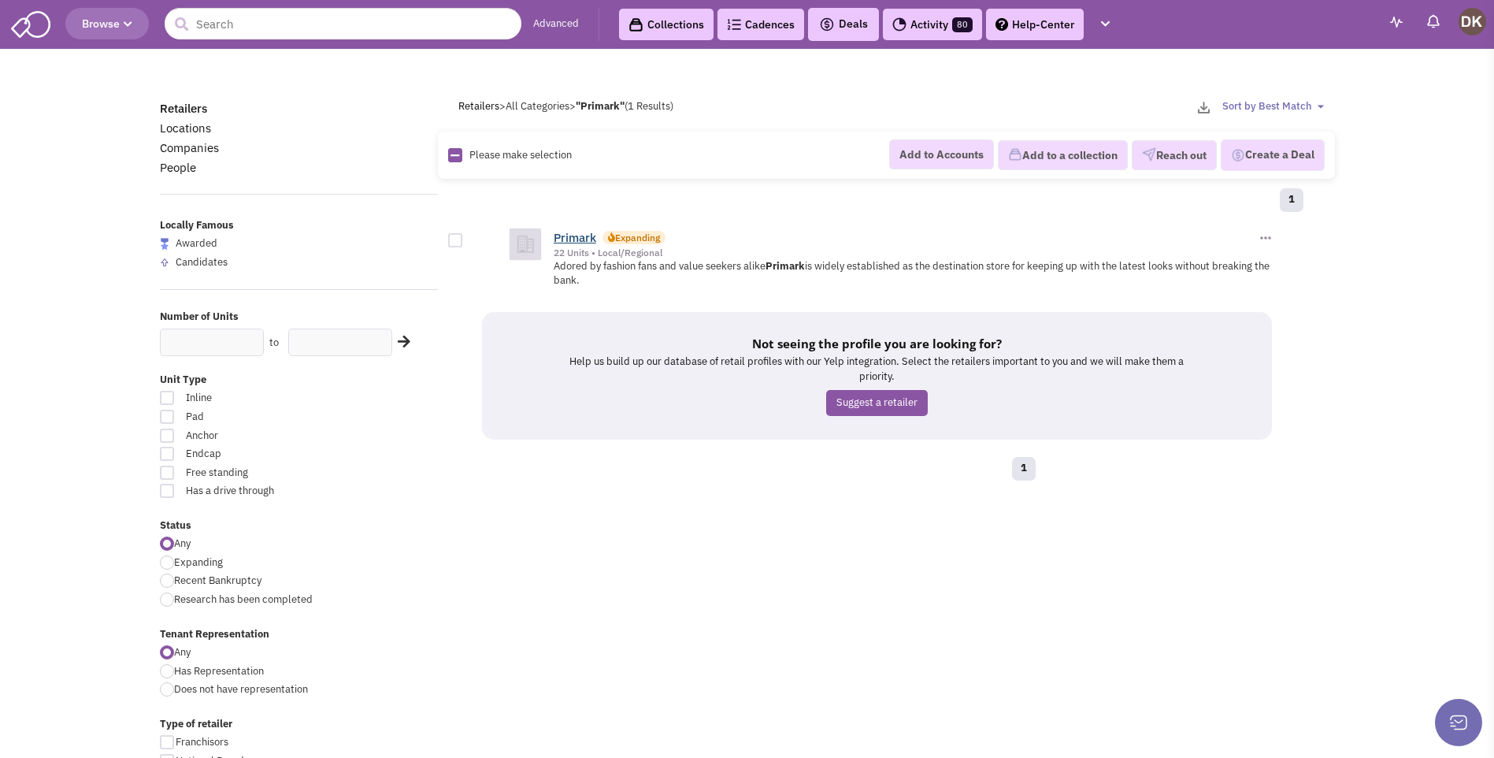
click at [572, 241] on link "Primark" at bounding box center [575, 237] width 43 height 15
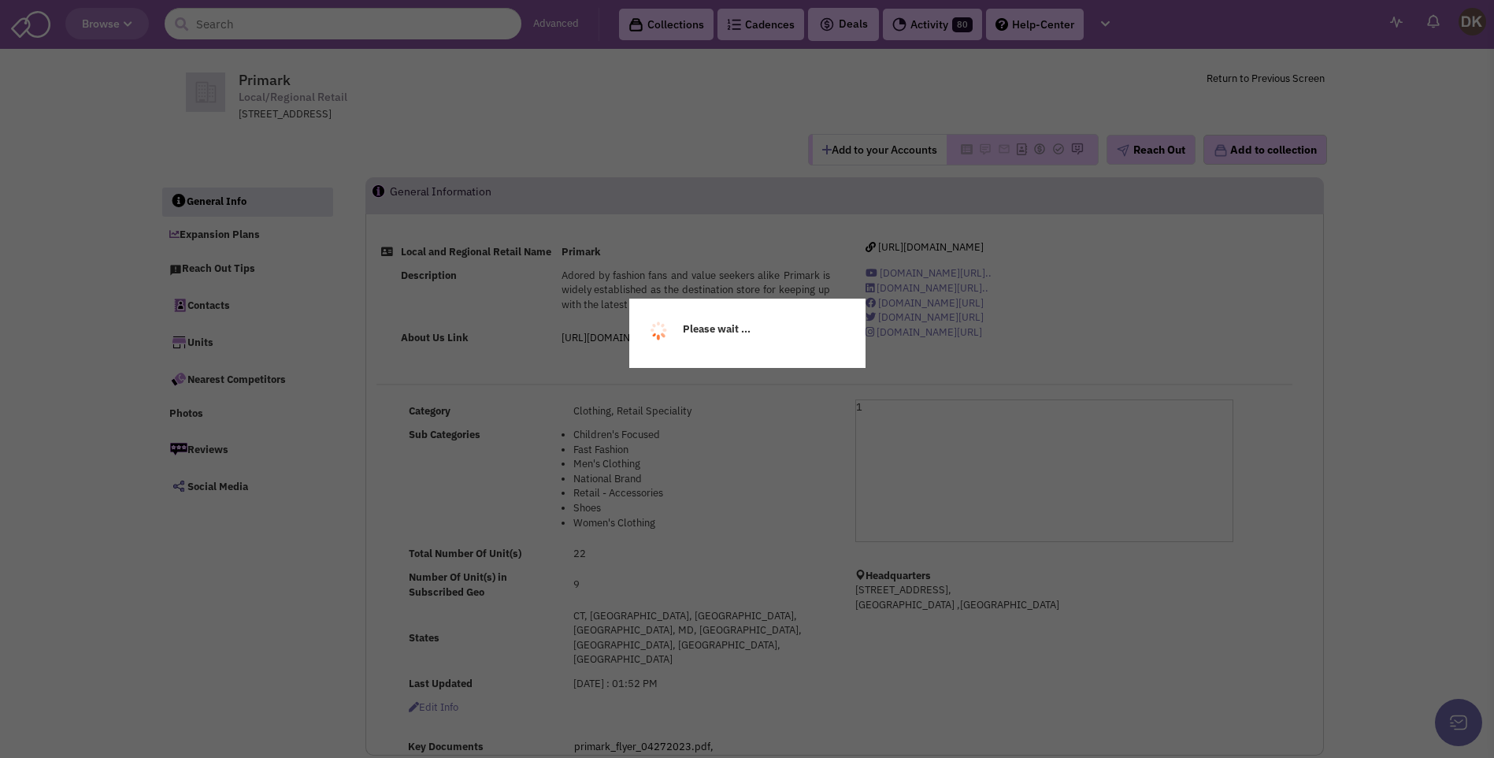
select select
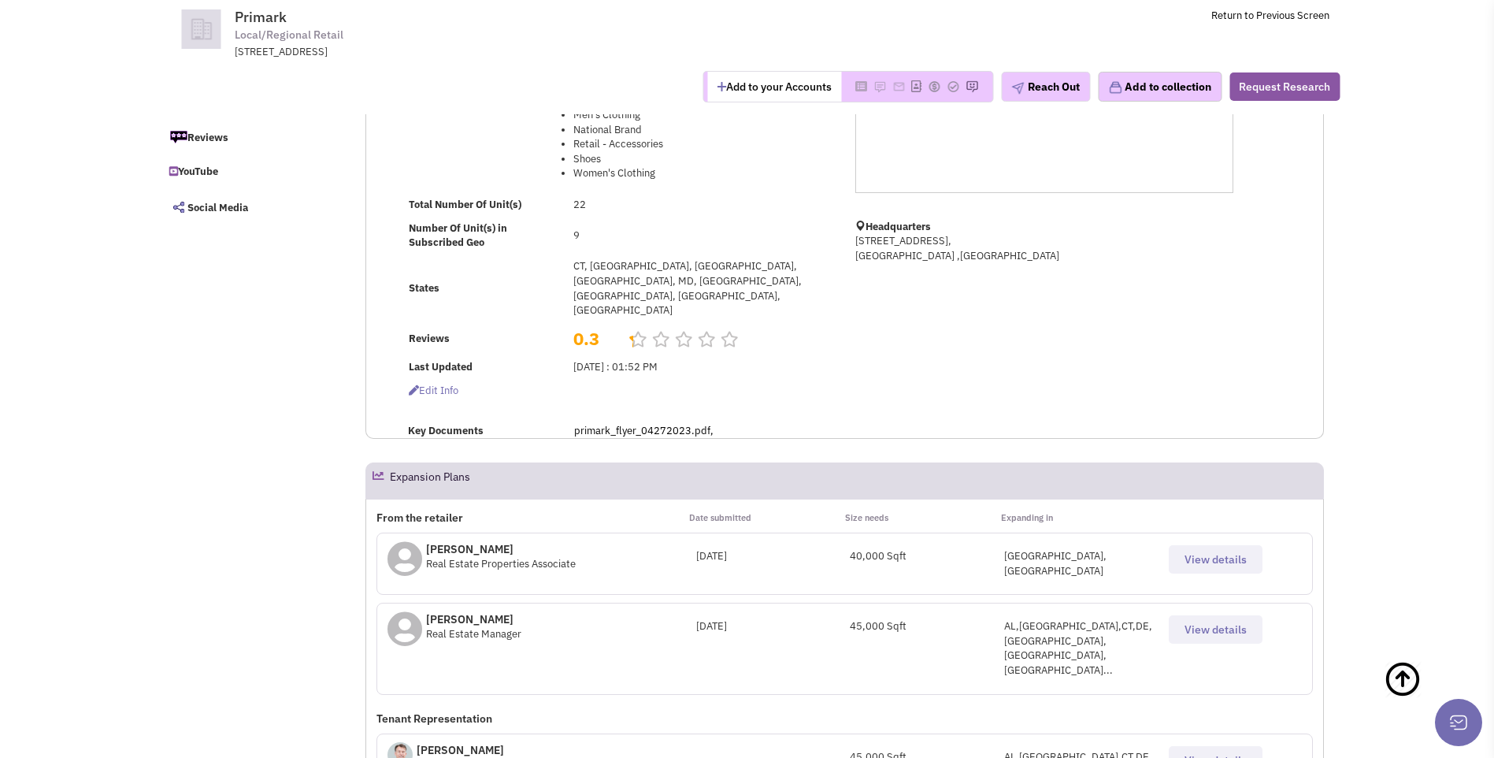
scroll to position [236, 0]
click at [1204, 621] on span "View details" at bounding box center [1216, 628] width 62 height 14
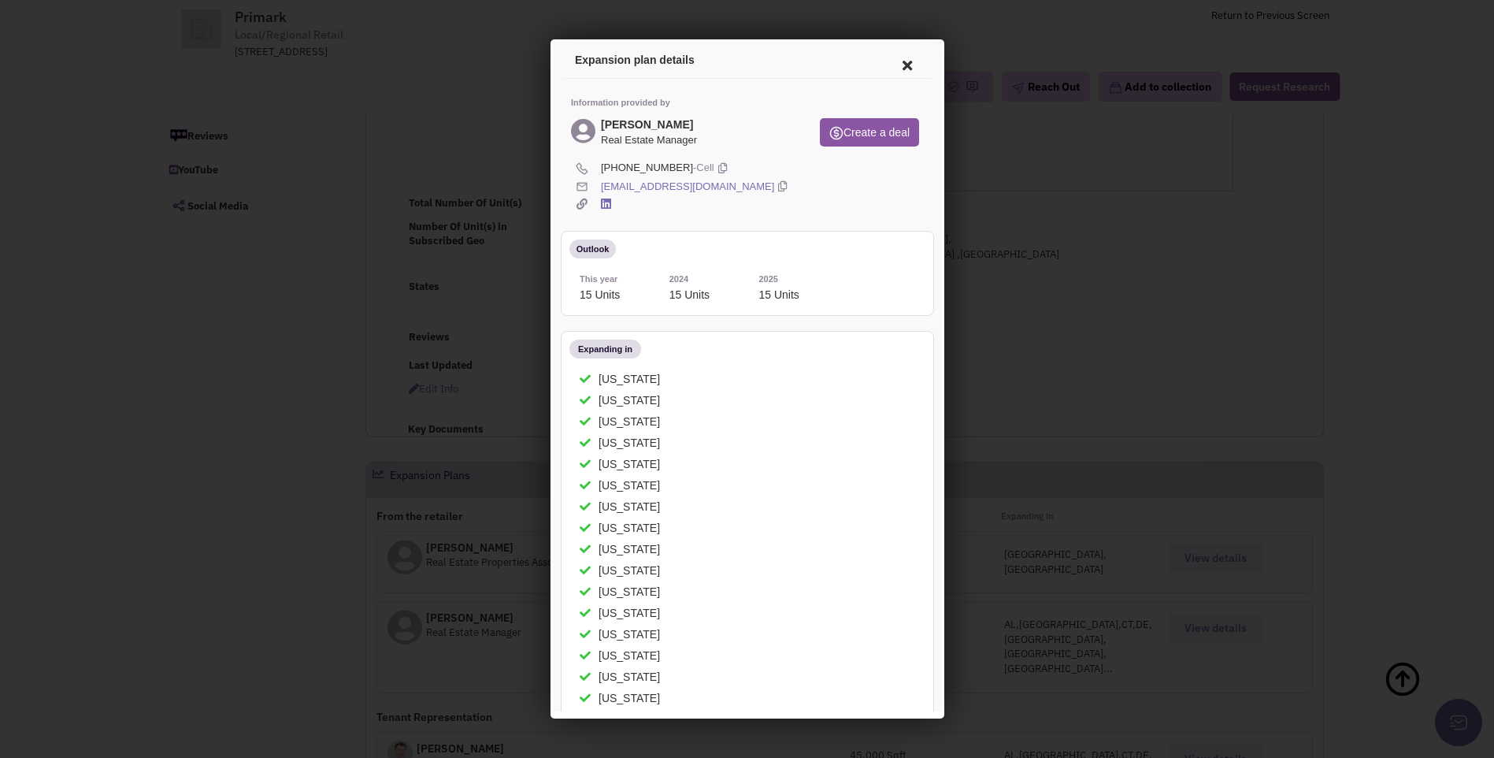
scroll to position [0, 0]
drag, startPoint x: 598, startPoint y: 121, endPoint x: 728, endPoint y: 199, distance: 151.6
drag, startPoint x: 728, startPoint y: 199, endPoint x: 619, endPoint y: 118, distance: 135.6
copy div "[PERSON_NAME] Real Estate Manager Create a deal [PHONE_NUMBER] -Cell [EMAIL_ADD…"
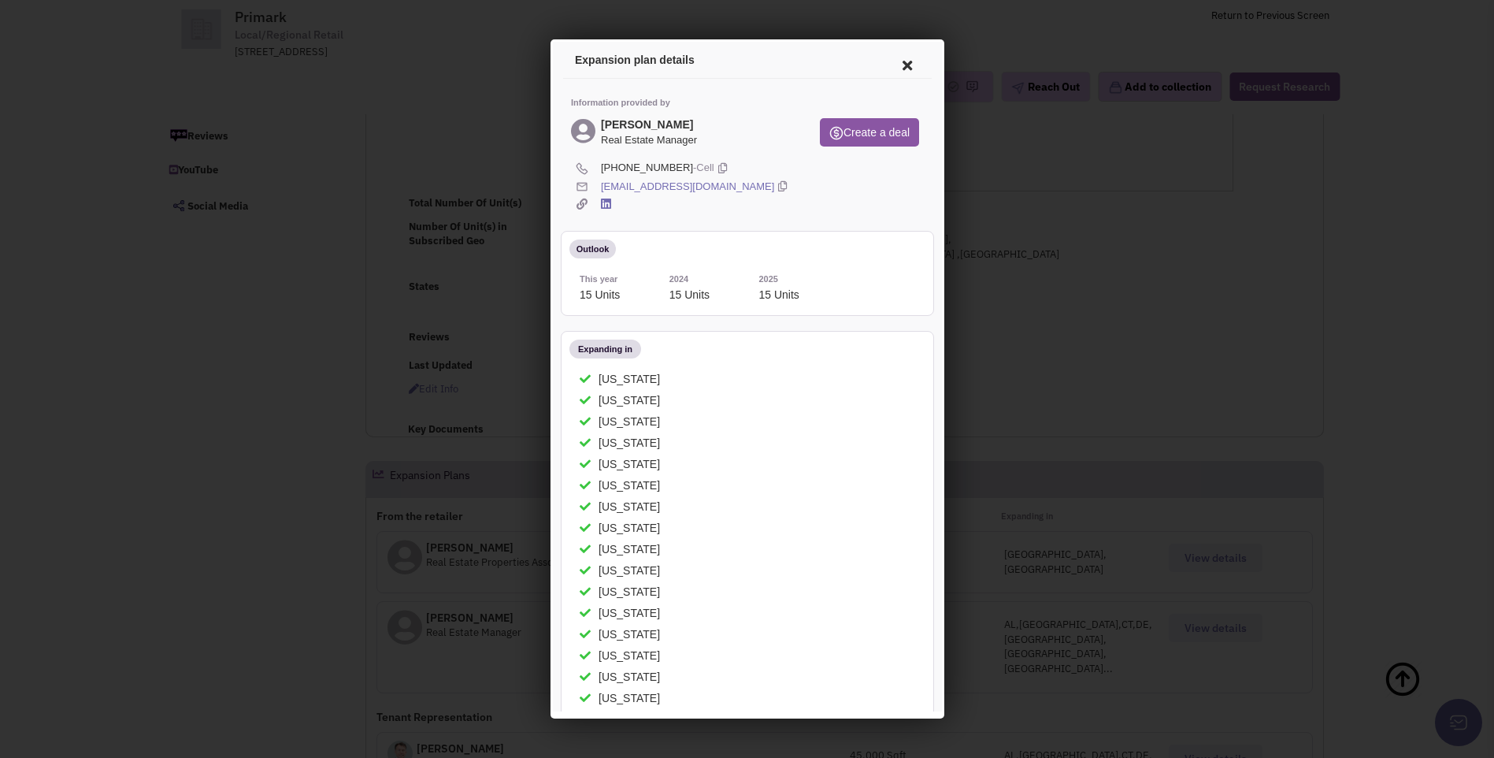
click at [895, 67] on icon at bounding box center [904, 63] width 33 height 38
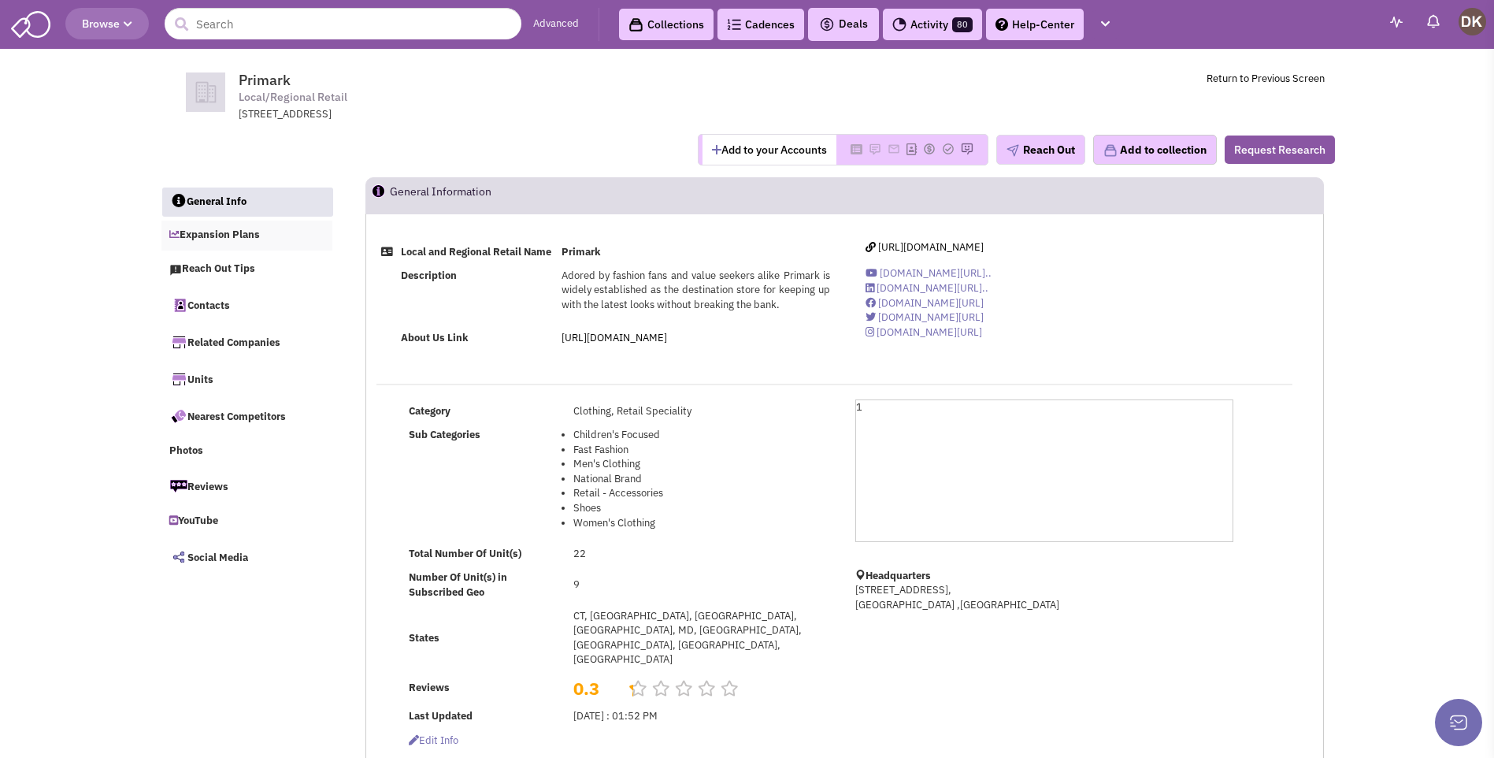
click at [218, 238] on link "Expansion Plans" at bounding box center [247, 236] width 172 height 30
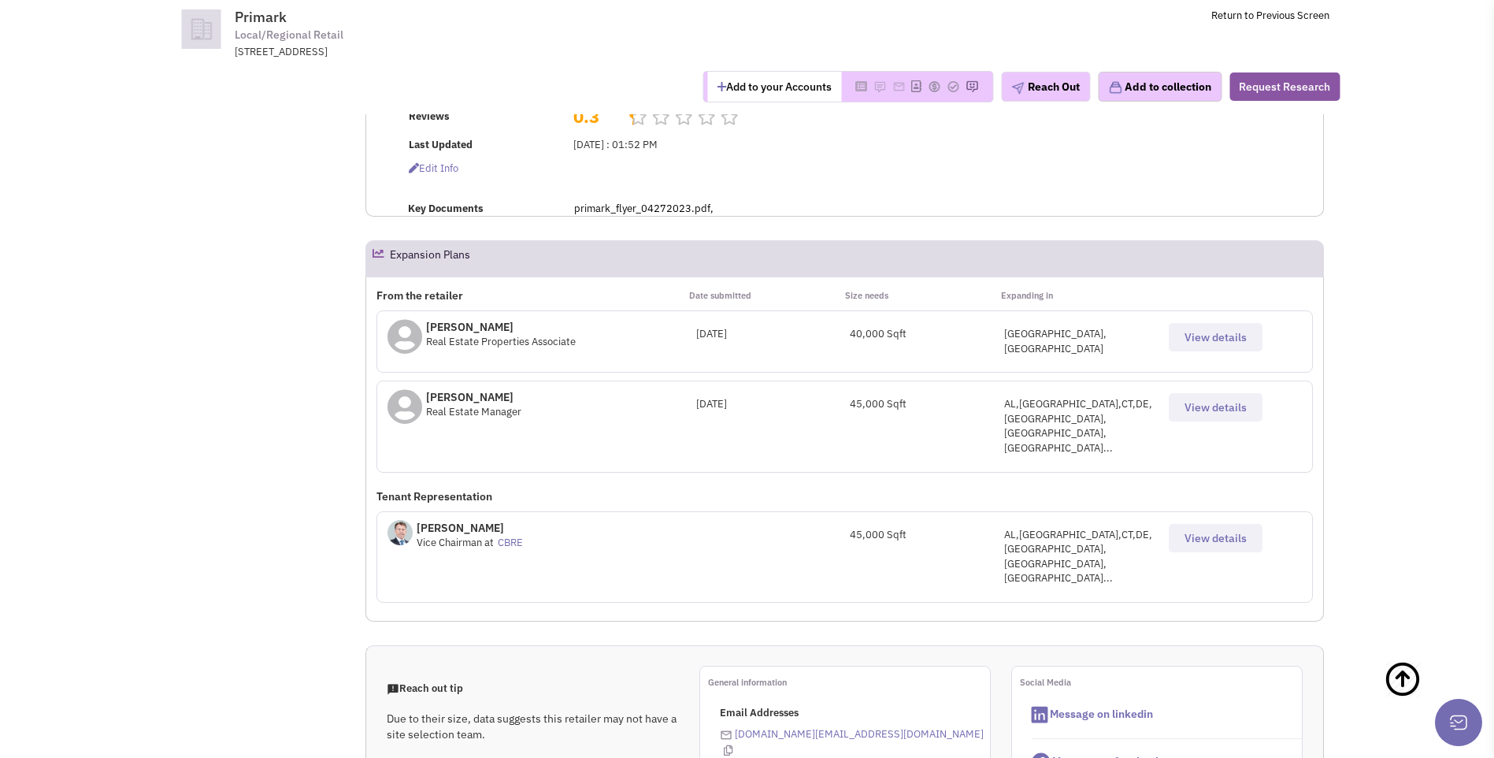
scroll to position [388, 0]
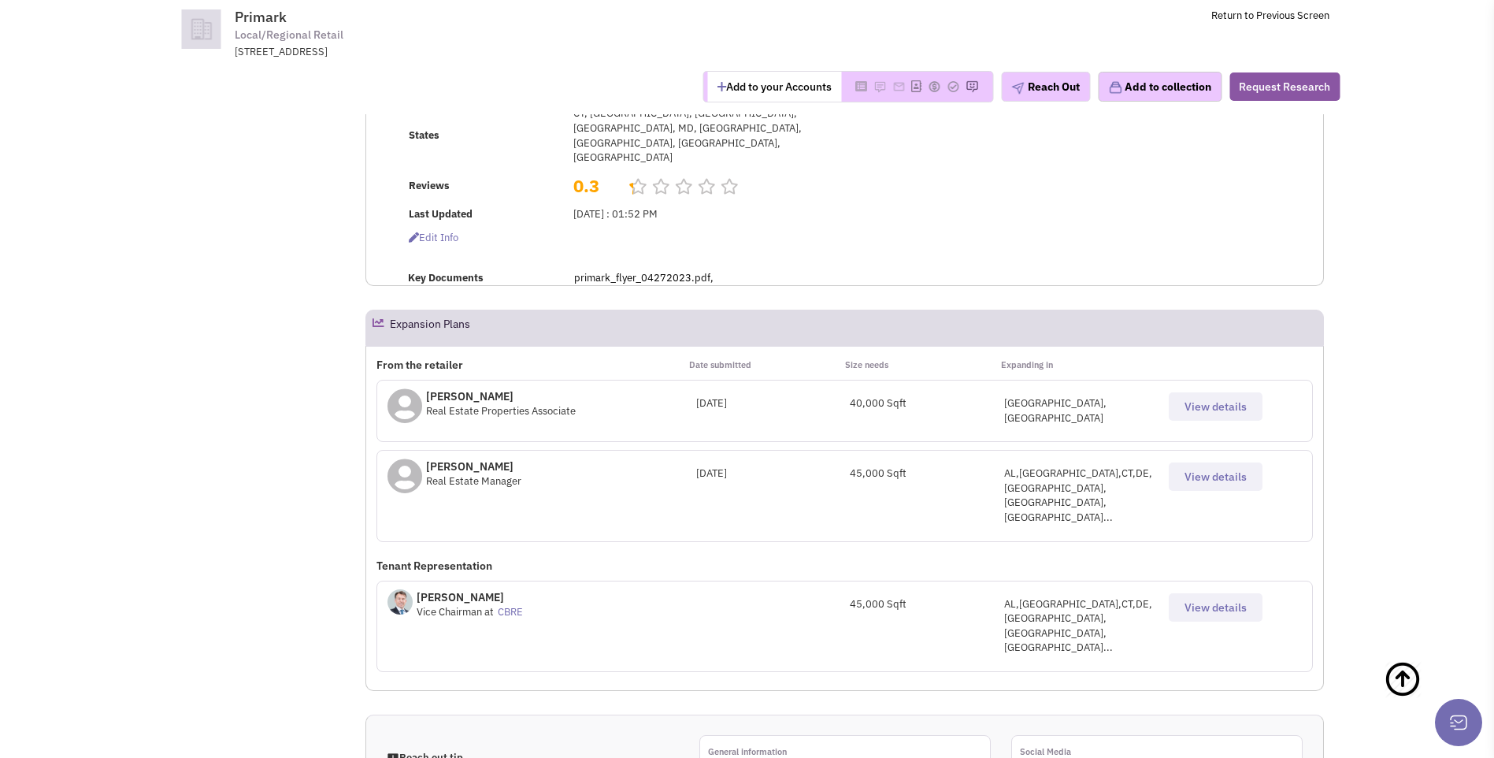
click at [1216, 469] on span "View details" at bounding box center [1216, 476] width 62 height 14
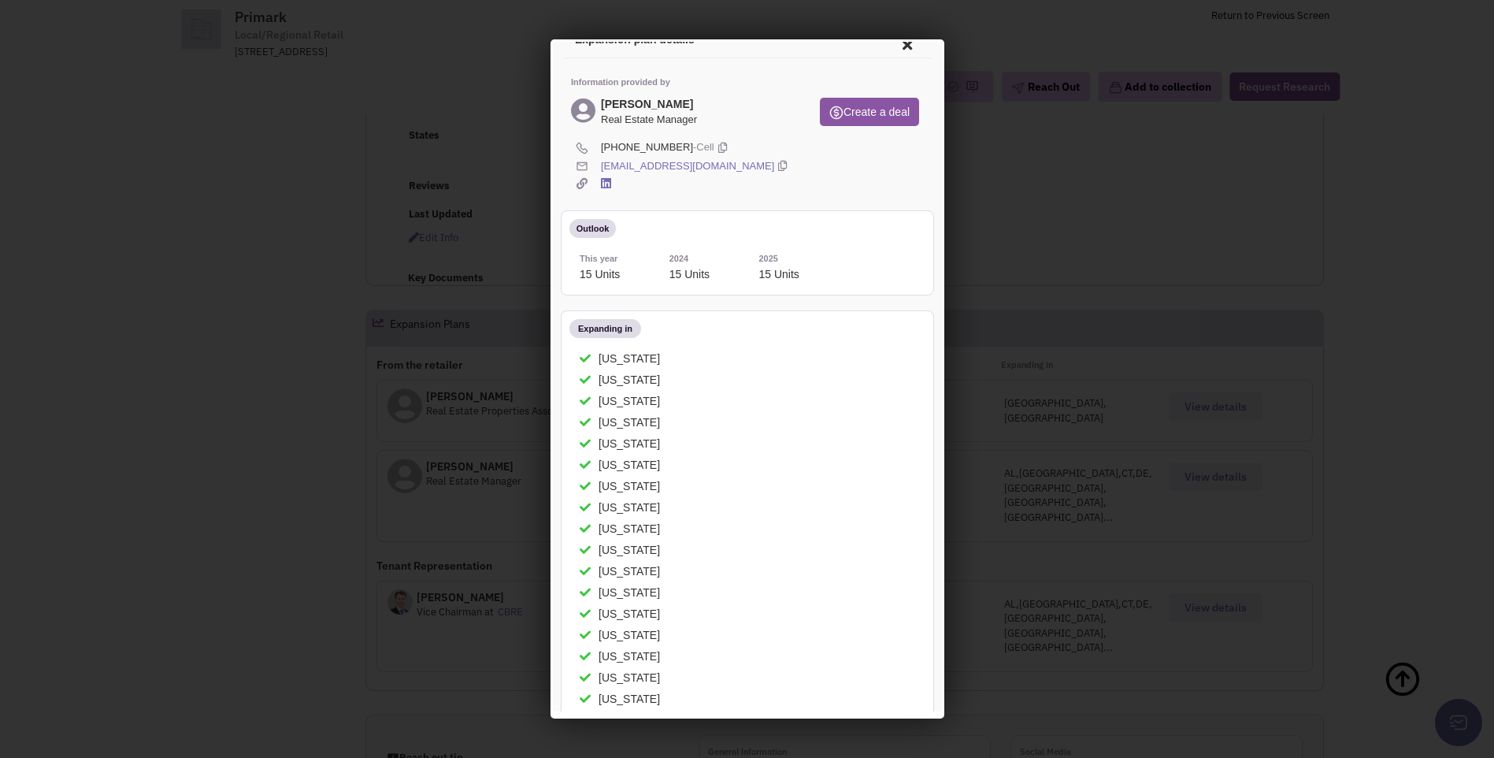
scroll to position [0, 0]
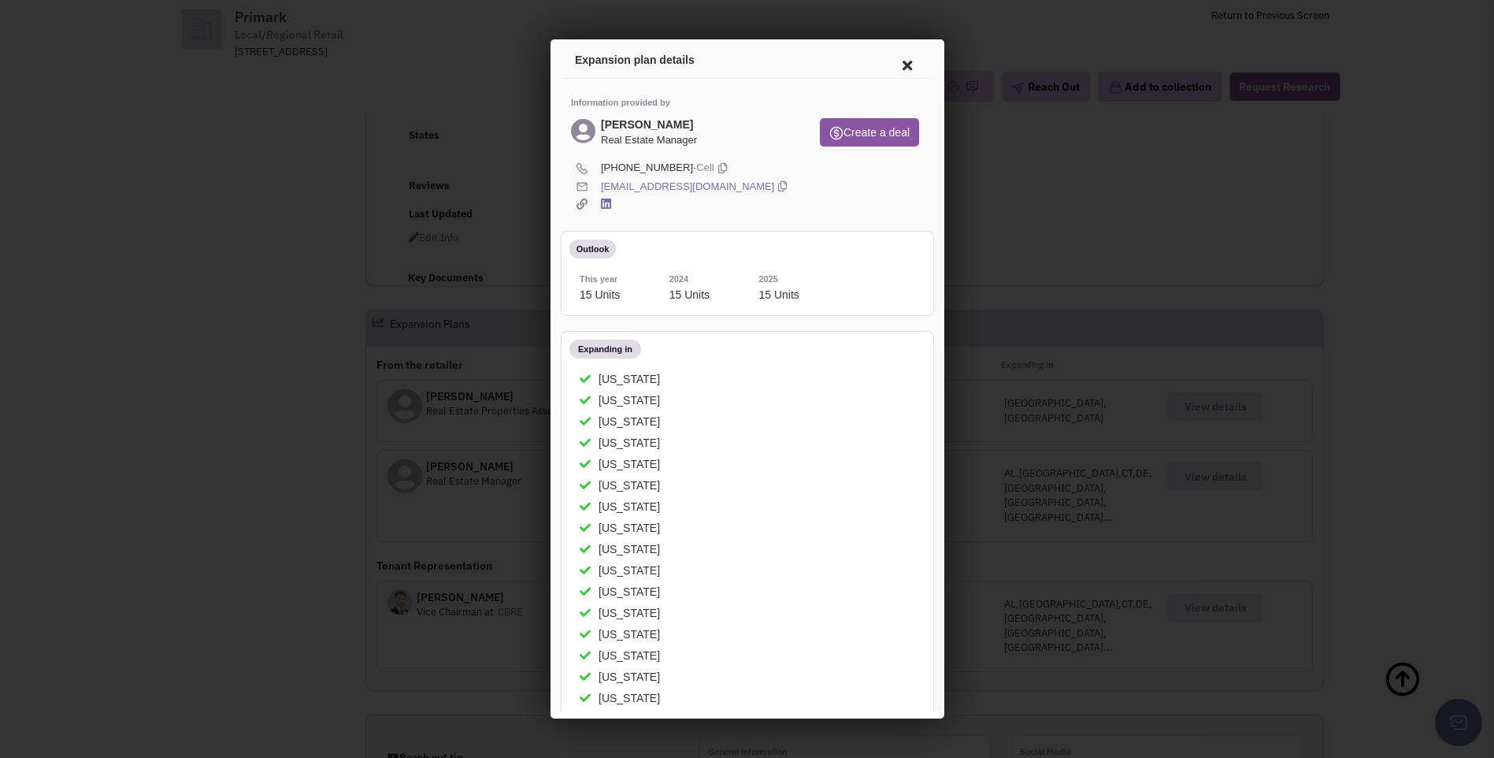
click at [893, 66] on icon at bounding box center [904, 63] width 33 height 38
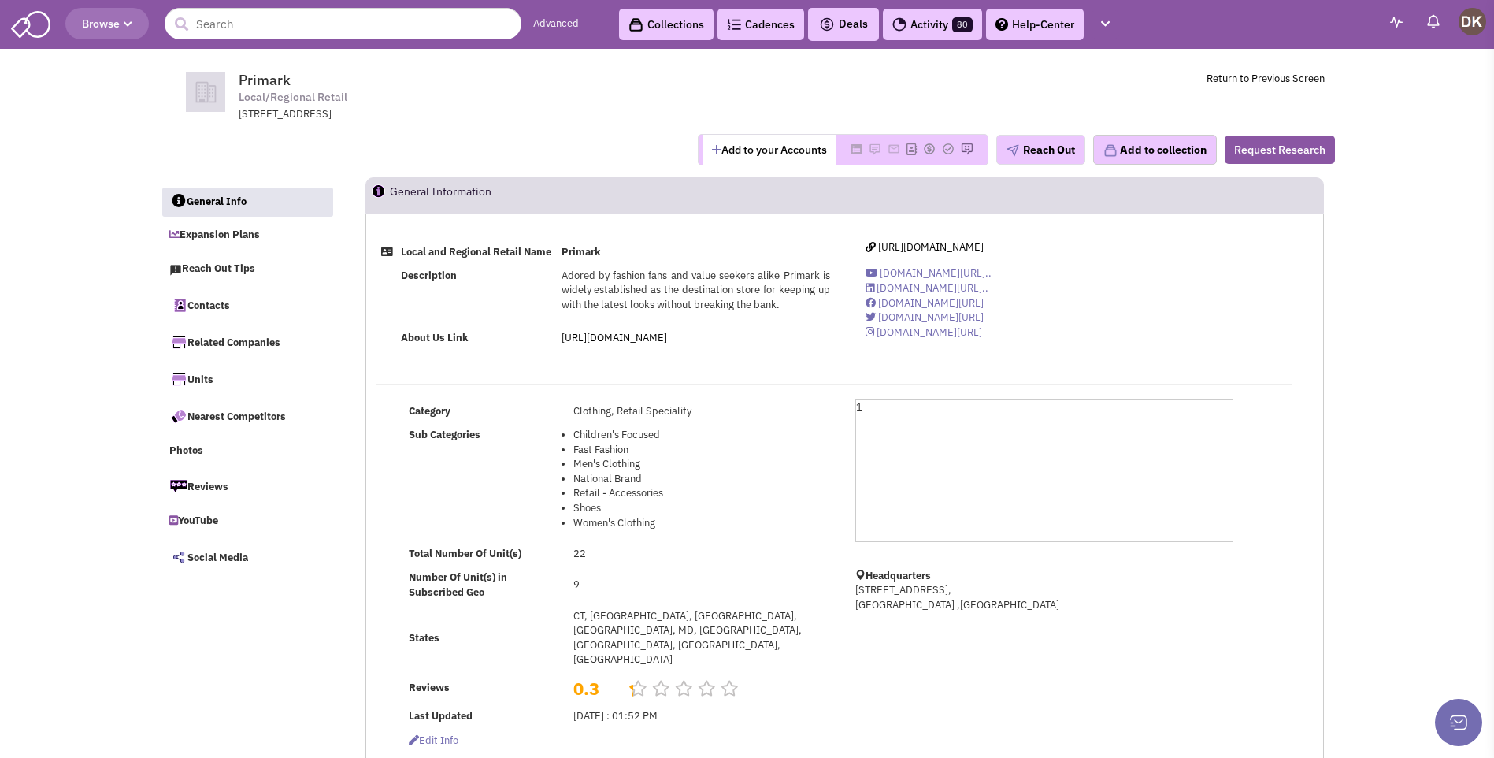
click at [755, 155] on button "Add to your Accounts" at bounding box center [770, 150] width 134 height 30
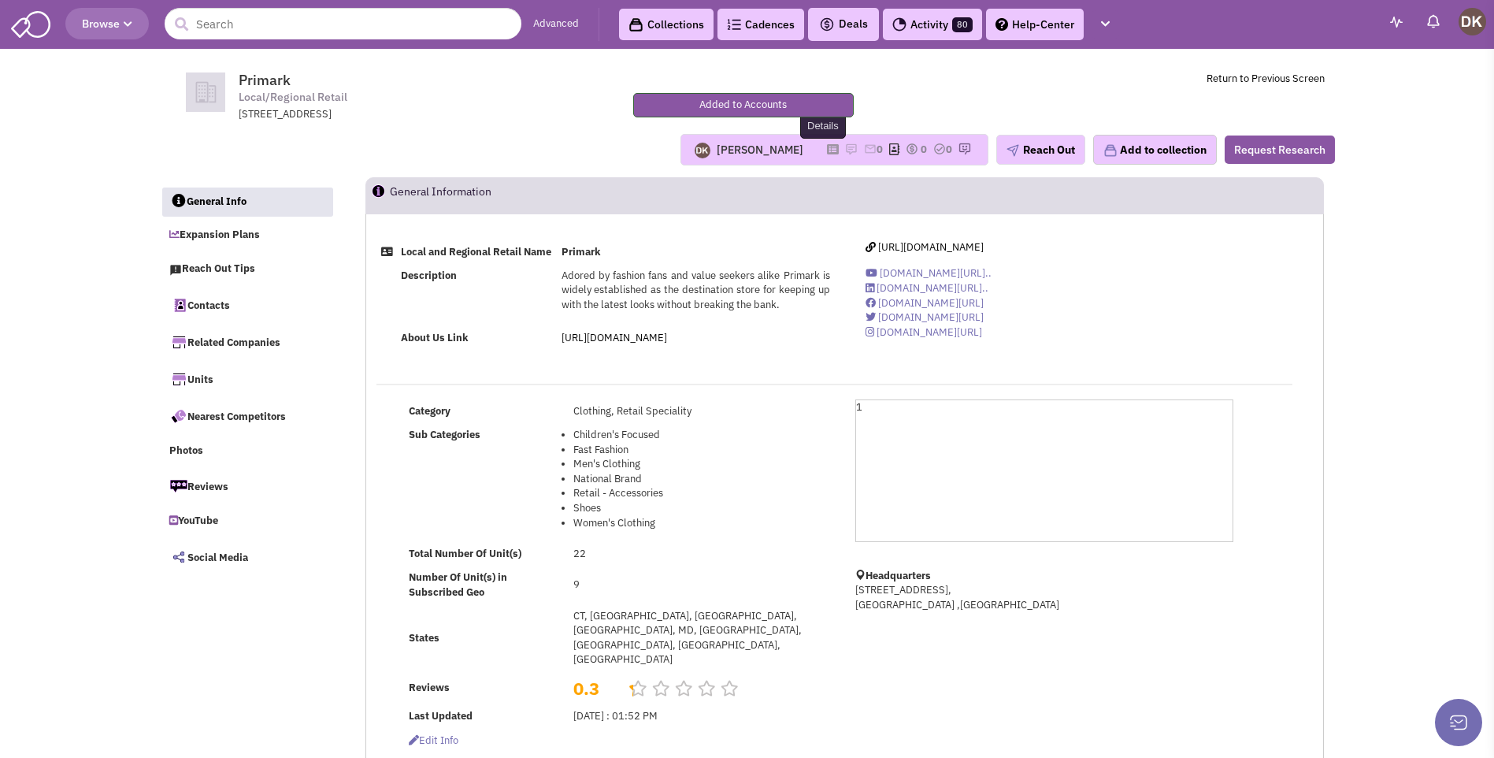
click at [827, 151] on icon at bounding box center [833, 149] width 12 height 9
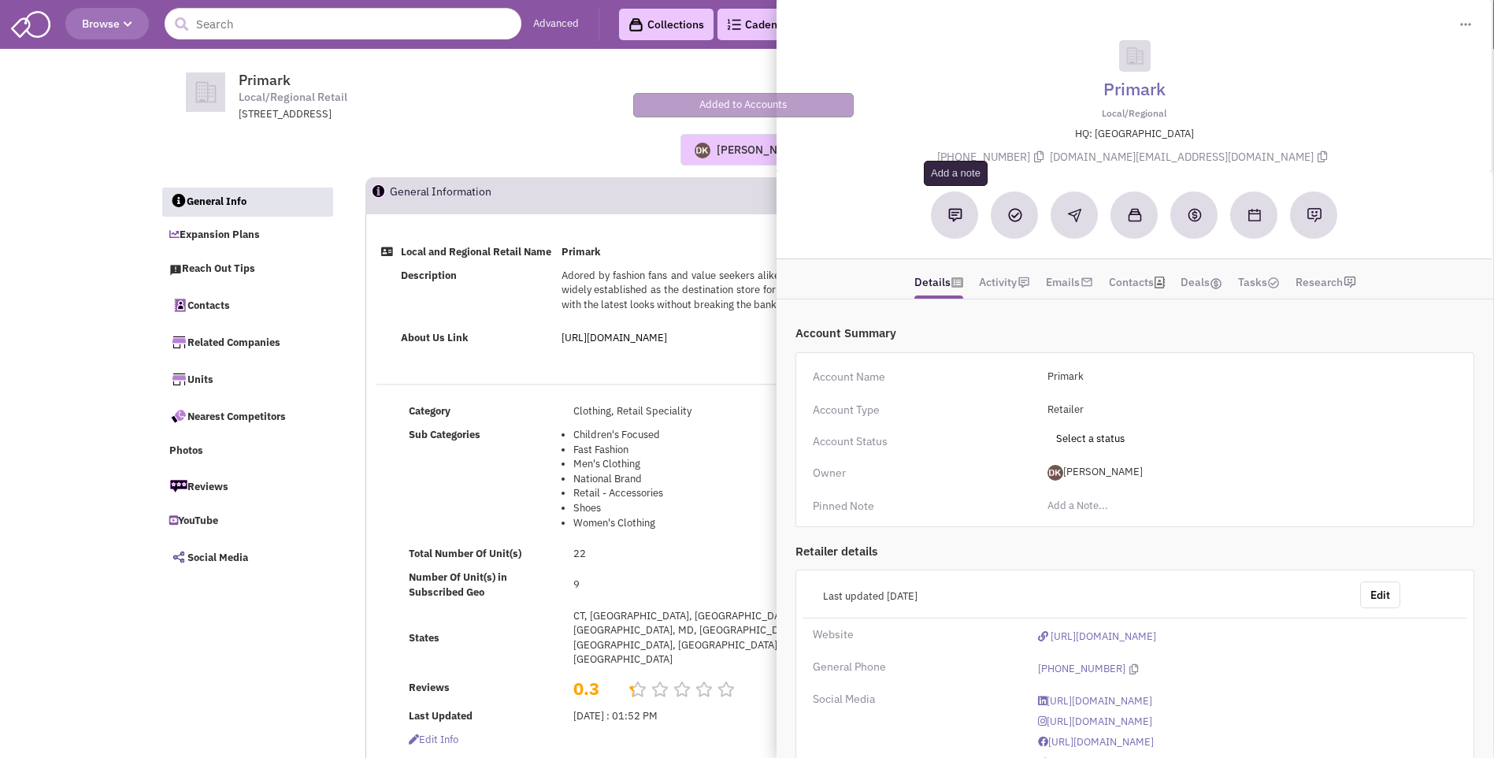
click at [959, 224] on button at bounding box center [955, 214] width 47 height 47
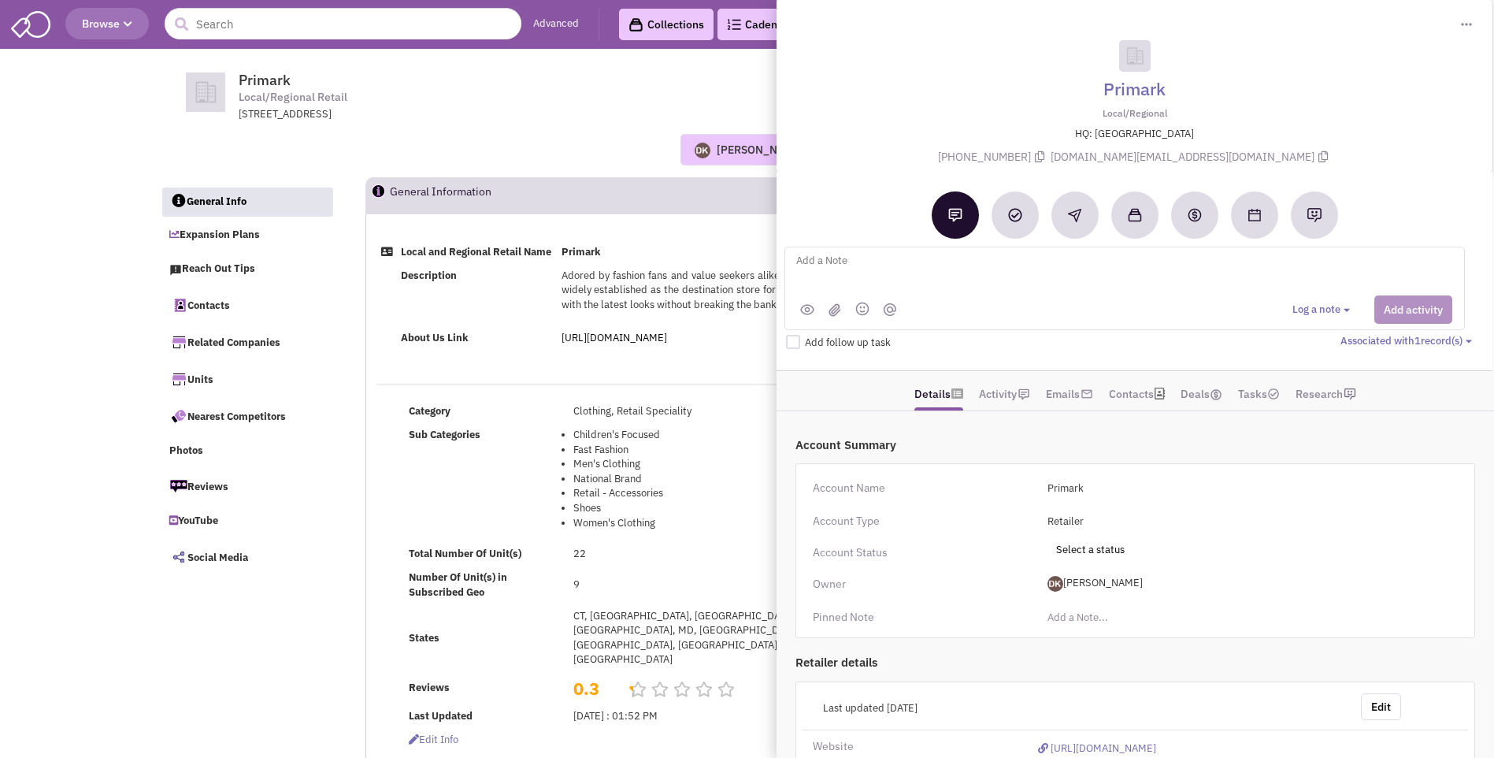
click at [833, 262] on textarea at bounding box center [990, 272] width 390 height 43
click at [933, 261] on textarea "Placed vmx + sent email to" at bounding box center [990, 272] width 390 height 43
type textarea "Placed vmx + sent email to Annette Banks R.E> Manager"
click at [1408, 321] on button "Add activity" at bounding box center [1414, 309] width 78 height 28
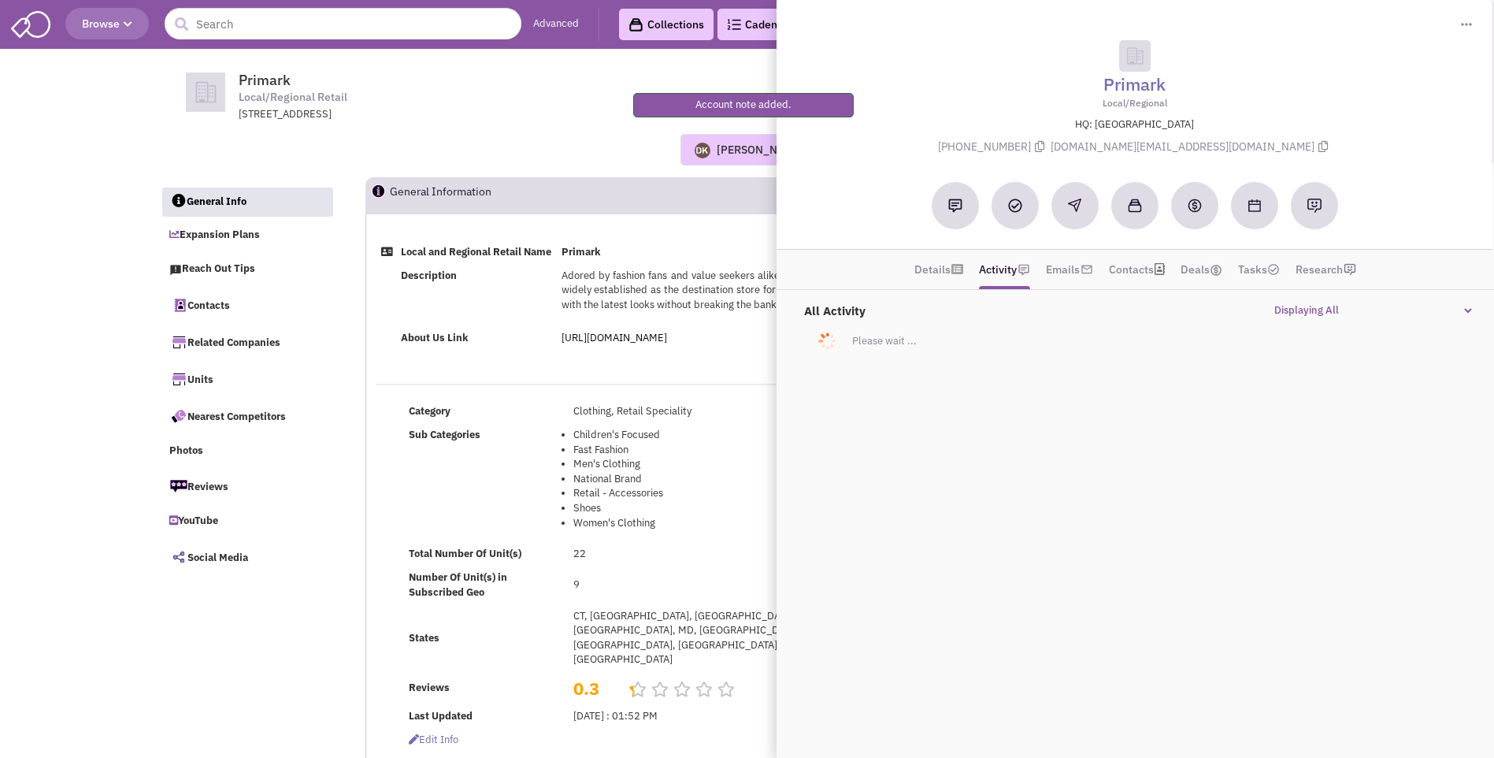
click at [528, 153] on div "Donnie Keller No note found! 0 0 0 Reach Out Add to collection" at bounding box center [748, 150] width 1196 height 32
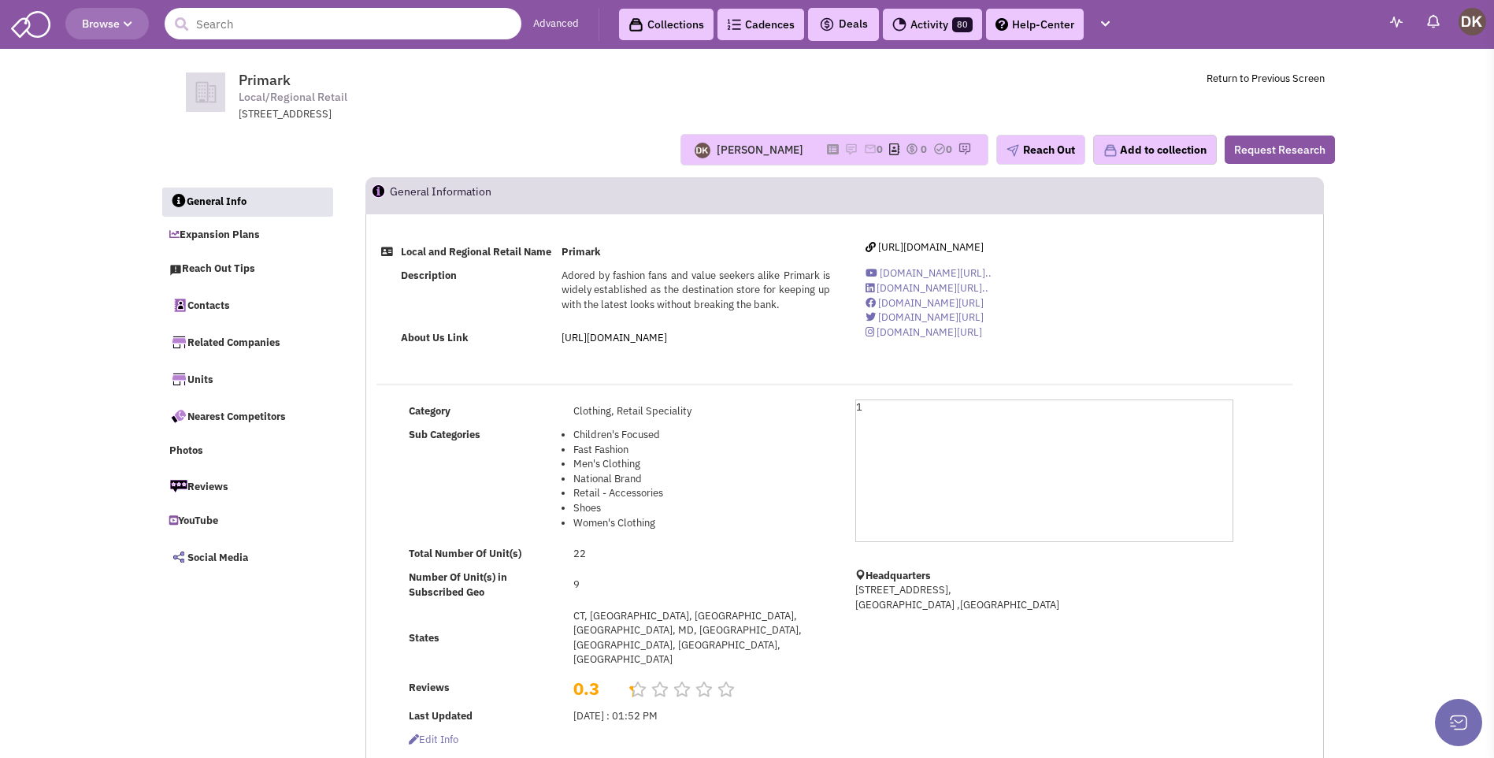
click at [310, 35] on input "text" at bounding box center [343, 24] width 357 height 32
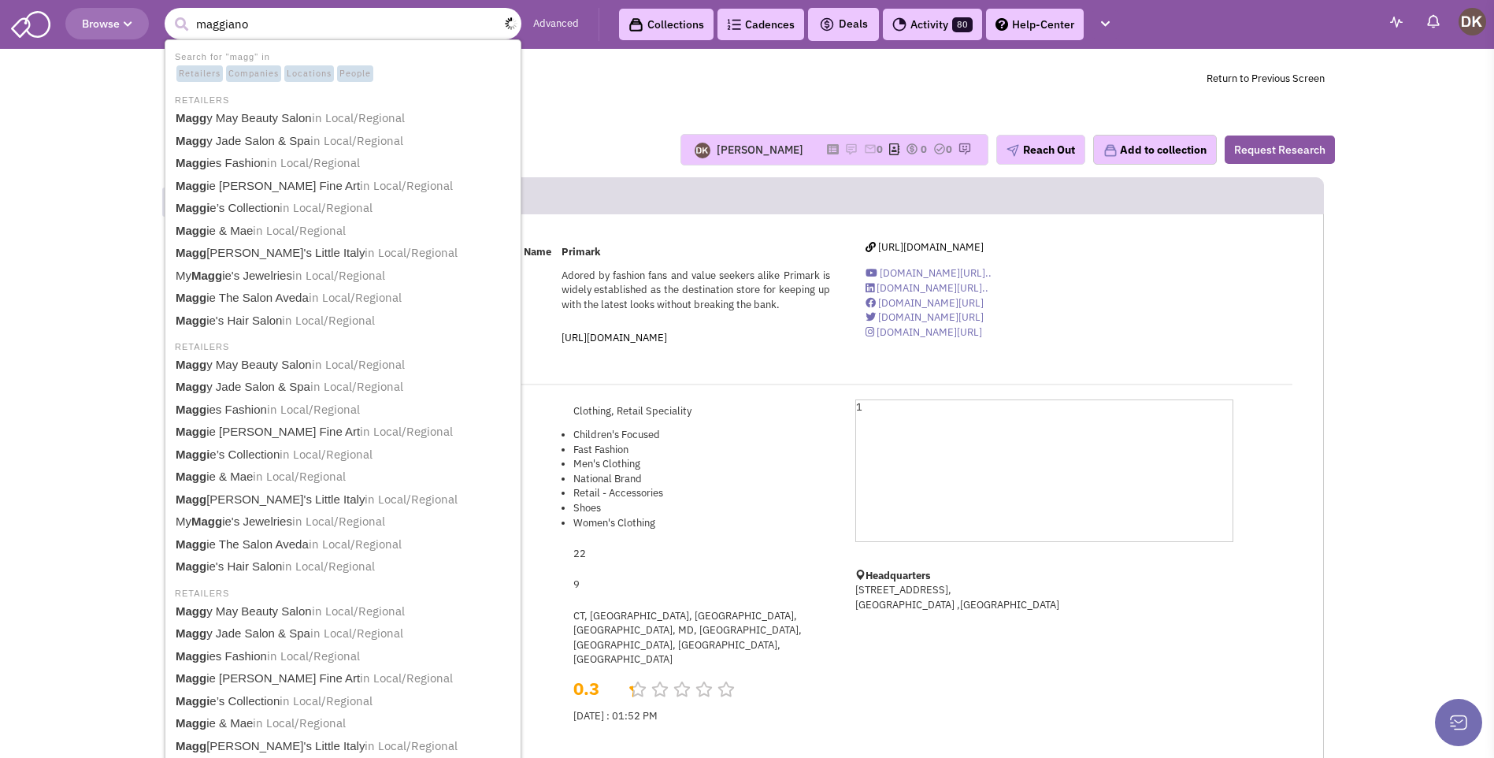
type input "maggianos"
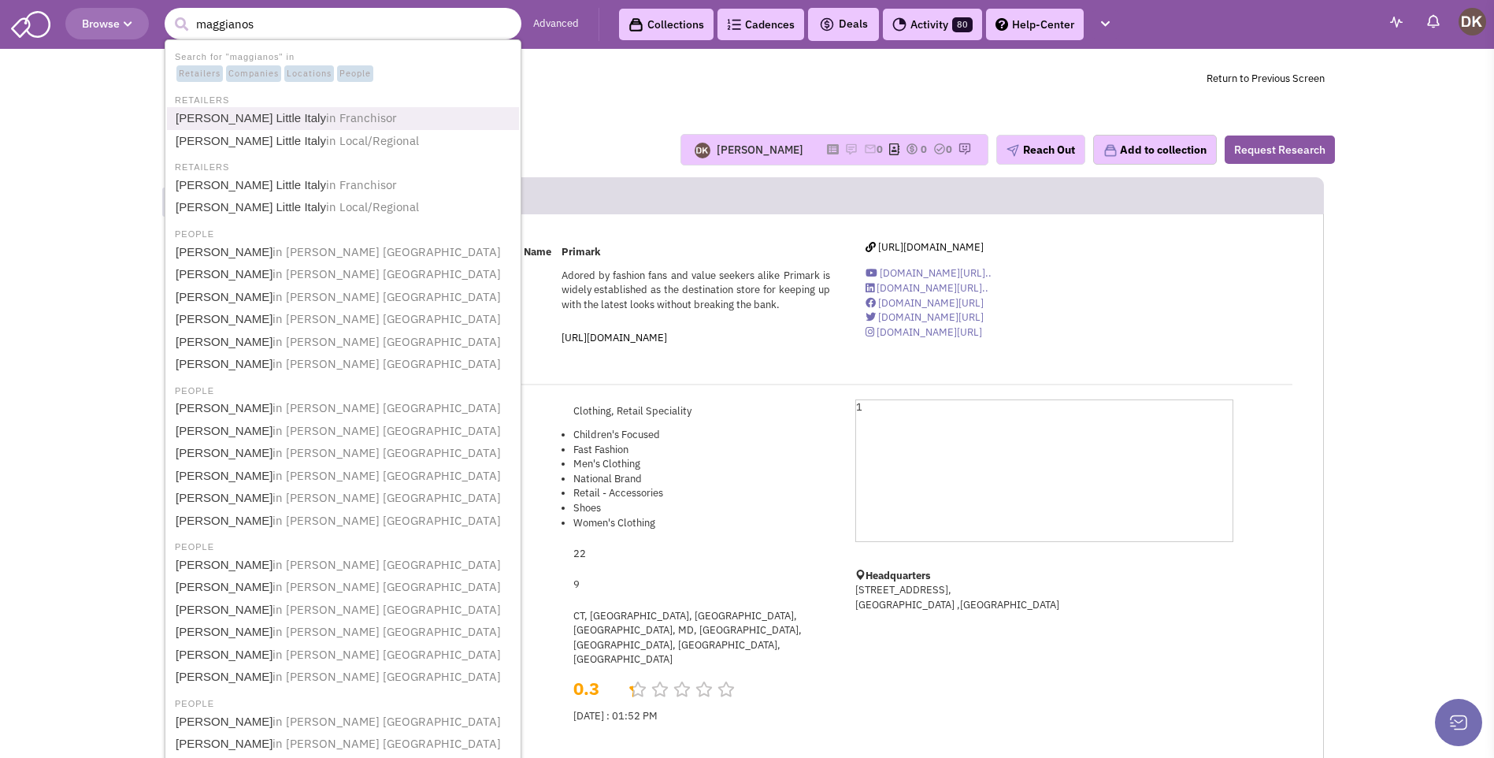
click at [328, 119] on span "in Franchisor" at bounding box center [361, 117] width 71 height 15
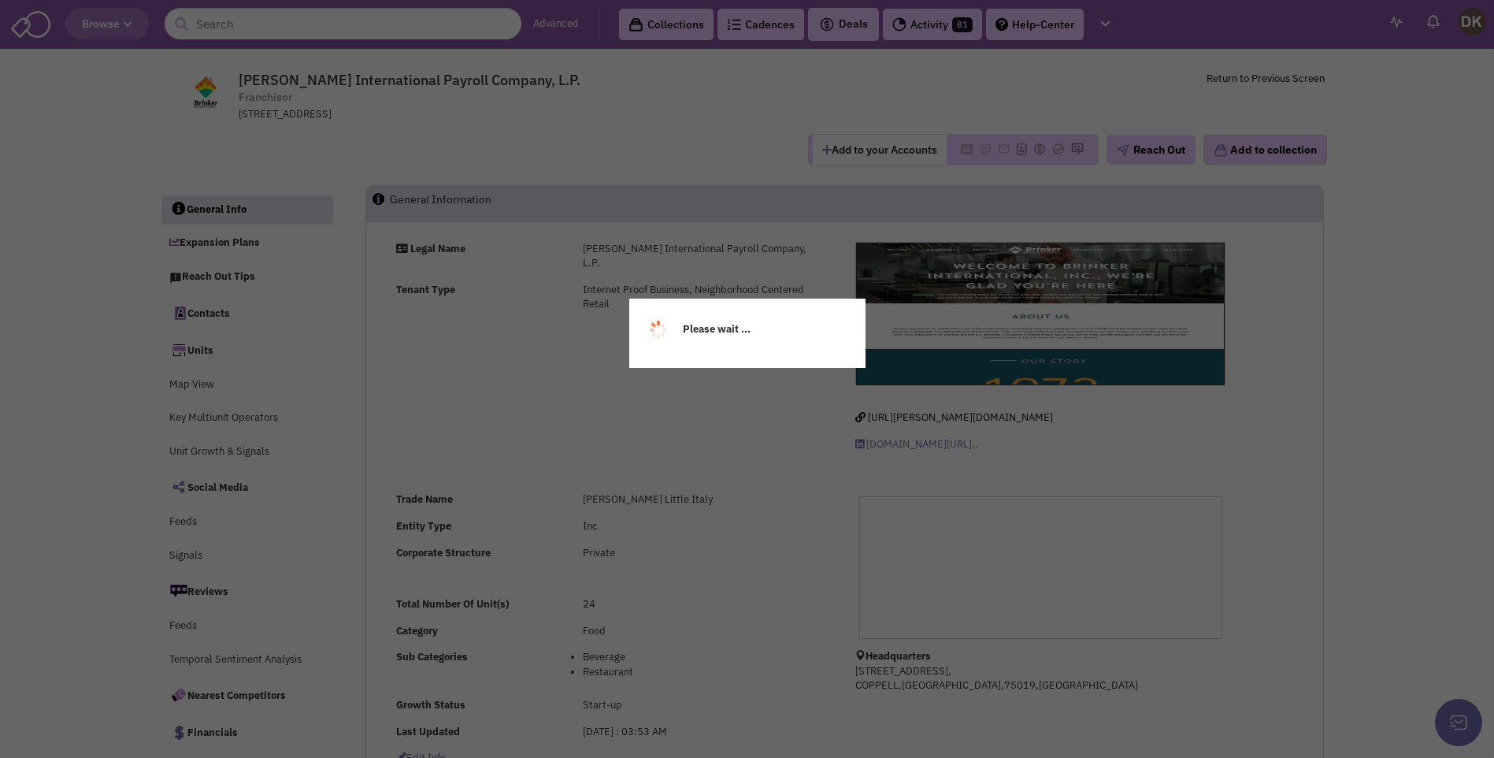
select select
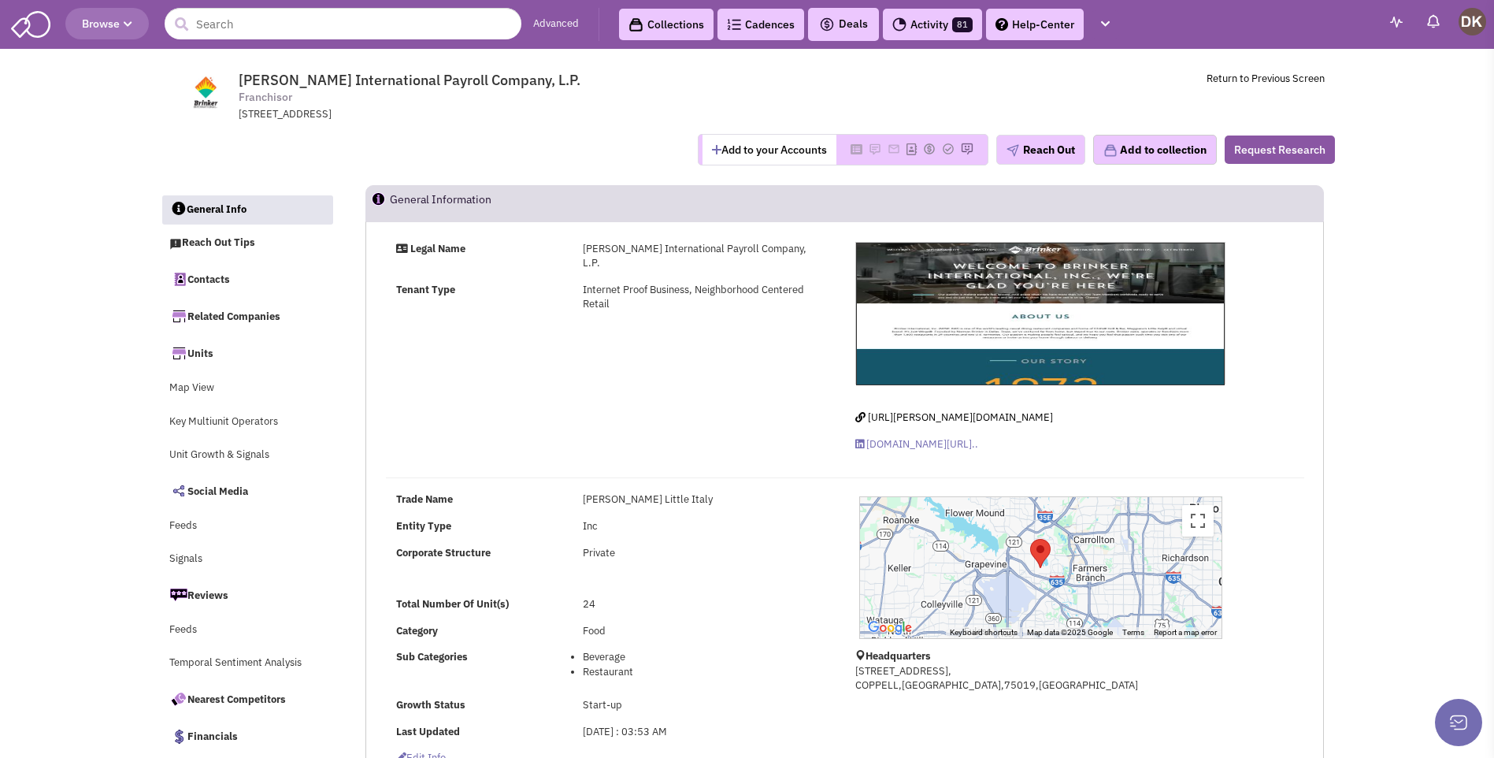
click at [781, 158] on button "Add to your Accounts" at bounding box center [770, 150] width 134 height 30
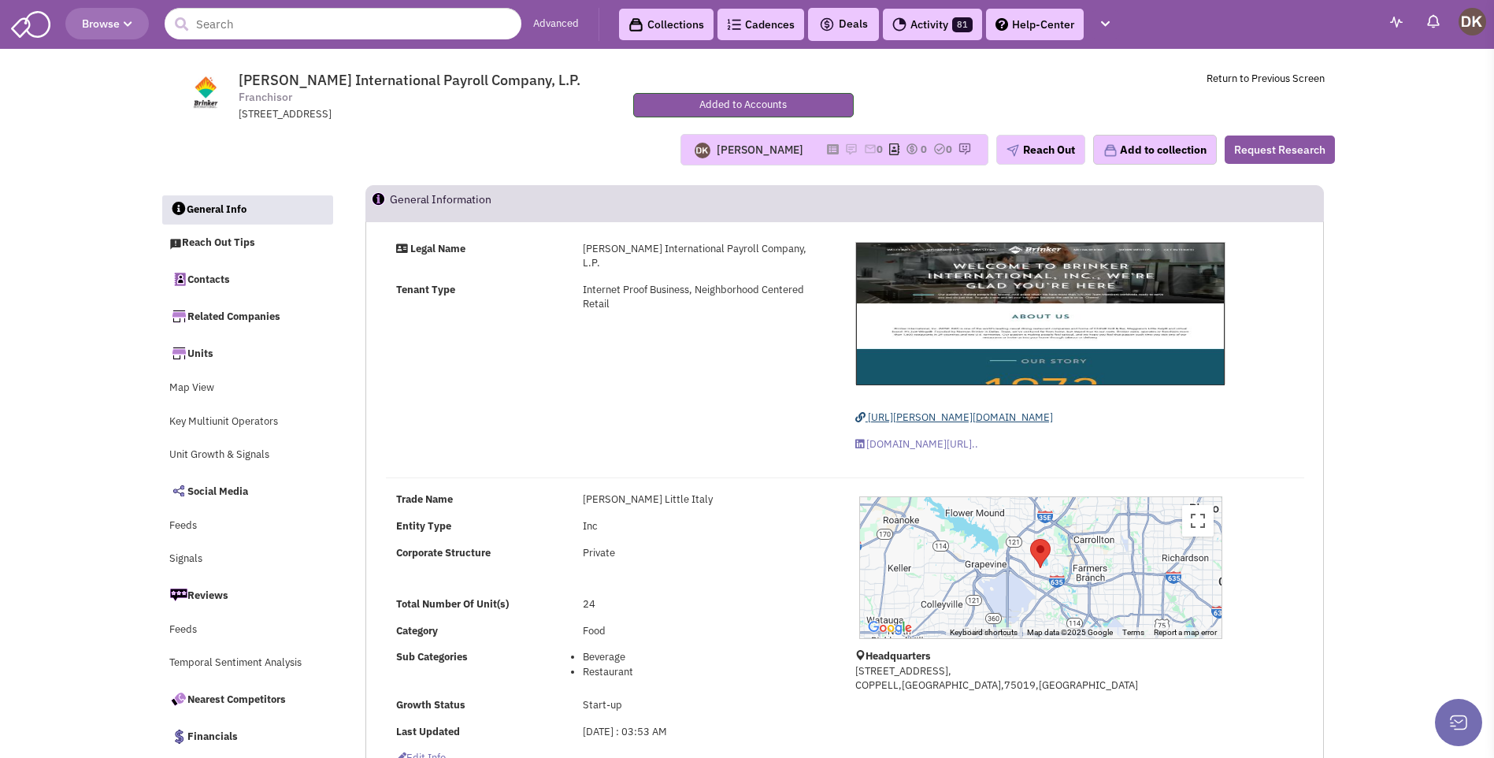
click at [904, 421] on span "[URL][PERSON_NAME][DOMAIN_NAME]" at bounding box center [960, 416] width 185 height 13
click at [217, 280] on link "Contacts" at bounding box center [247, 278] width 172 height 33
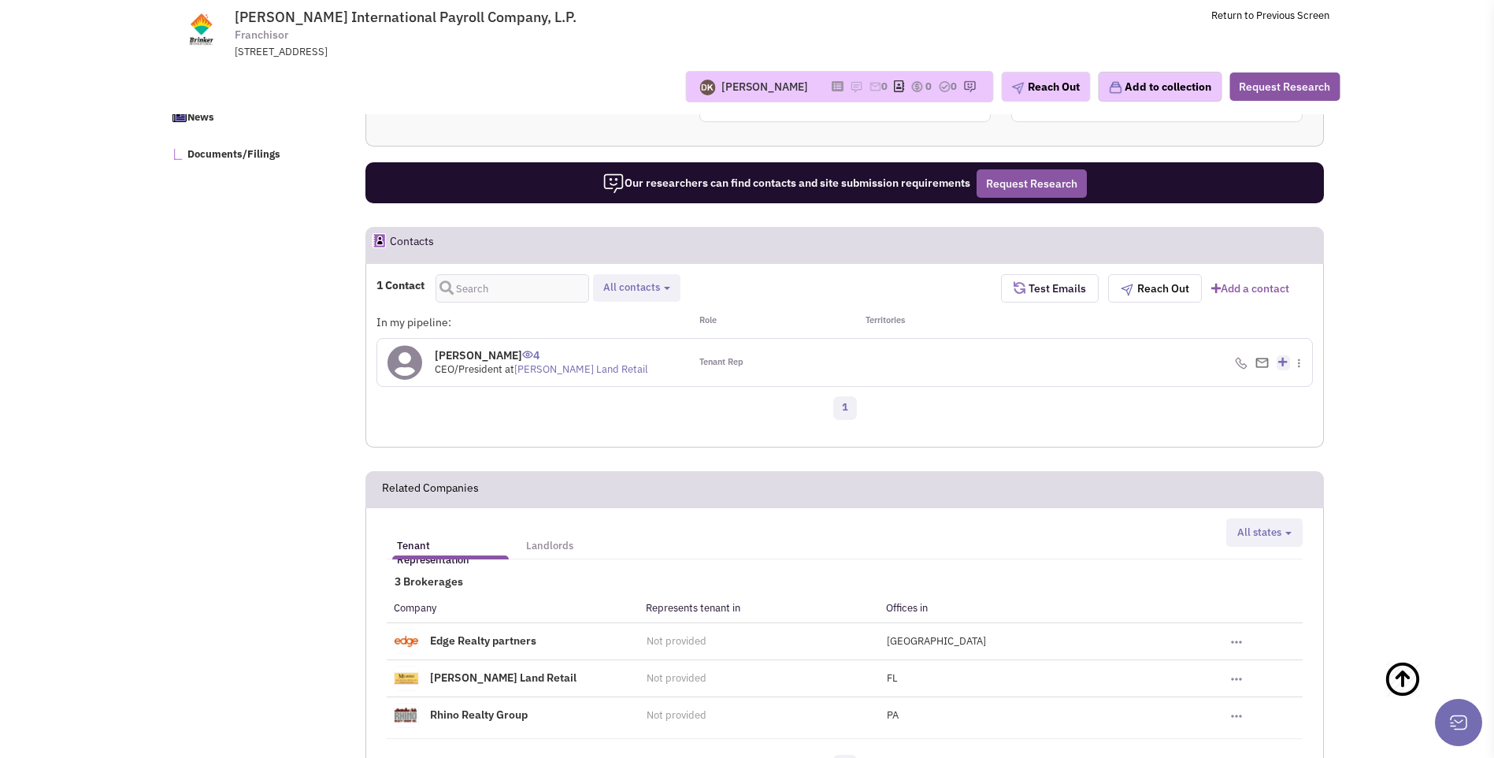
scroll to position [849, 0]
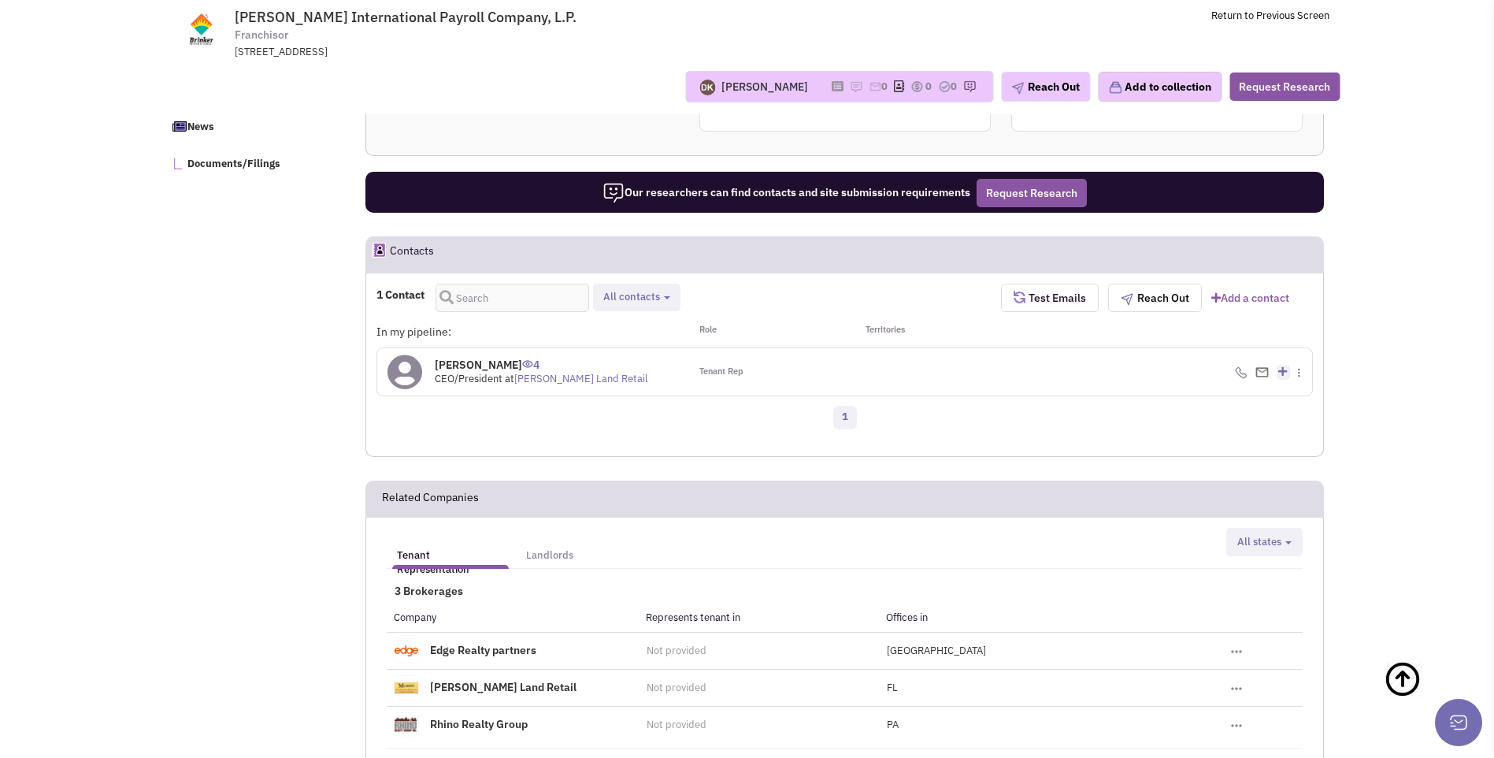
click at [406, 376] on icon at bounding box center [405, 371] width 35 height 35
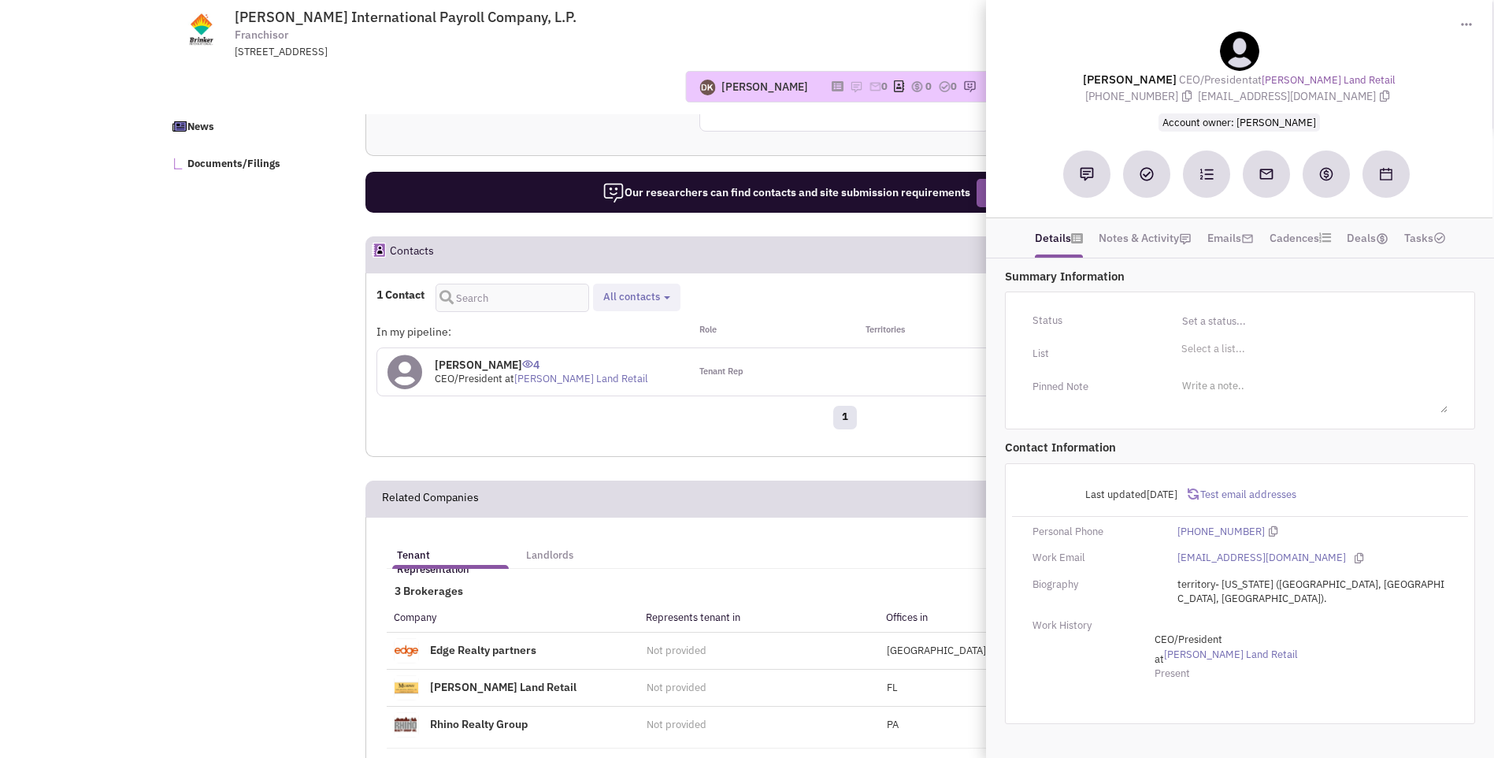
drag, startPoint x: 1104, startPoint y: 70, endPoint x: 1411, endPoint y: 106, distance: 308.5
click at [1411, 106] on div "Mr. Clint Murphy CEO/President at Murphy Land Retail (904) 742-2180 cmurphy@mur…" at bounding box center [1239, 81] width 491 height 99
copy div "Mr. Clint Murphy CEO/President at Murphy Land Retail (904) 742-2180 cmurphy@mur…"
click at [599, 433] on div "1" at bounding box center [844, 420] width 957 height 32
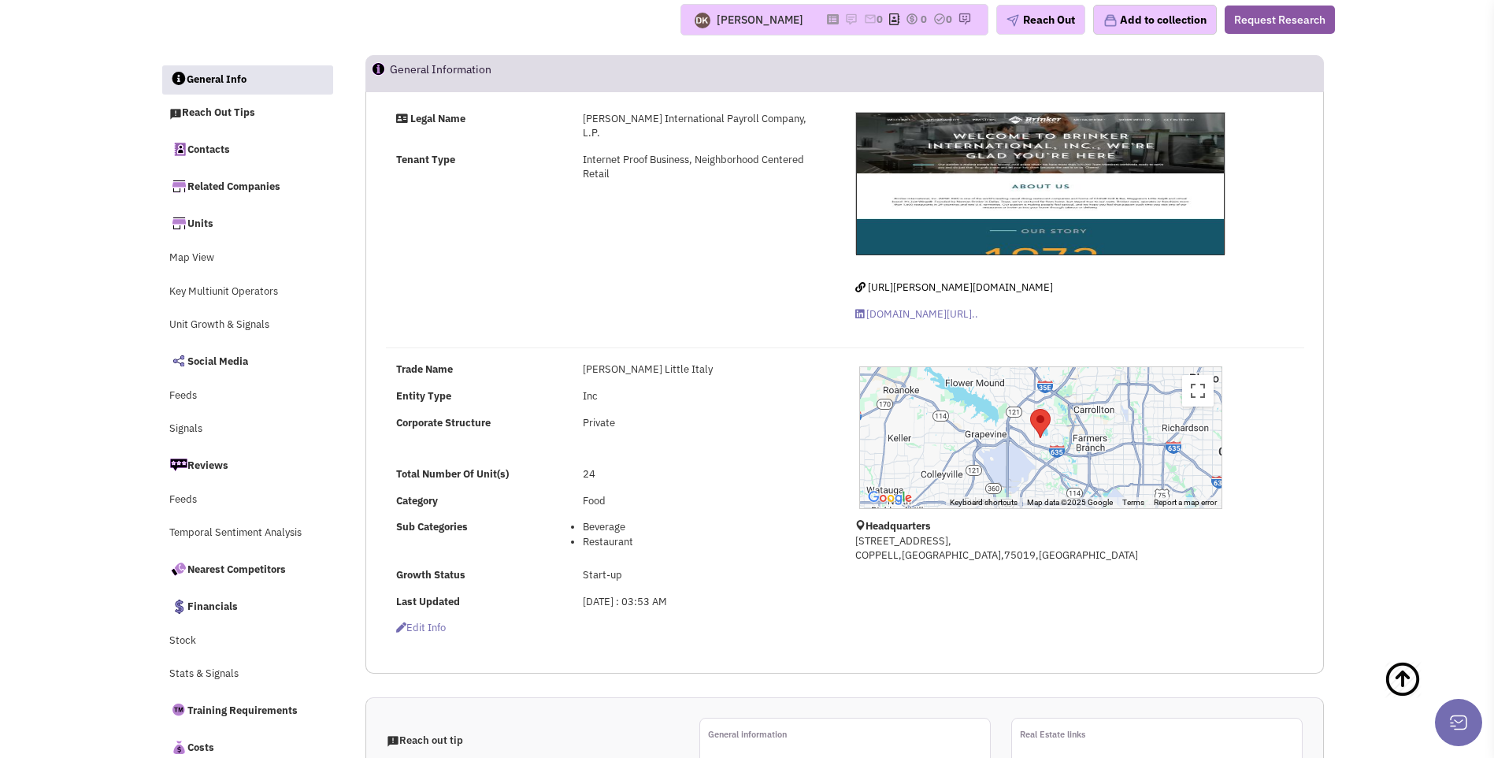
scroll to position [0, 0]
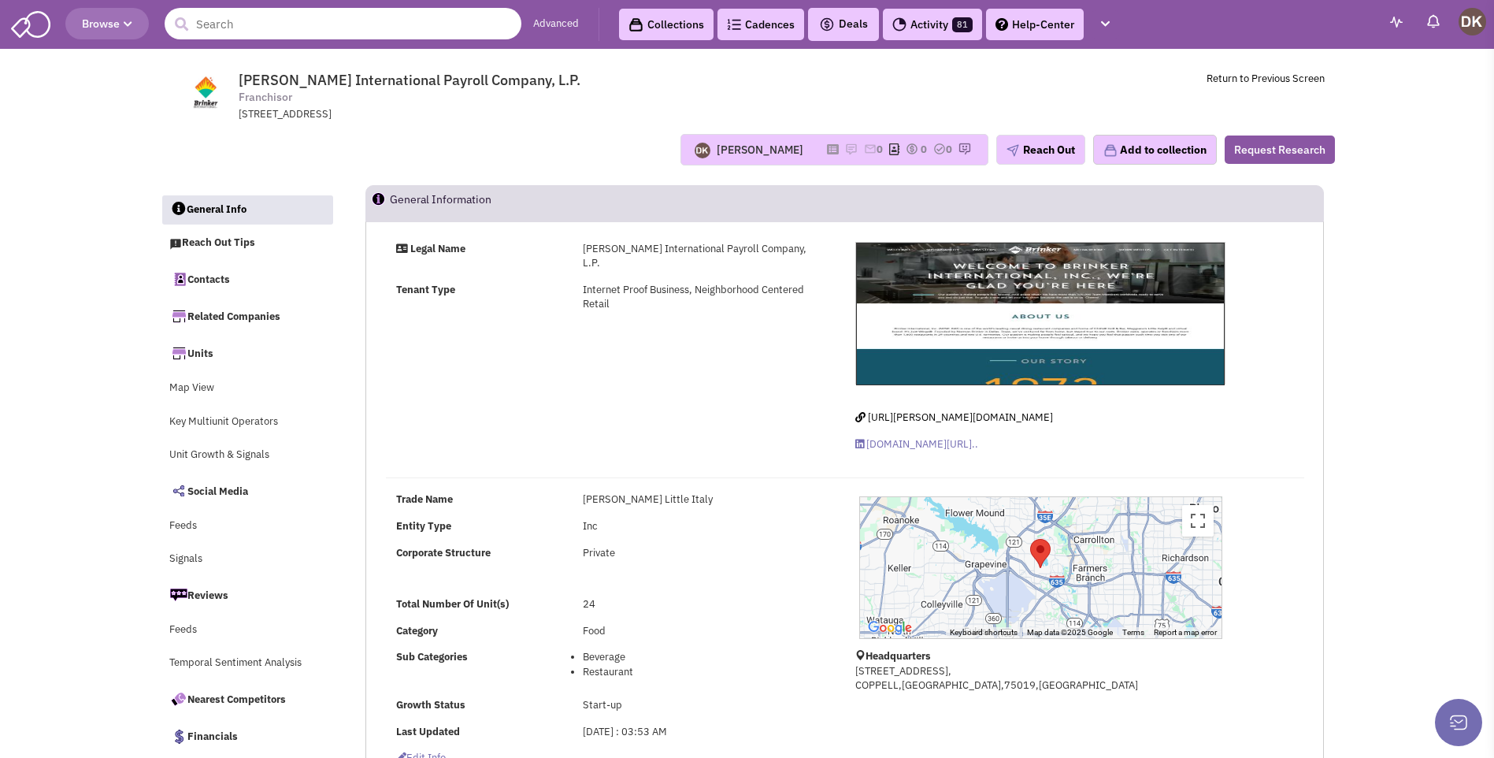
click at [299, 29] on input "text" at bounding box center [343, 24] width 357 height 32
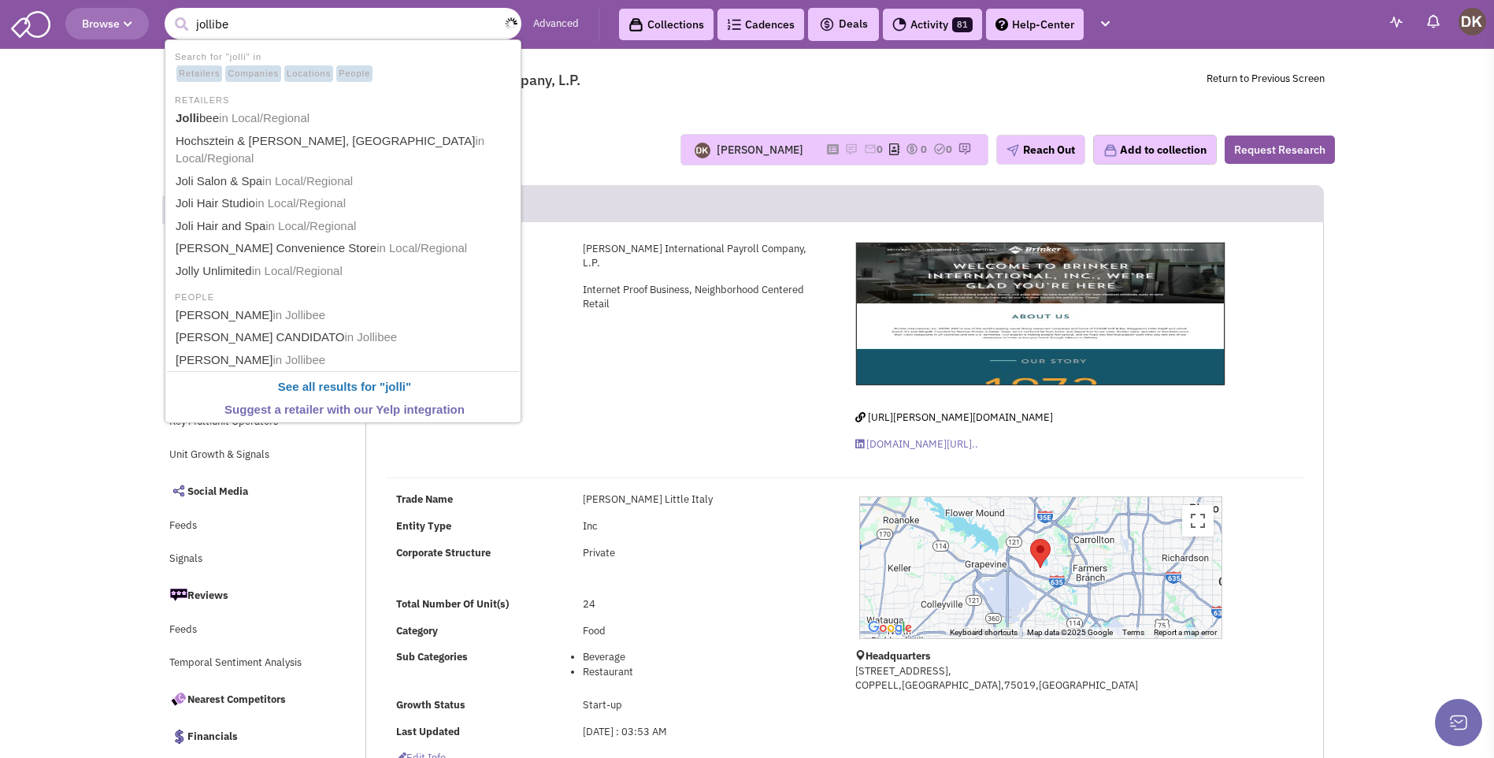
type input "jollibee"
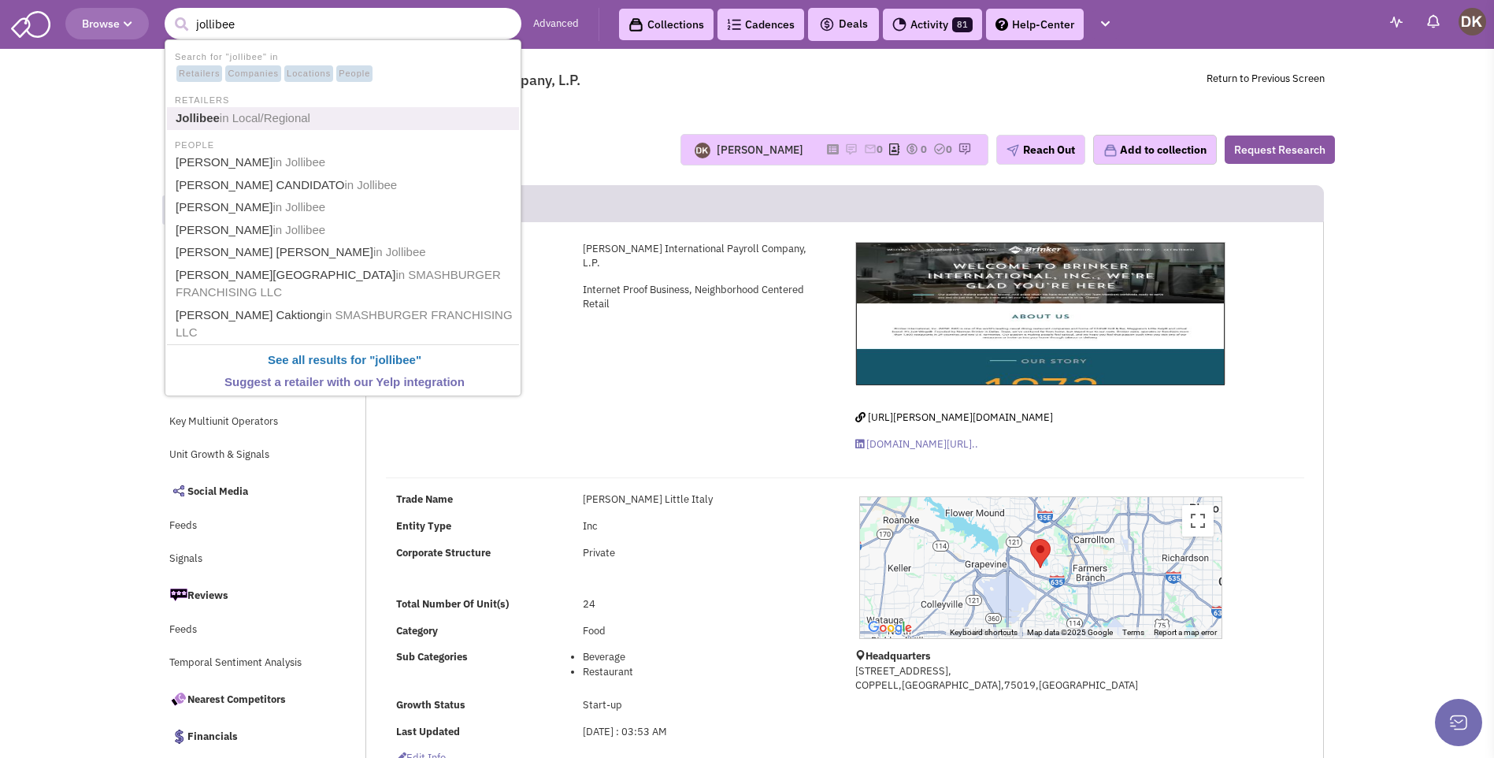
click at [213, 120] on b "Jollibee" at bounding box center [198, 117] width 44 height 13
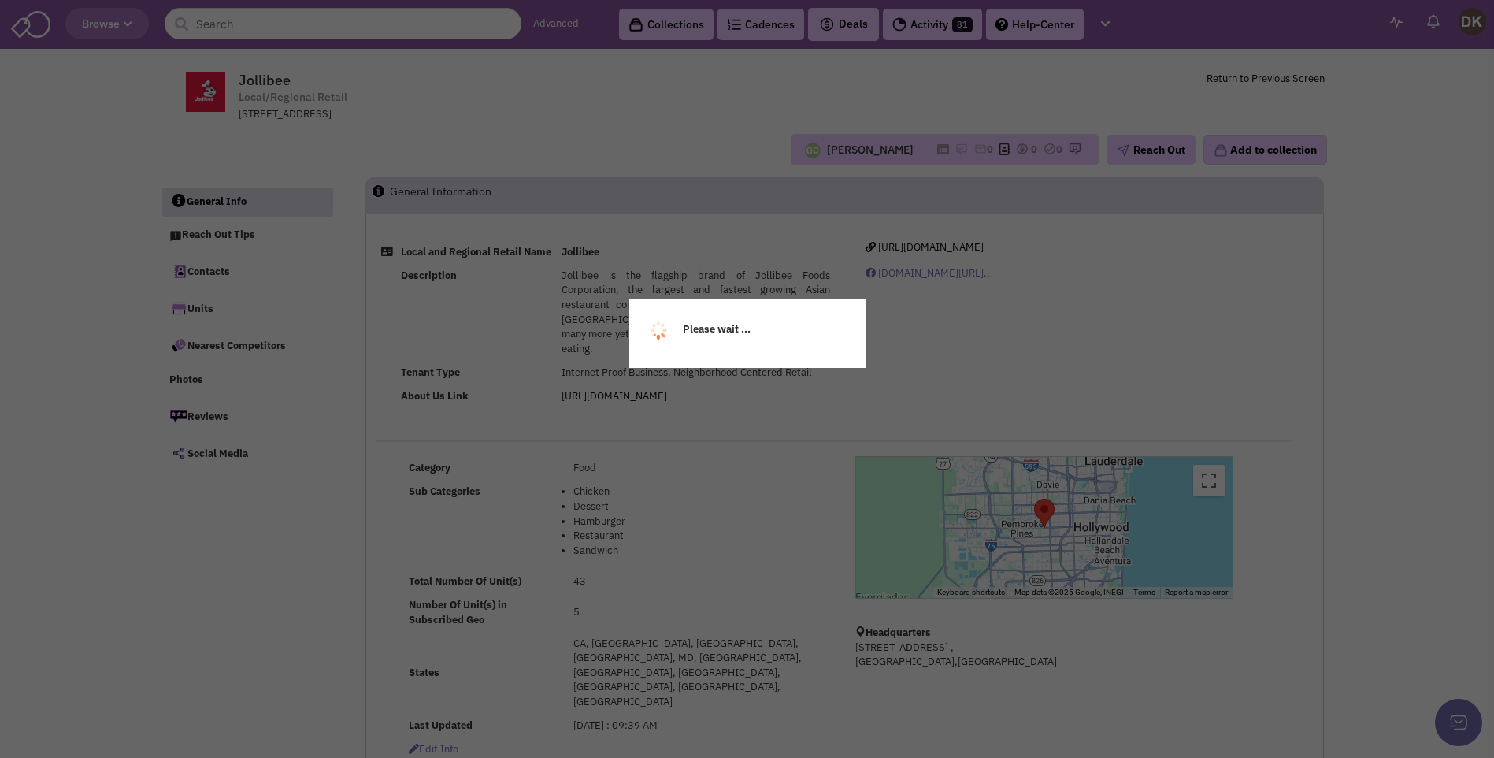
select select
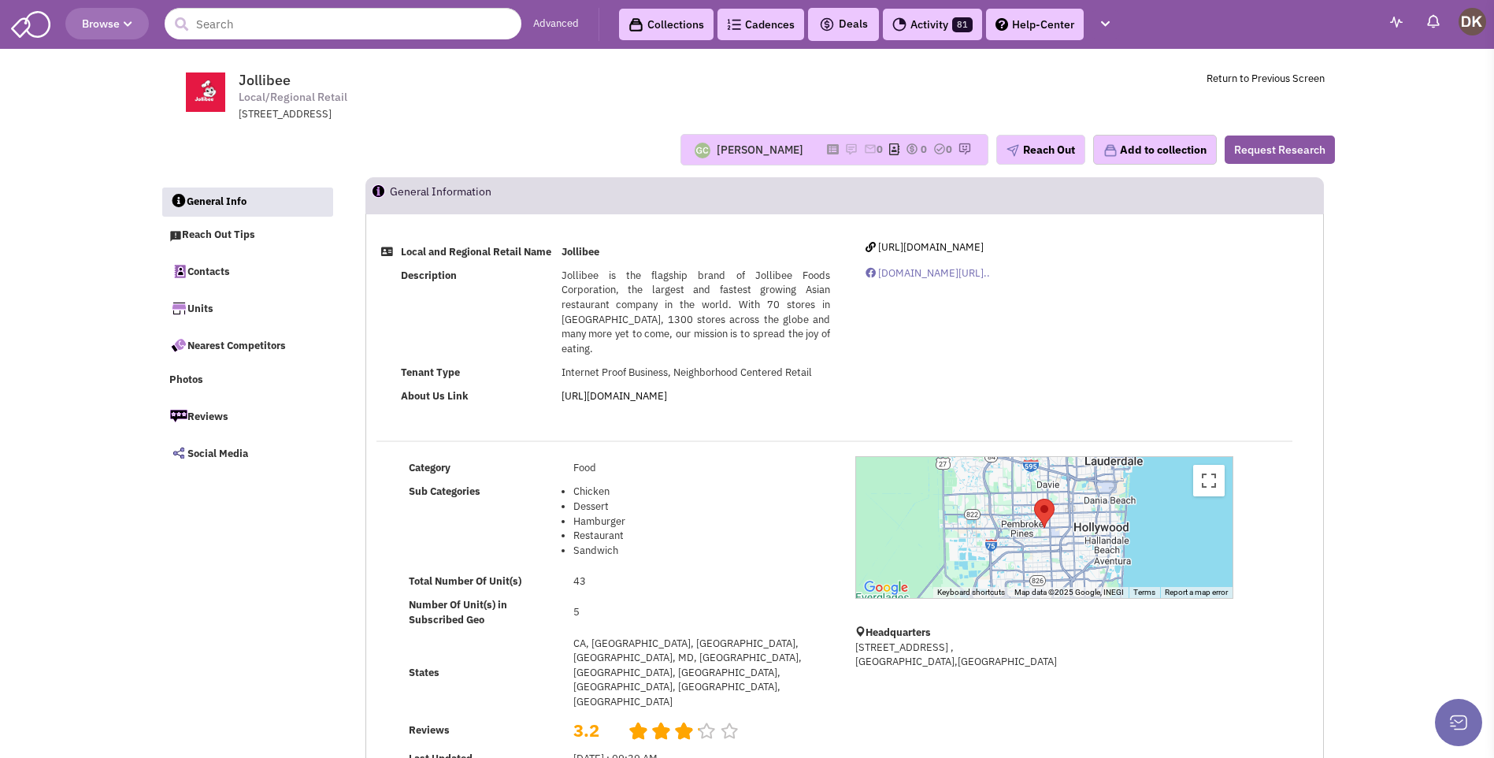
select select
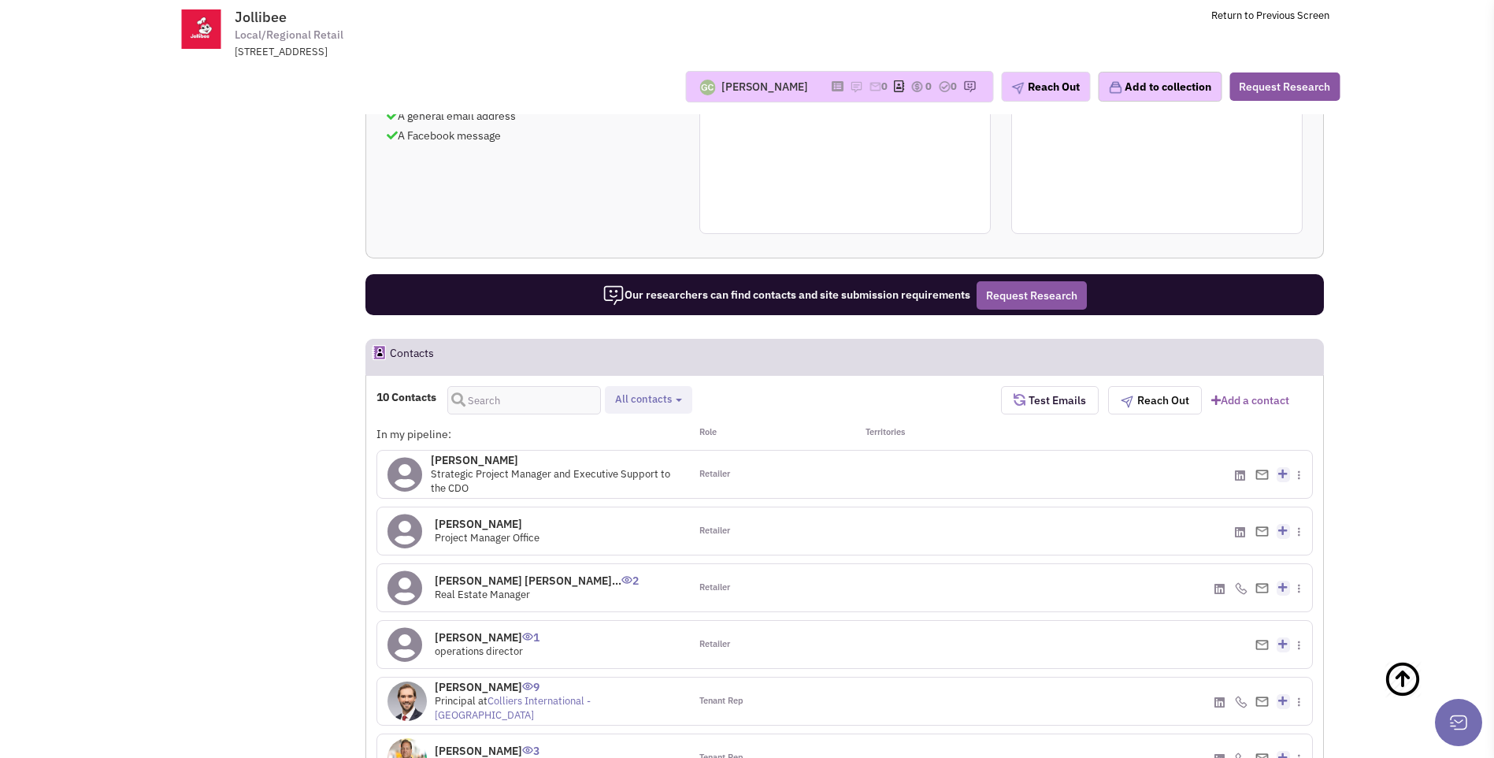
scroll to position [788, 0]
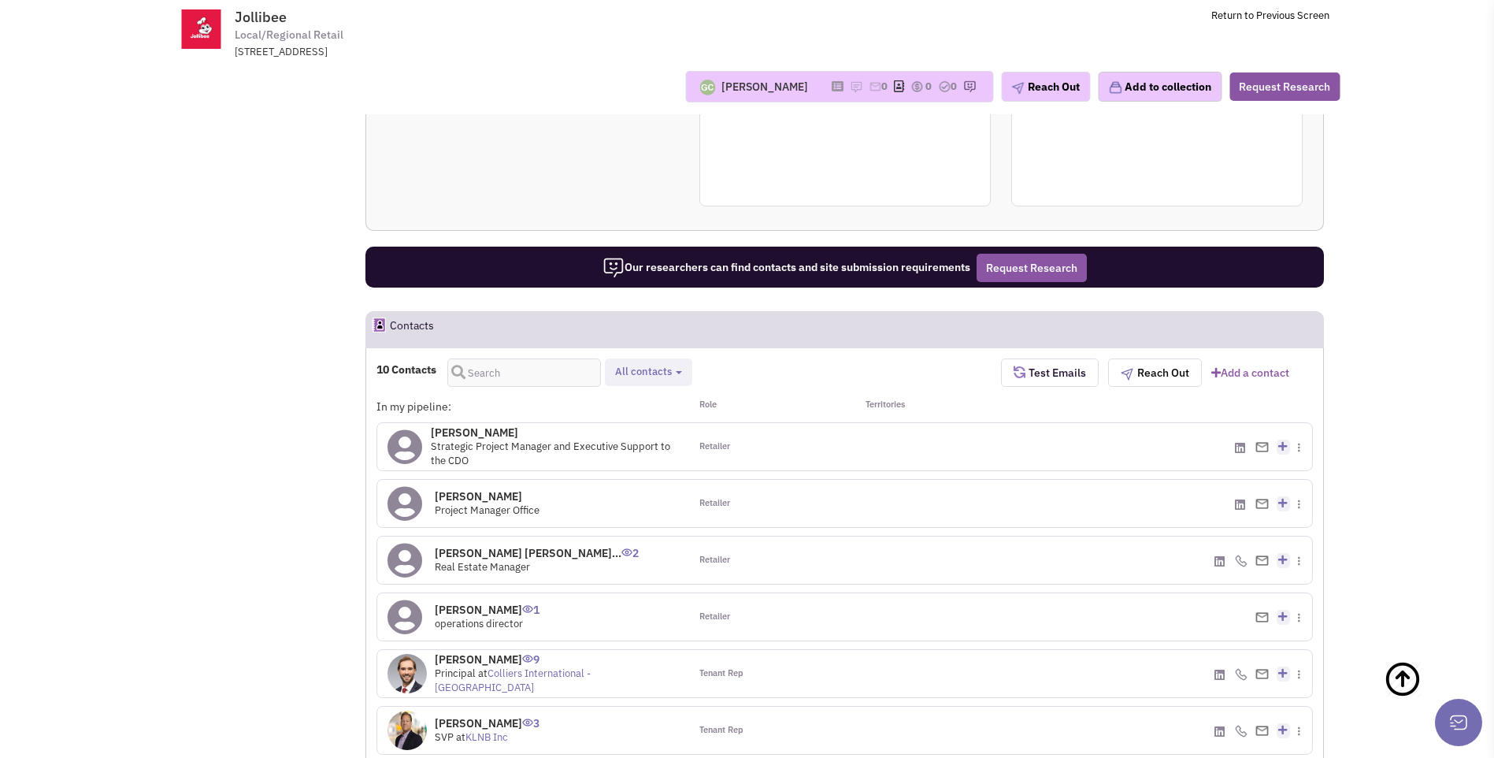
click at [415, 543] on icon at bounding box center [405, 560] width 35 height 35
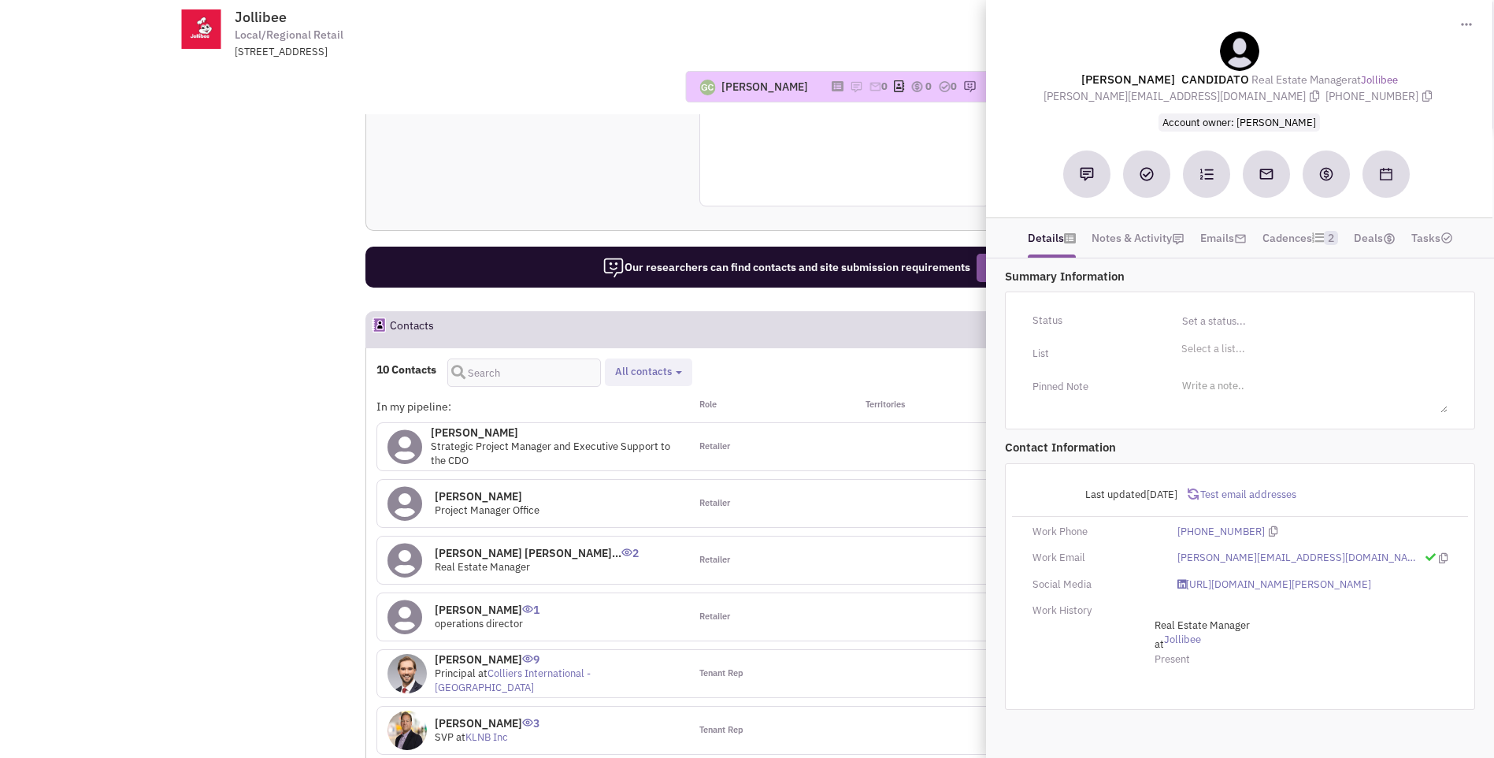
drag, startPoint x: 1085, startPoint y: 74, endPoint x: 1399, endPoint y: 104, distance: 314.9
click at [1399, 104] on div "[PERSON_NAME] CANDIDATO Real Estate Manager at Jollibee [PERSON_NAME][EMAIL_ADD…" at bounding box center [1239, 81] width 491 height 99
copy div "[PERSON_NAME] CANDIDATO Real Estate Manager at [PERSON_NAME][GEOGRAPHIC_DATA][P…"
click at [598, 158] on div "Reach out tip Due to their size, data suggests this retailer may not have a sit…" at bounding box center [844, 84] width 959 height 293
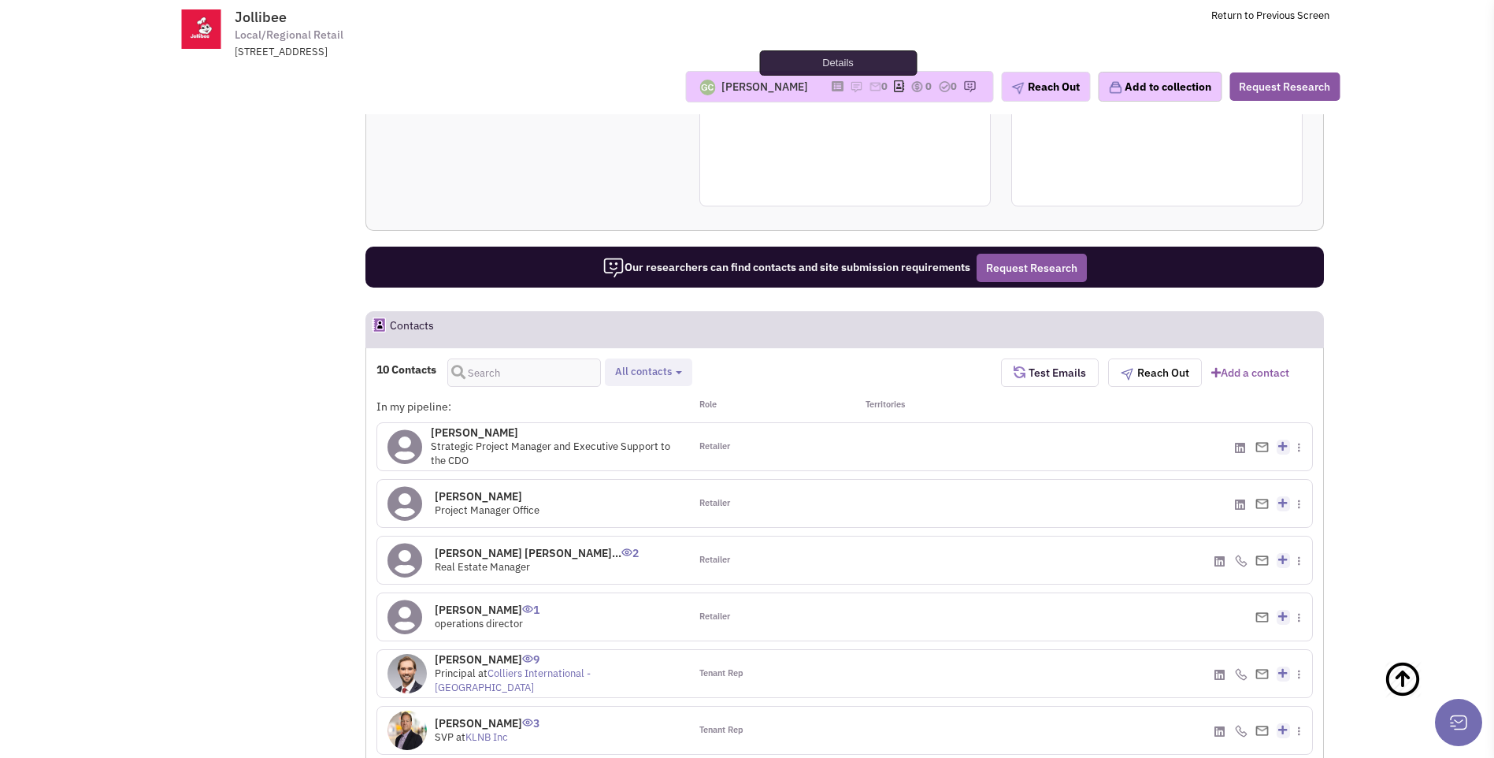
click at [832, 90] on icon at bounding box center [838, 86] width 12 height 9
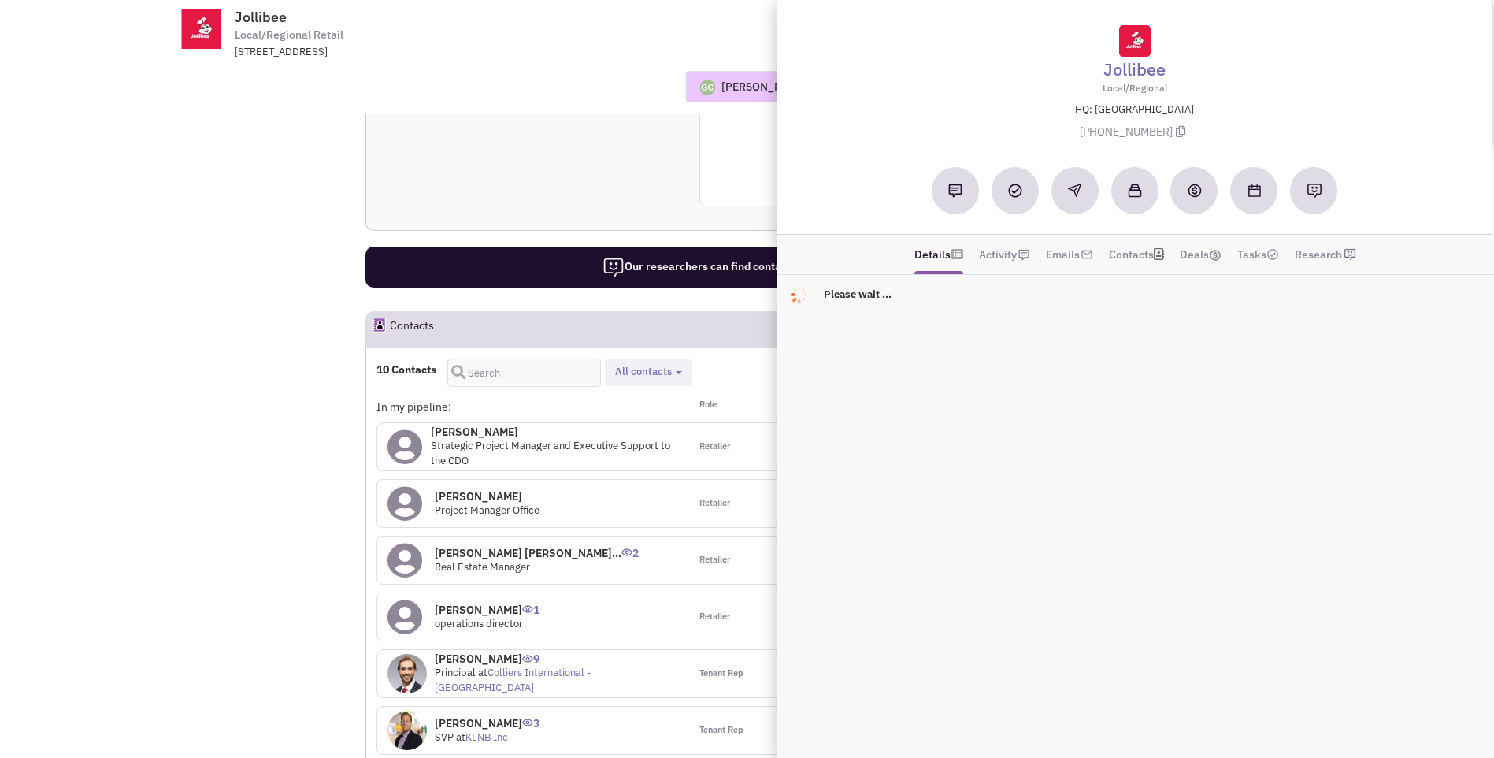
scroll to position [787, 0]
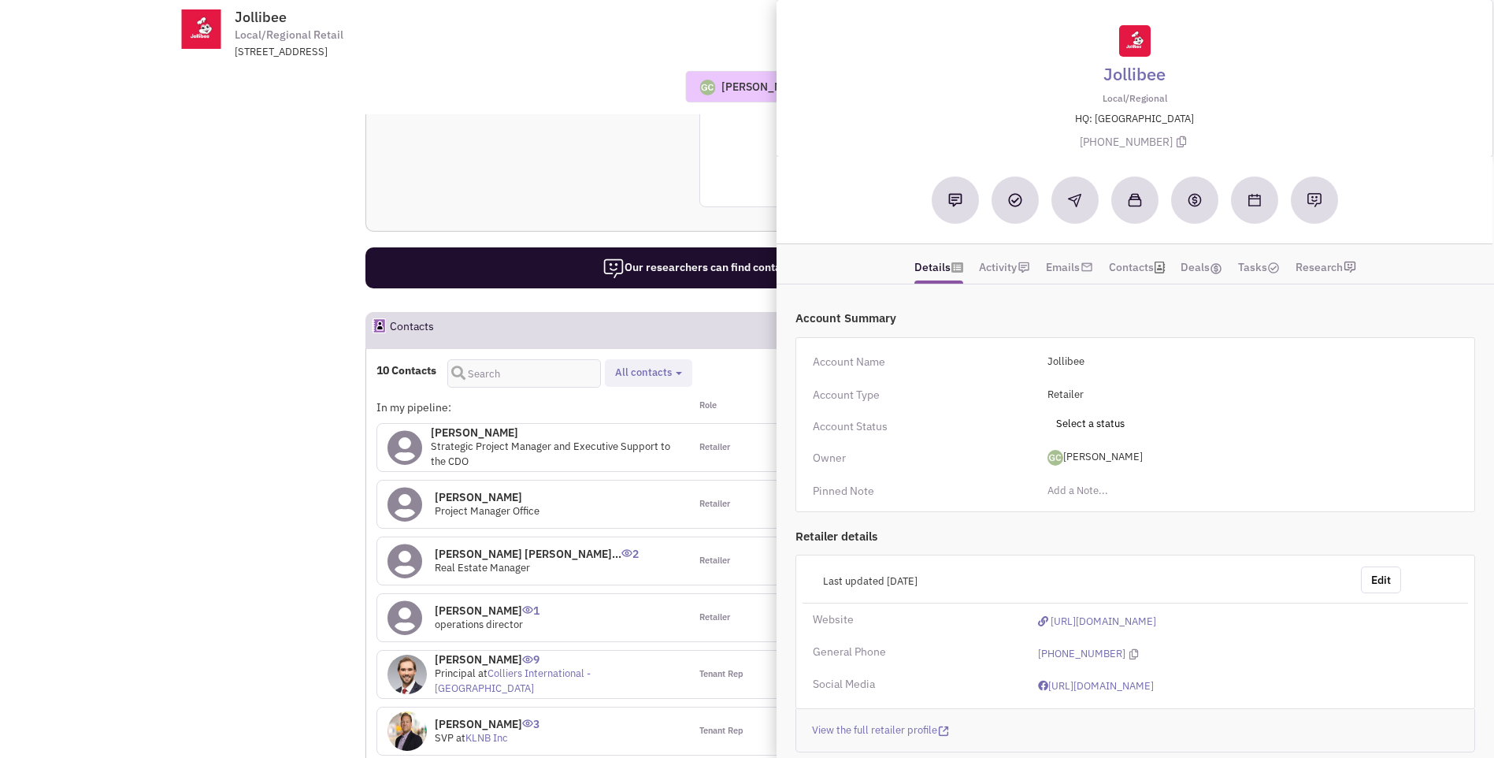
click at [719, 161] on div "Reach out tip Due to their size, data suggests this retailer may not have a sit…" at bounding box center [844, 85] width 959 height 293
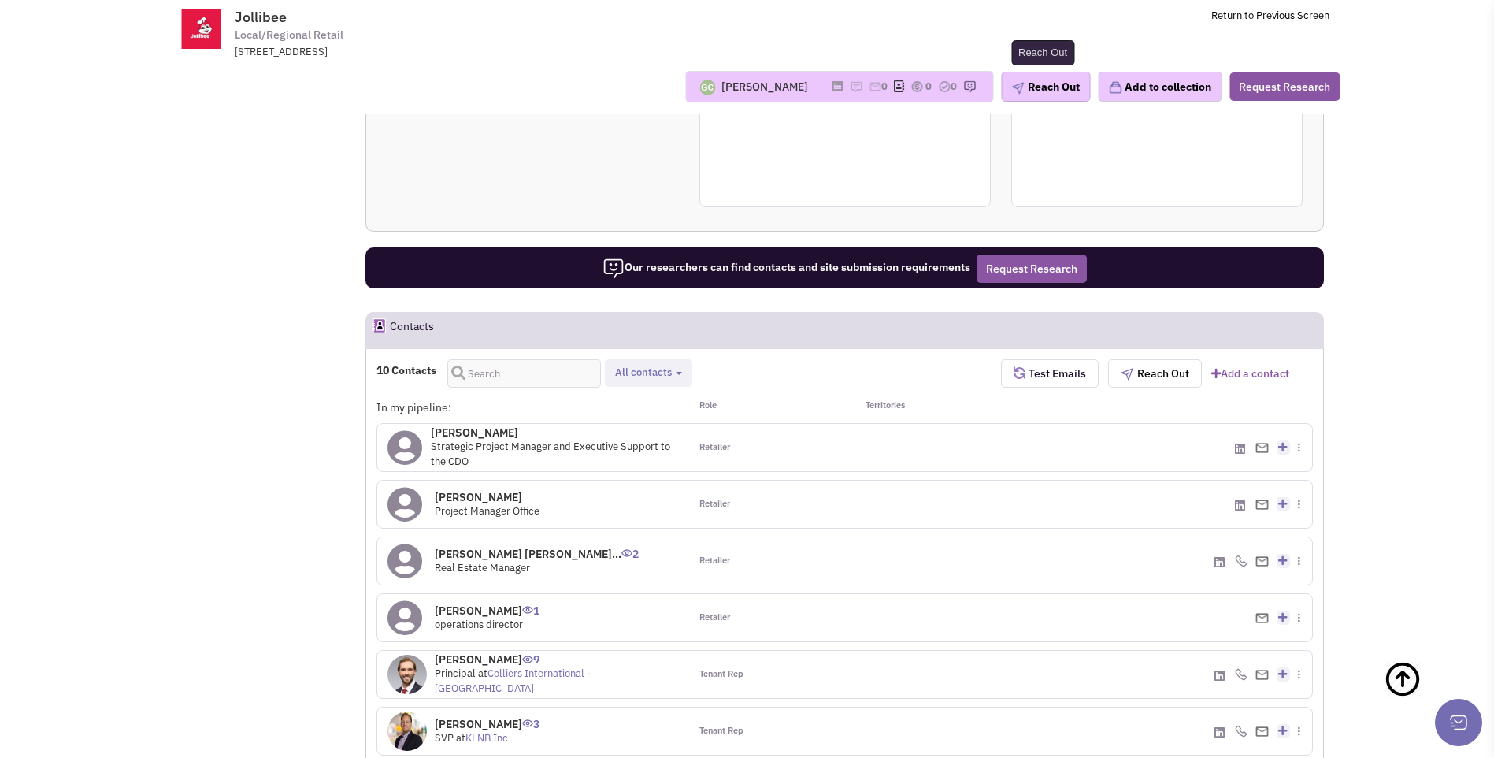
click at [1048, 92] on button "Reach Out" at bounding box center [1045, 87] width 89 height 30
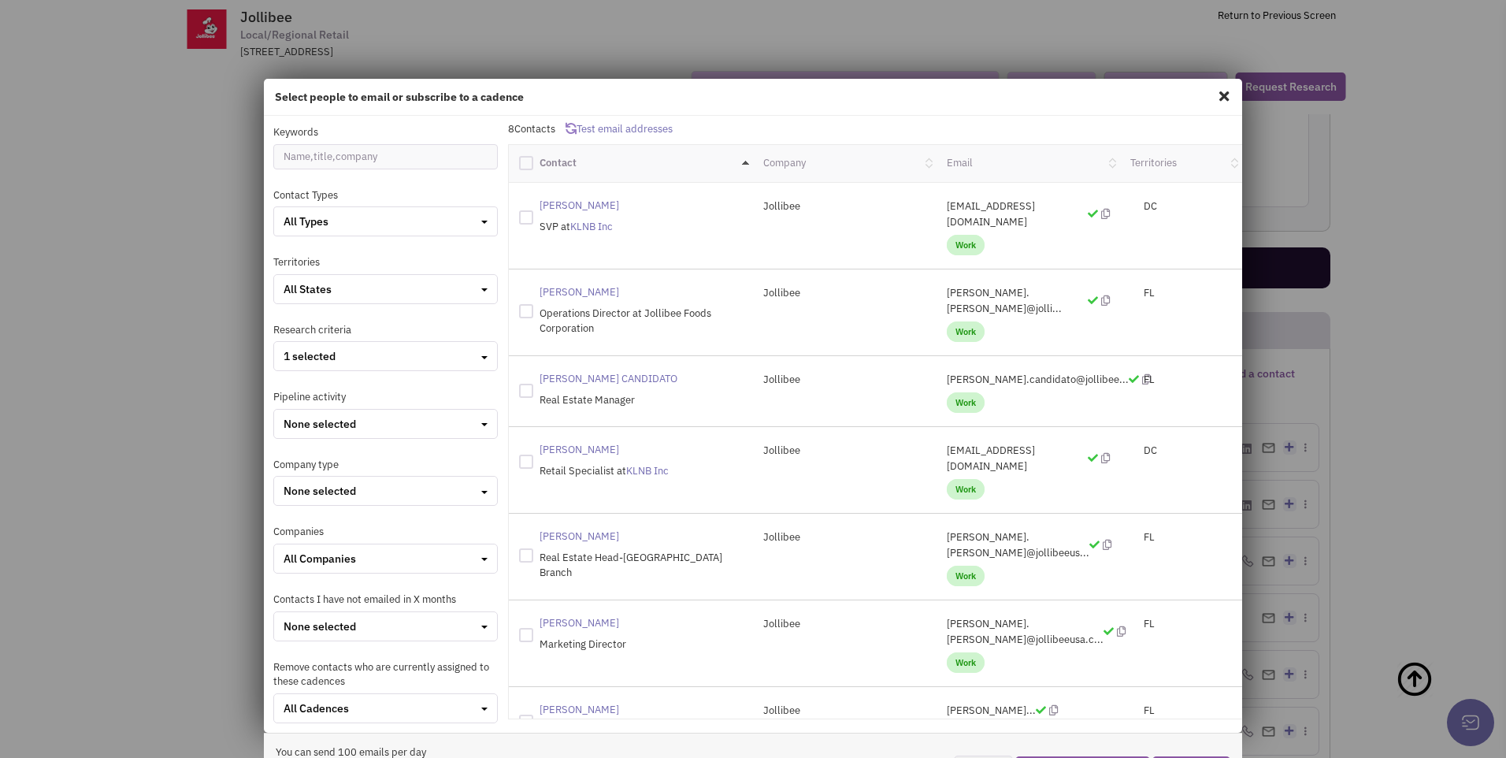
click at [1214, 101] on span at bounding box center [1224, 95] width 20 height 25
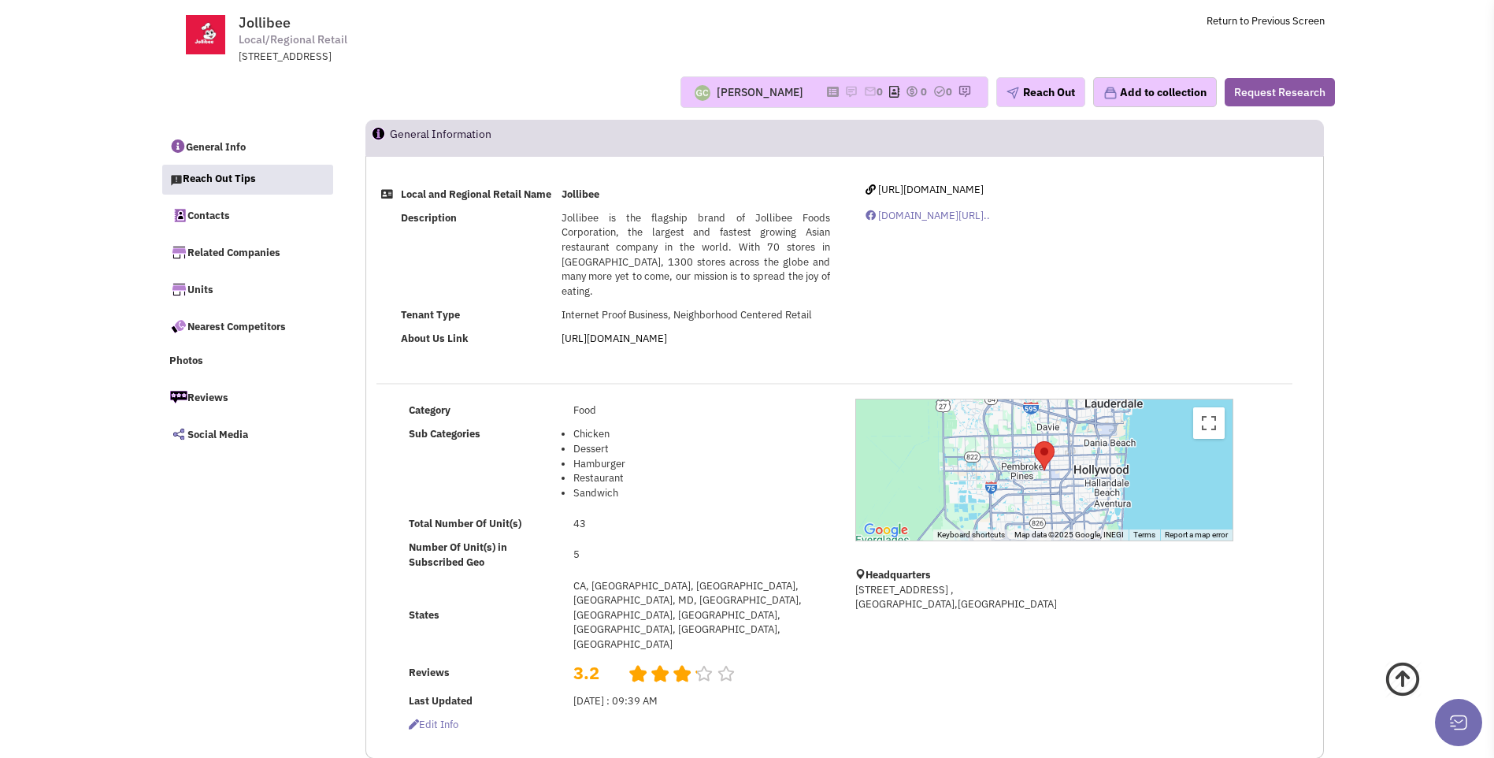
scroll to position [0, 0]
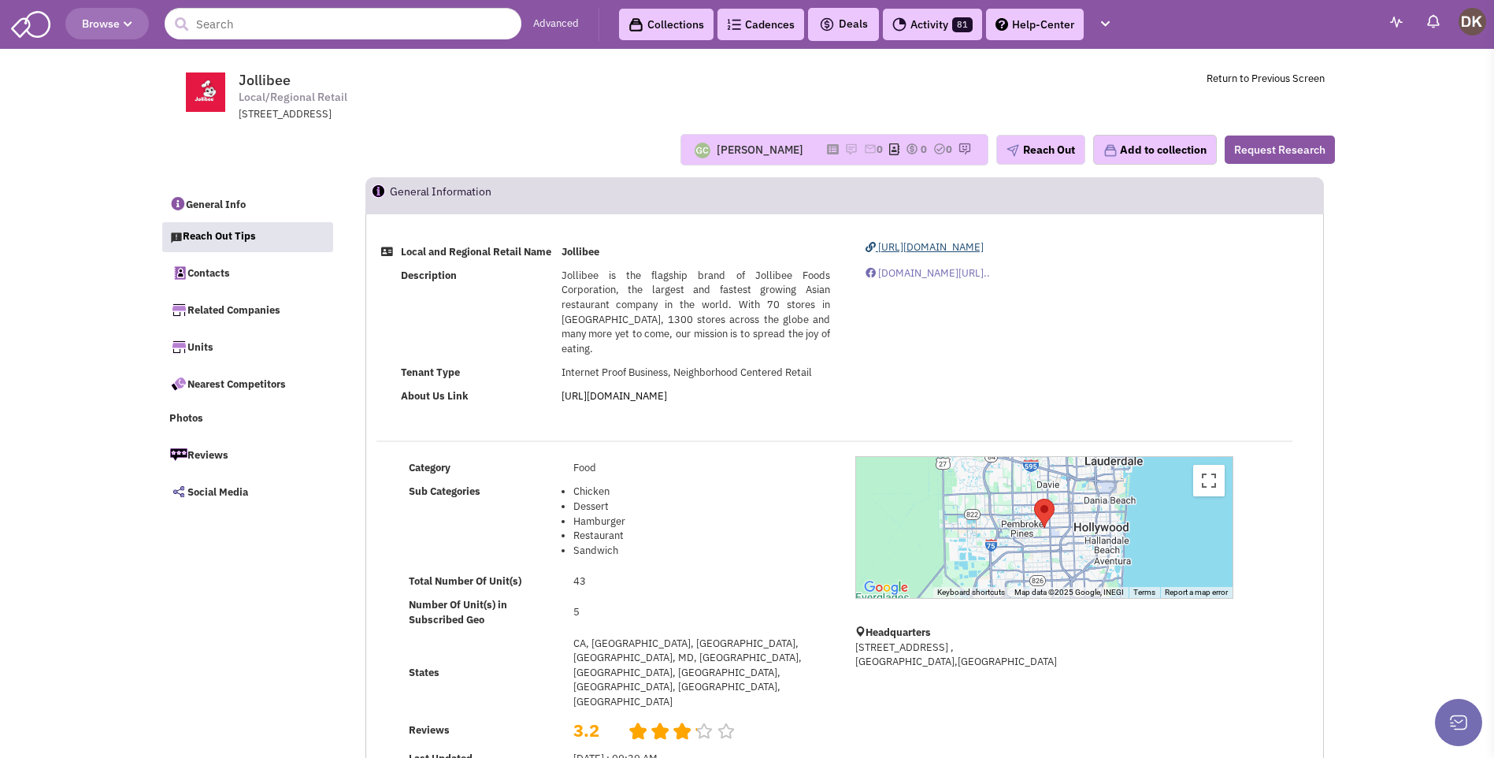
click at [935, 249] on span "[URL][DOMAIN_NAME]" at bounding box center [931, 246] width 106 height 13
click at [845, 150] on img at bounding box center [851, 149] width 13 height 13
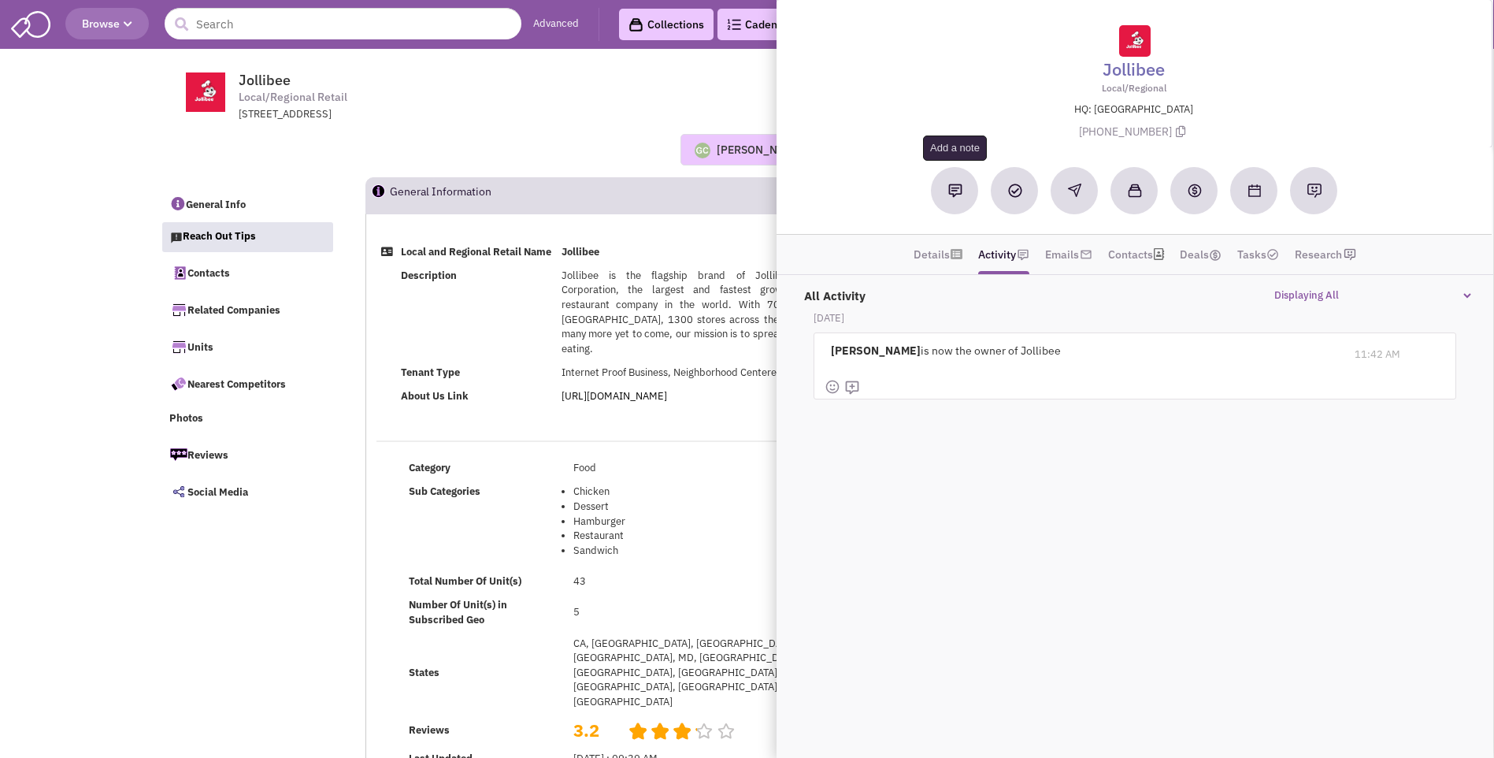
click at [954, 198] on button at bounding box center [955, 190] width 47 height 47
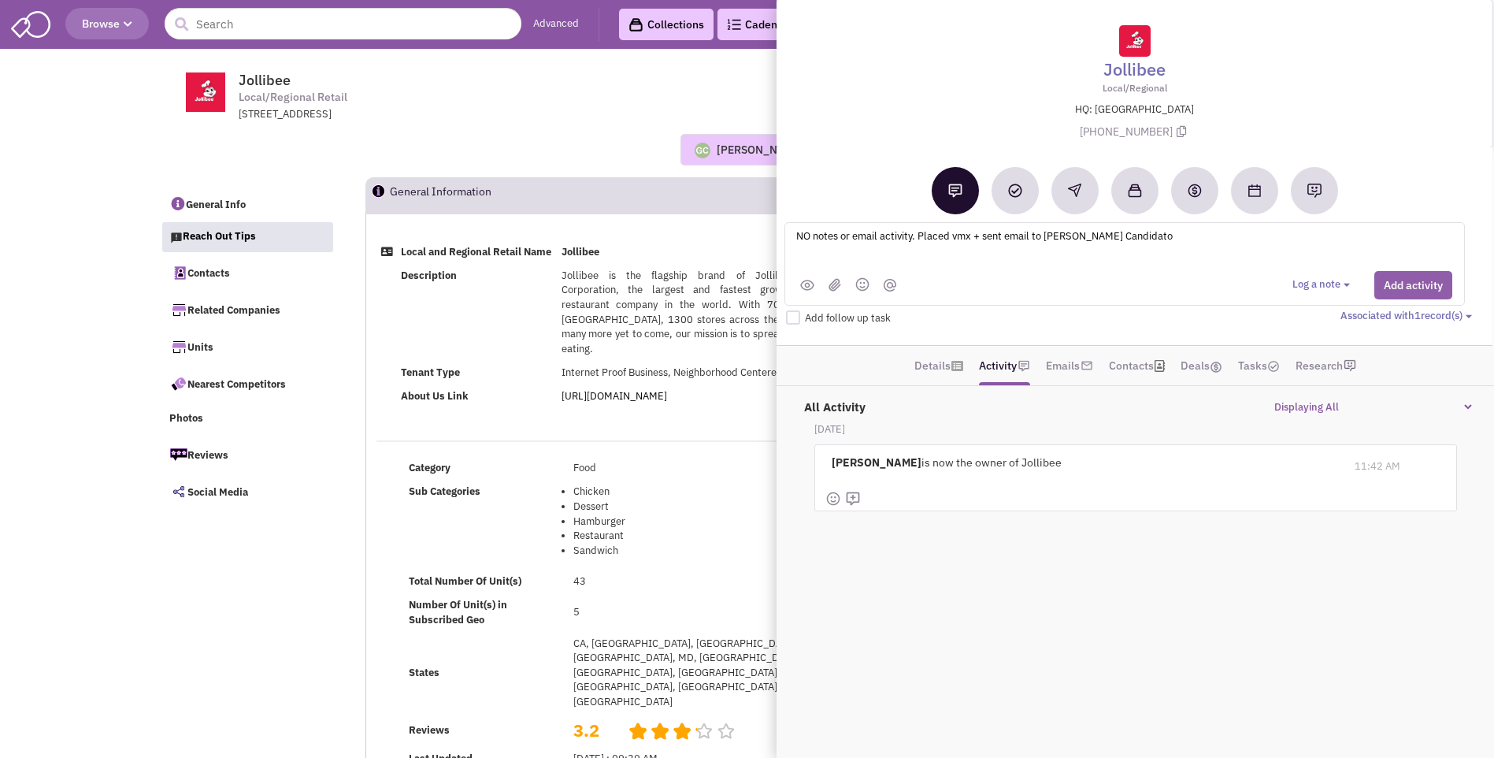
type textarea "NO notes or email activity. Placed vmx + sent email to [PERSON_NAME] Candidato"
click at [1400, 286] on button "Add activity" at bounding box center [1414, 285] width 78 height 28
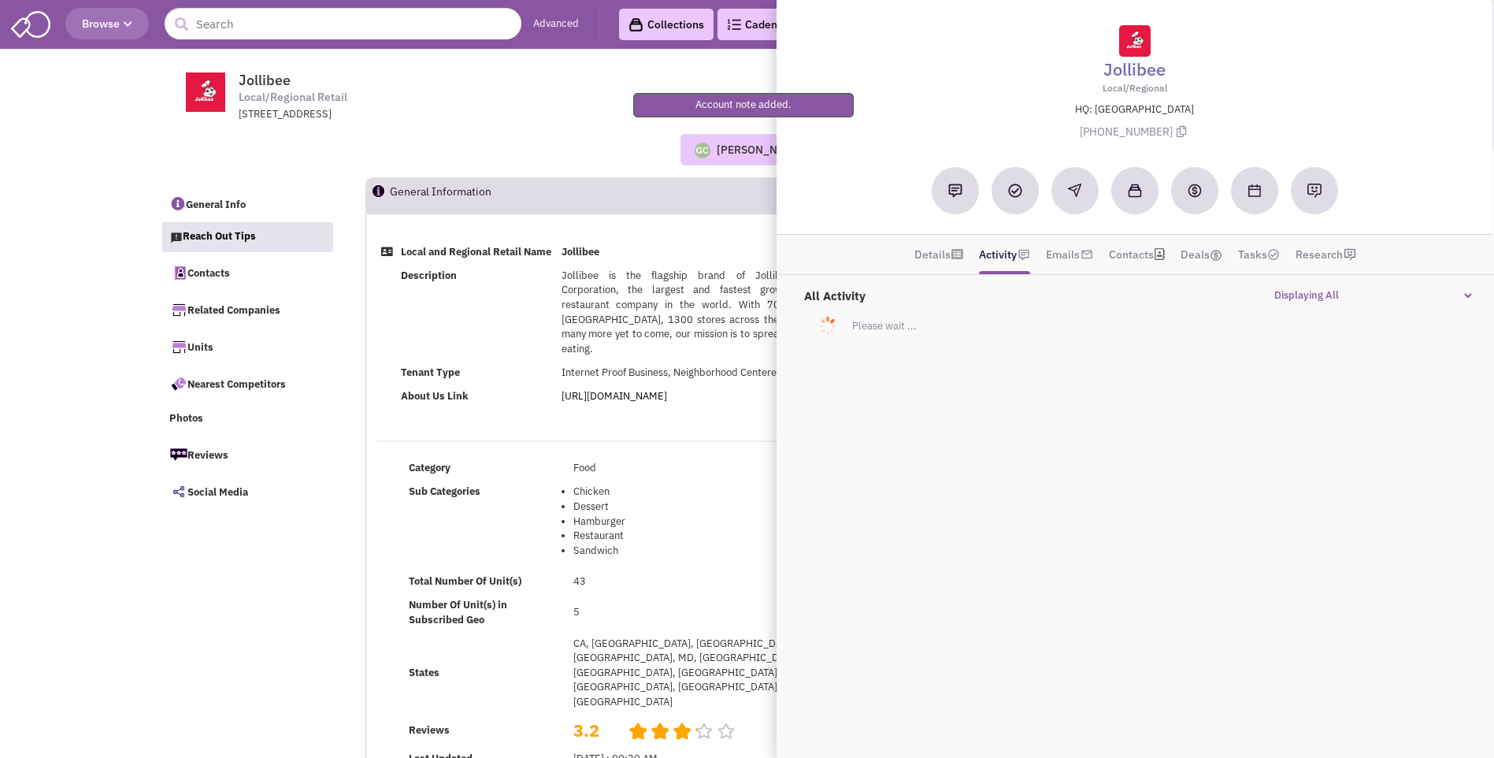
click at [556, 141] on div "[PERSON_NAME] No note found! 0 0 0 Reach Out" at bounding box center [748, 150] width 1196 height 32
